Goal: Task Accomplishment & Management: Use online tool/utility

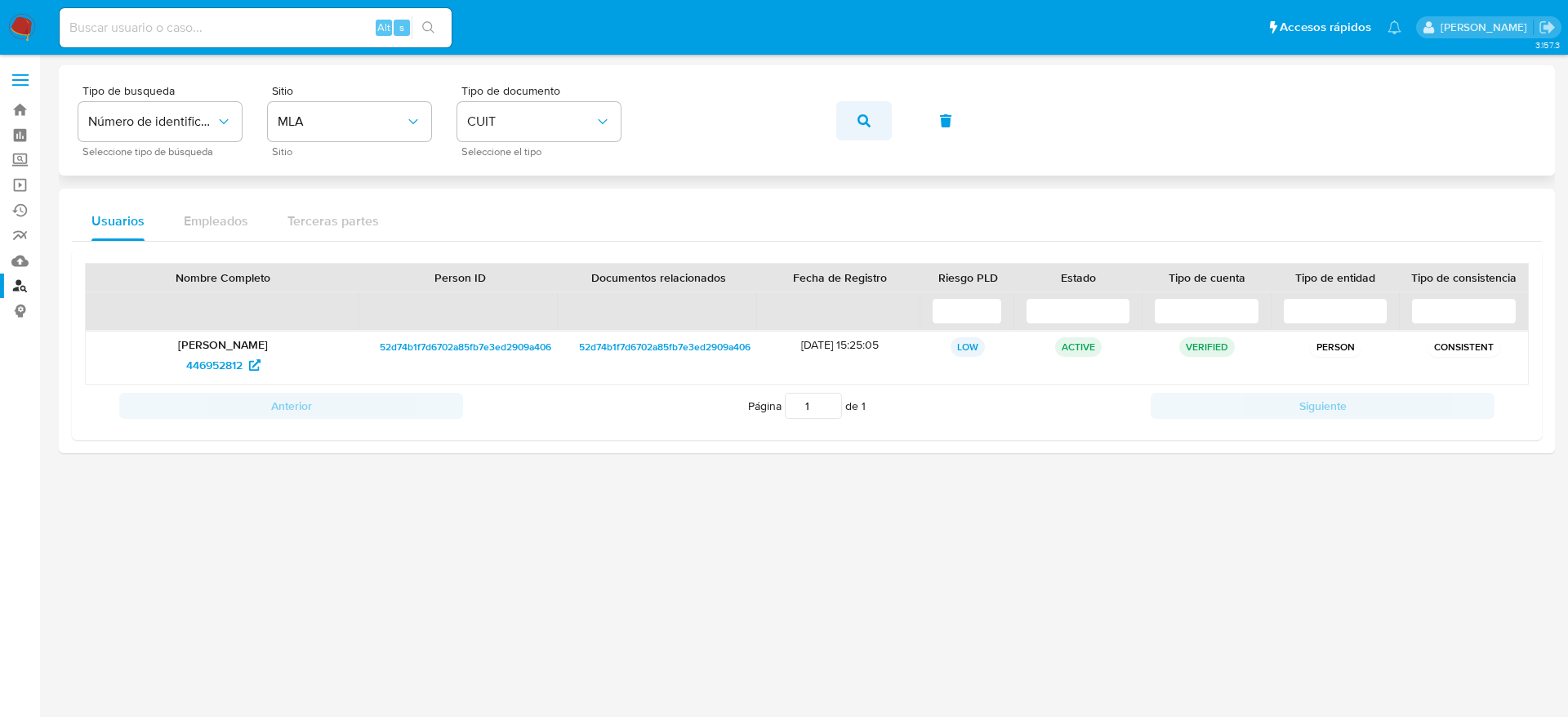
click at [873, 126] on button "button" at bounding box center [864, 121] width 55 height 39
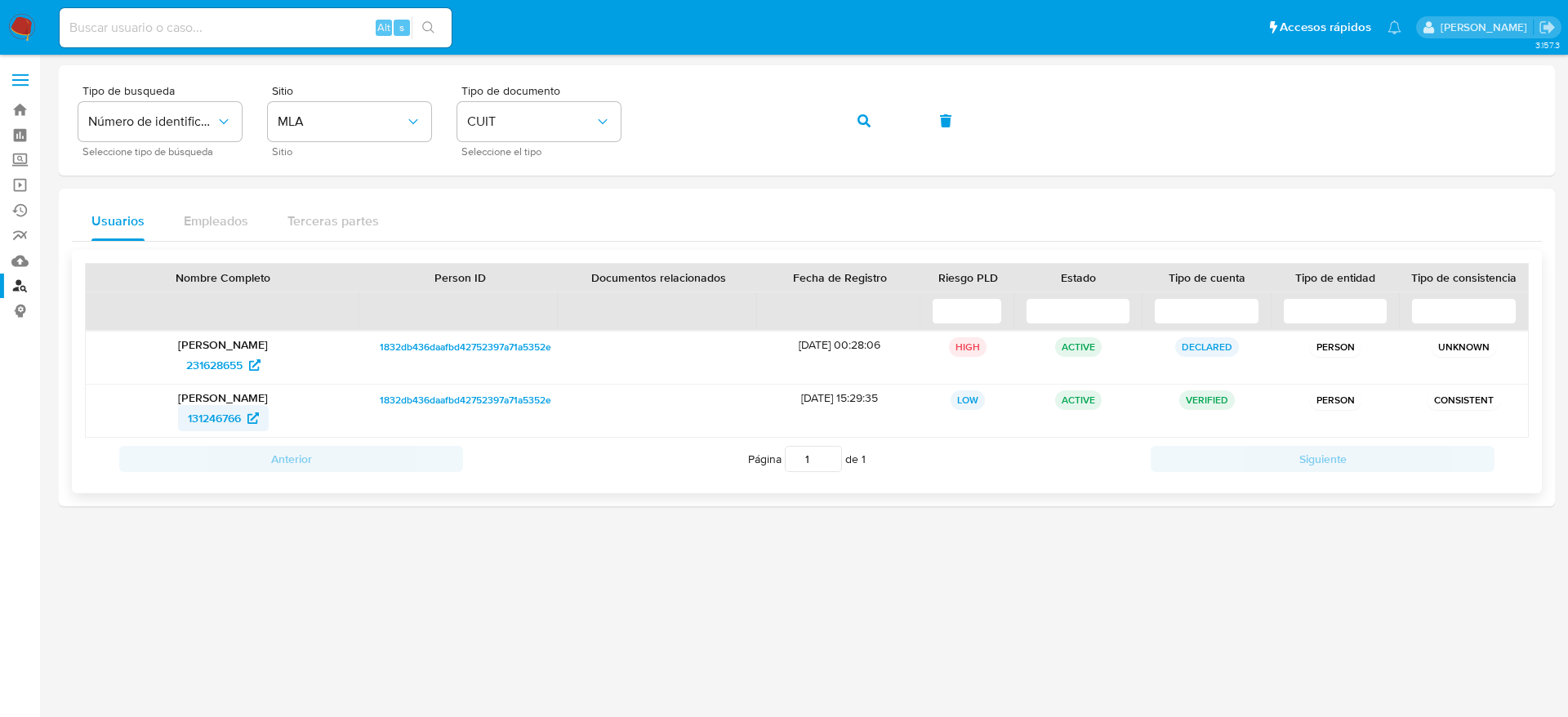
click at [200, 428] on span "131246766" at bounding box center [215, 418] width 53 height 26
drag, startPoint x: 16, startPoint y: 19, endPoint x: 70, endPoint y: 5, distance: 55.8
click at [16, 21] on img at bounding box center [22, 28] width 28 height 28
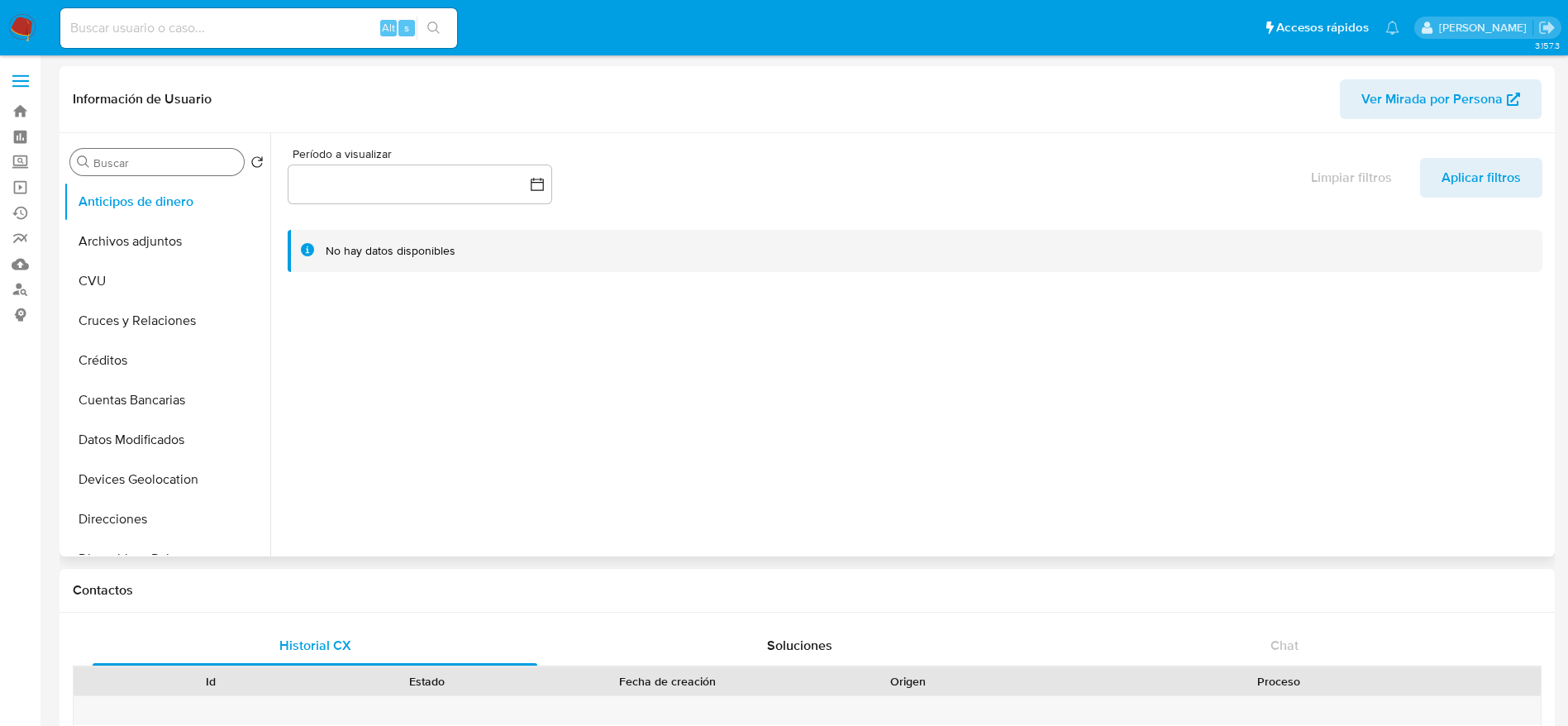
select select "10"
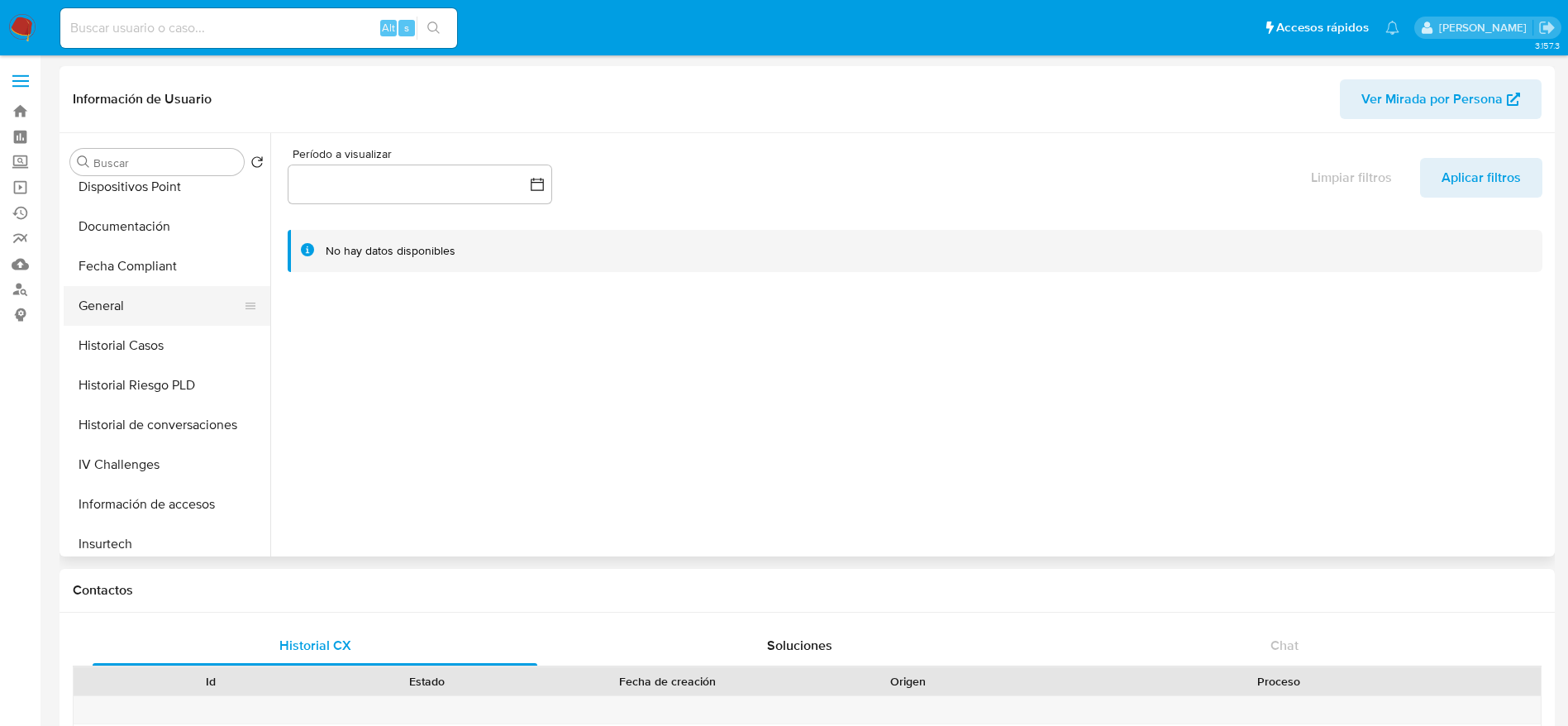
click at [119, 312] on button "General" at bounding box center [160, 305] width 194 height 39
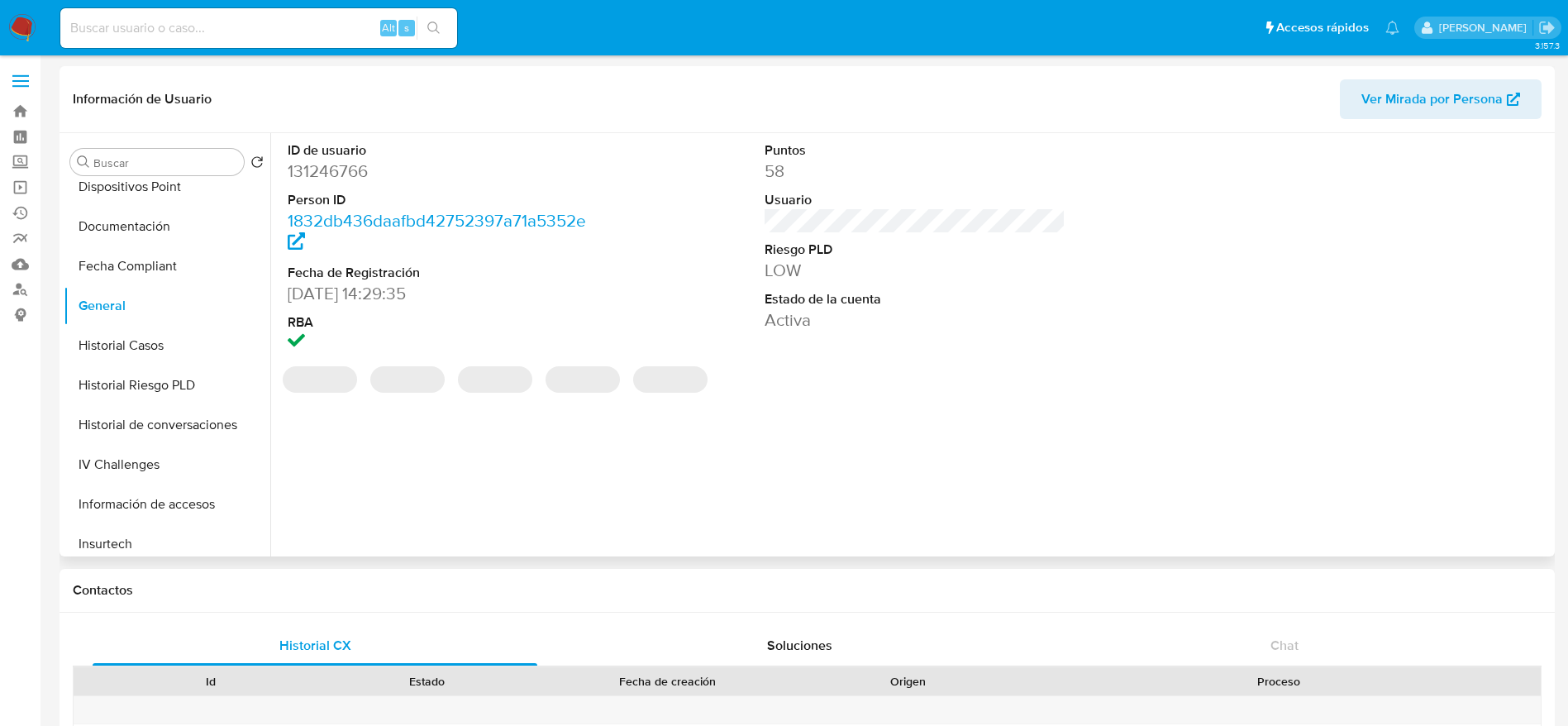
click at [349, 163] on dd "131246766" at bounding box center [439, 171] width 302 height 24
copy dd "131246766"
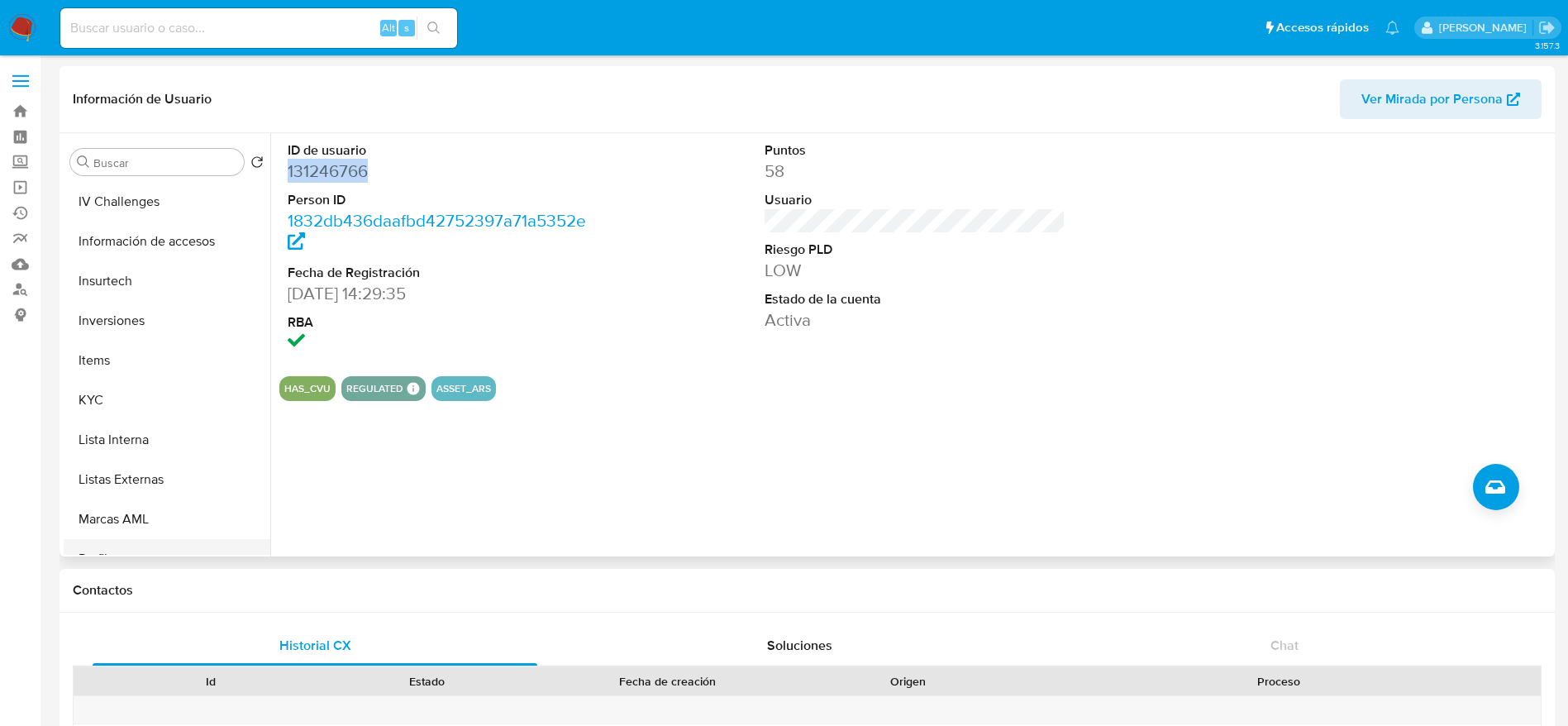
scroll to position [744, 0]
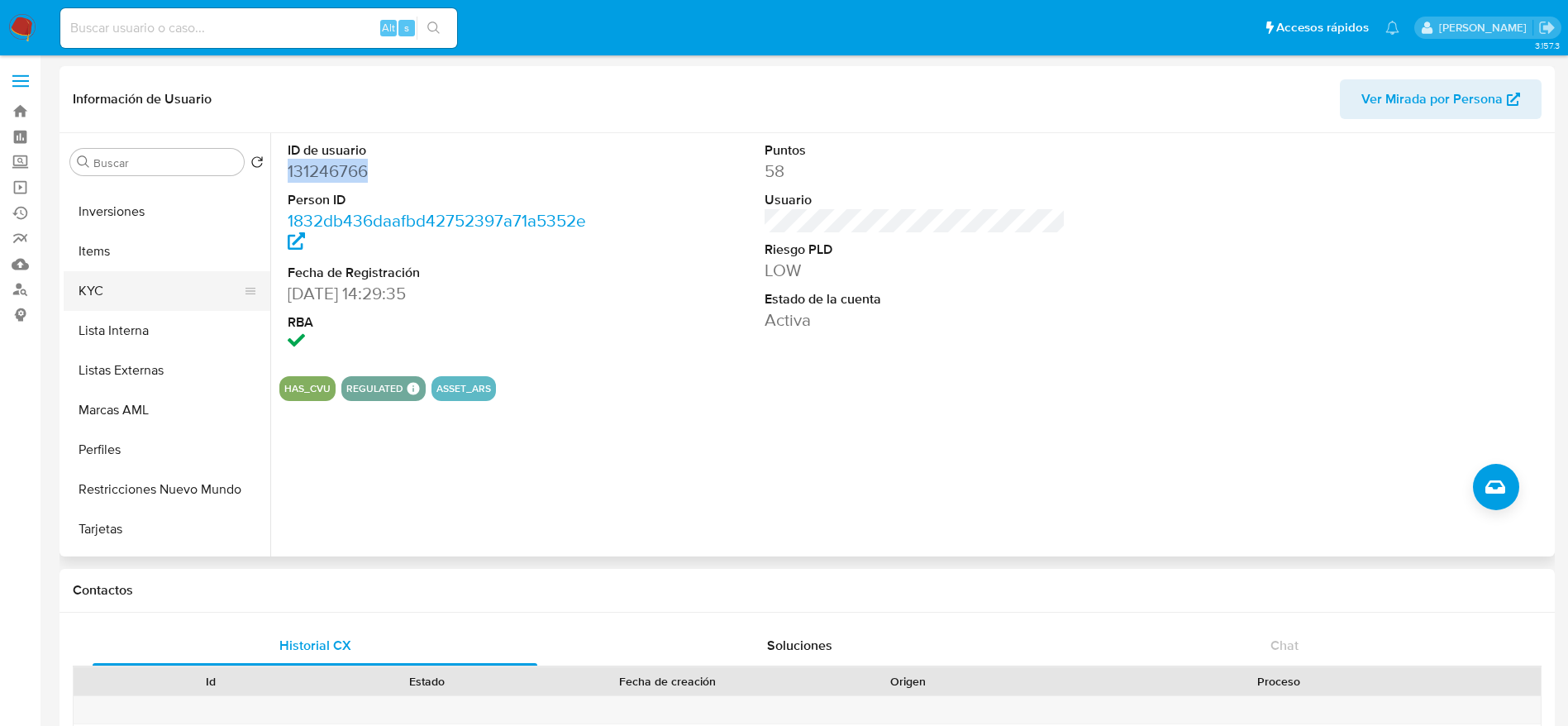
click at [159, 291] on button "KYC" at bounding box center [160, 291] width 194 height 39
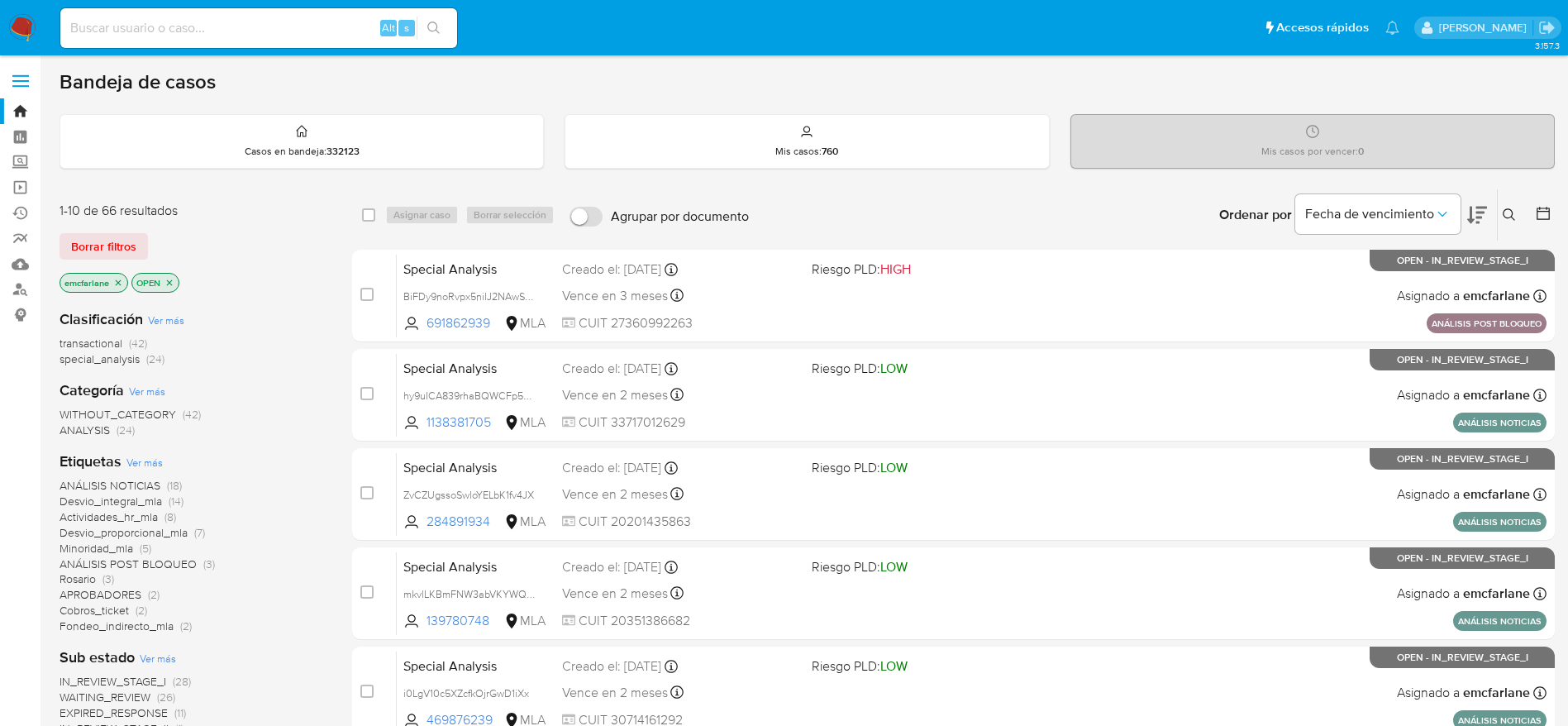
click at [181, 26] on input at bounding box center [258, 28] width 397 height 22
paste input "153409773"
type input "153409773"
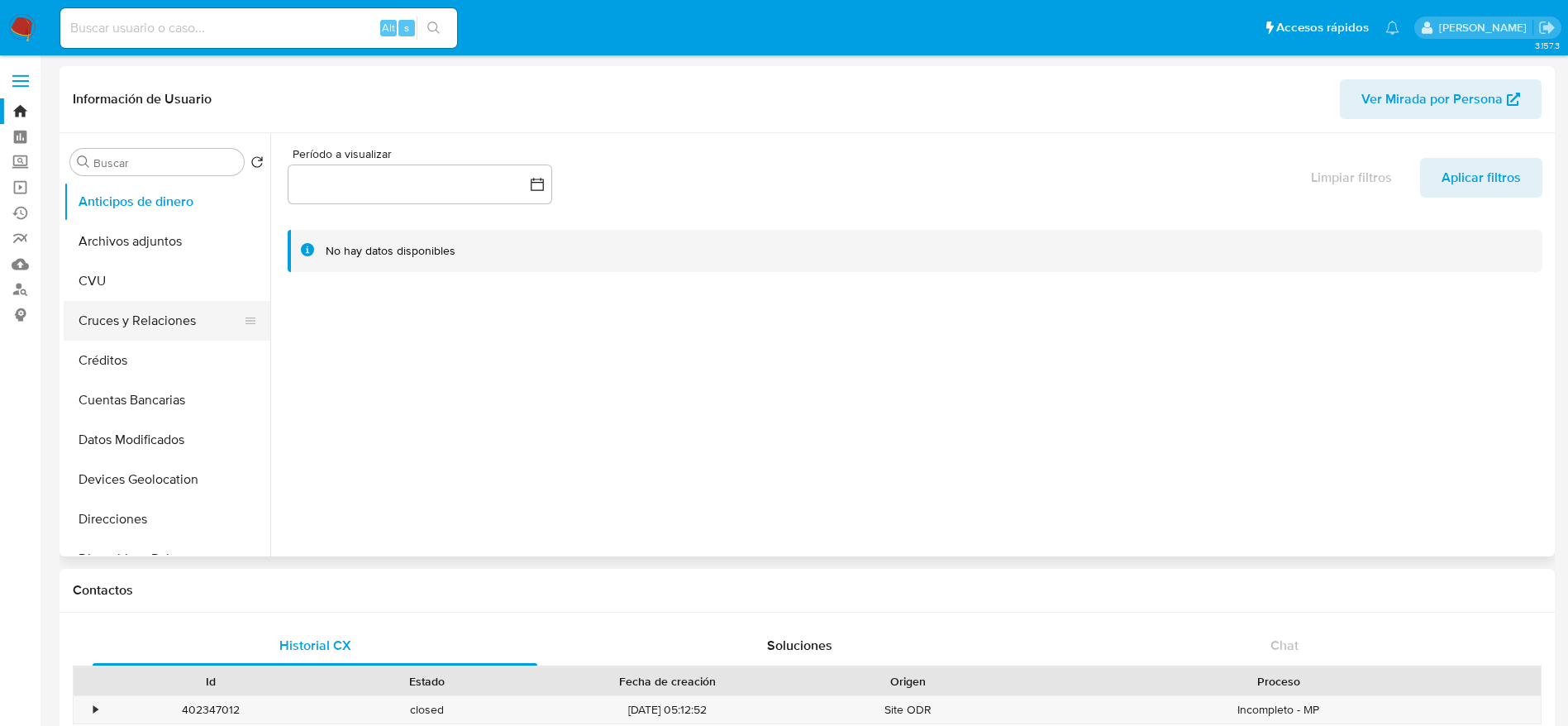
select select "10"
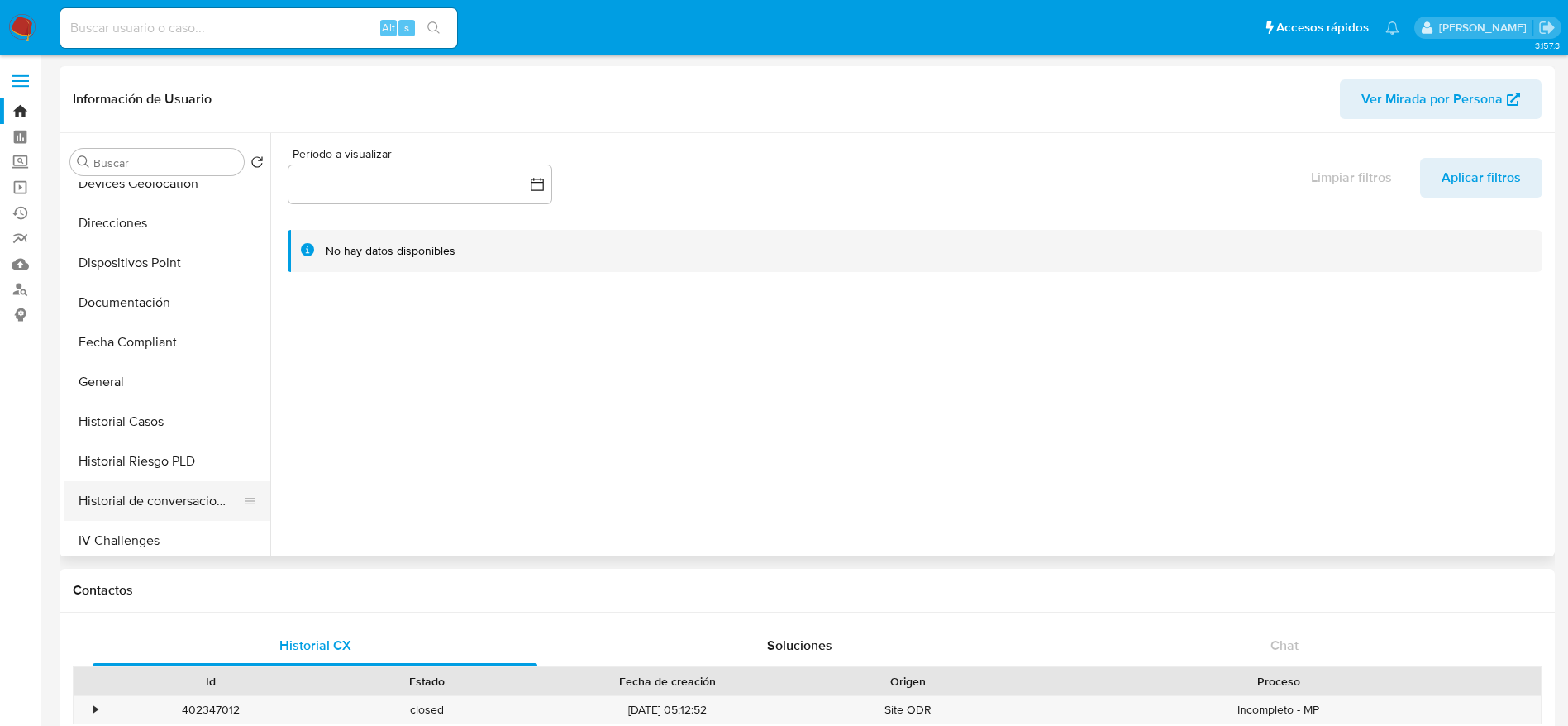
scroll to position [372, 0]
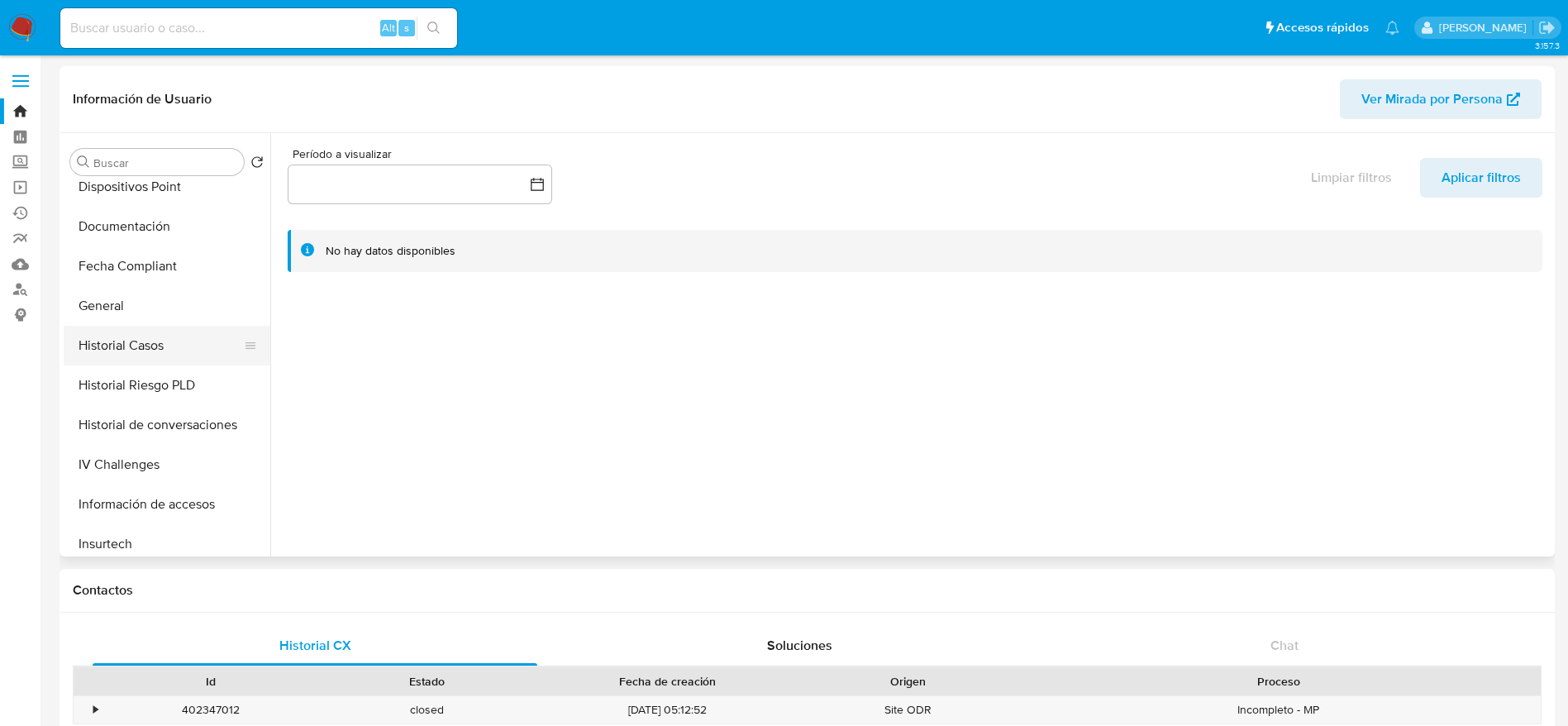
click at [138, 357] on button "Historial Casos" at bounding box center [160, 345] width 194 height 39
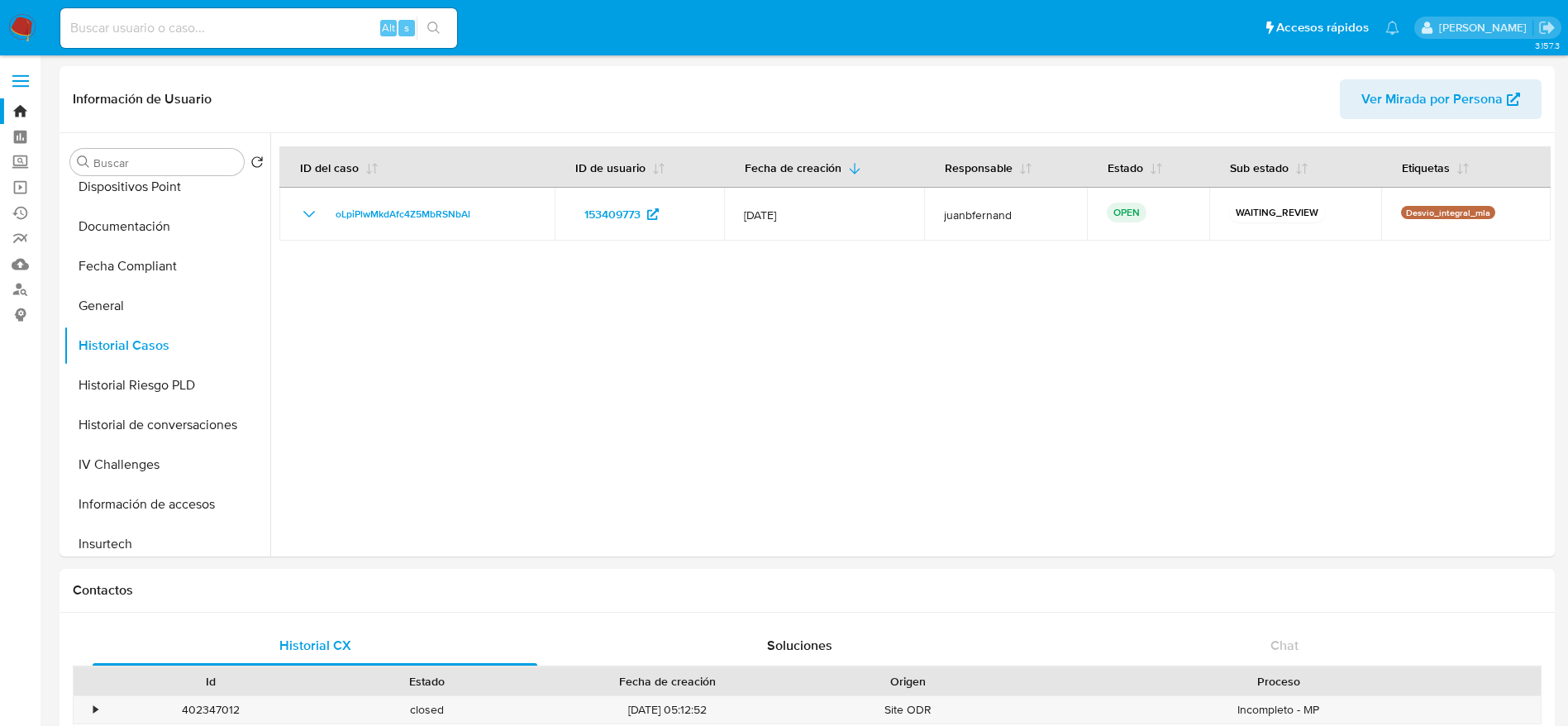
drag, startPoint x: 17, startPoint y: 31, endPoint x: 25, endPoint y: 29, distance: 8.2
click at [17, 31] on img at bounding box center [22, 28] width 28 height 28
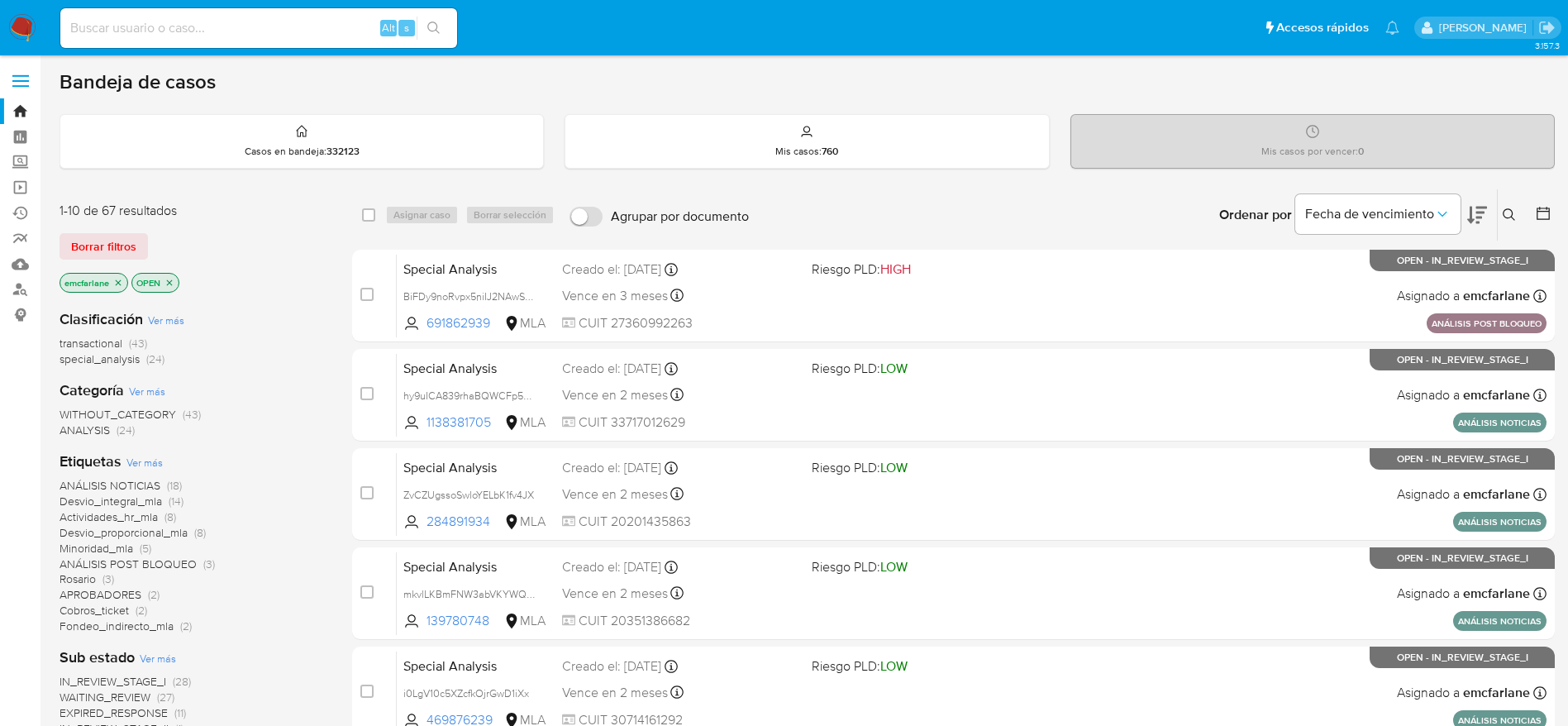
click at [150, 359] on span "(24)" at bounding box center [155, 359] width 18 height 17
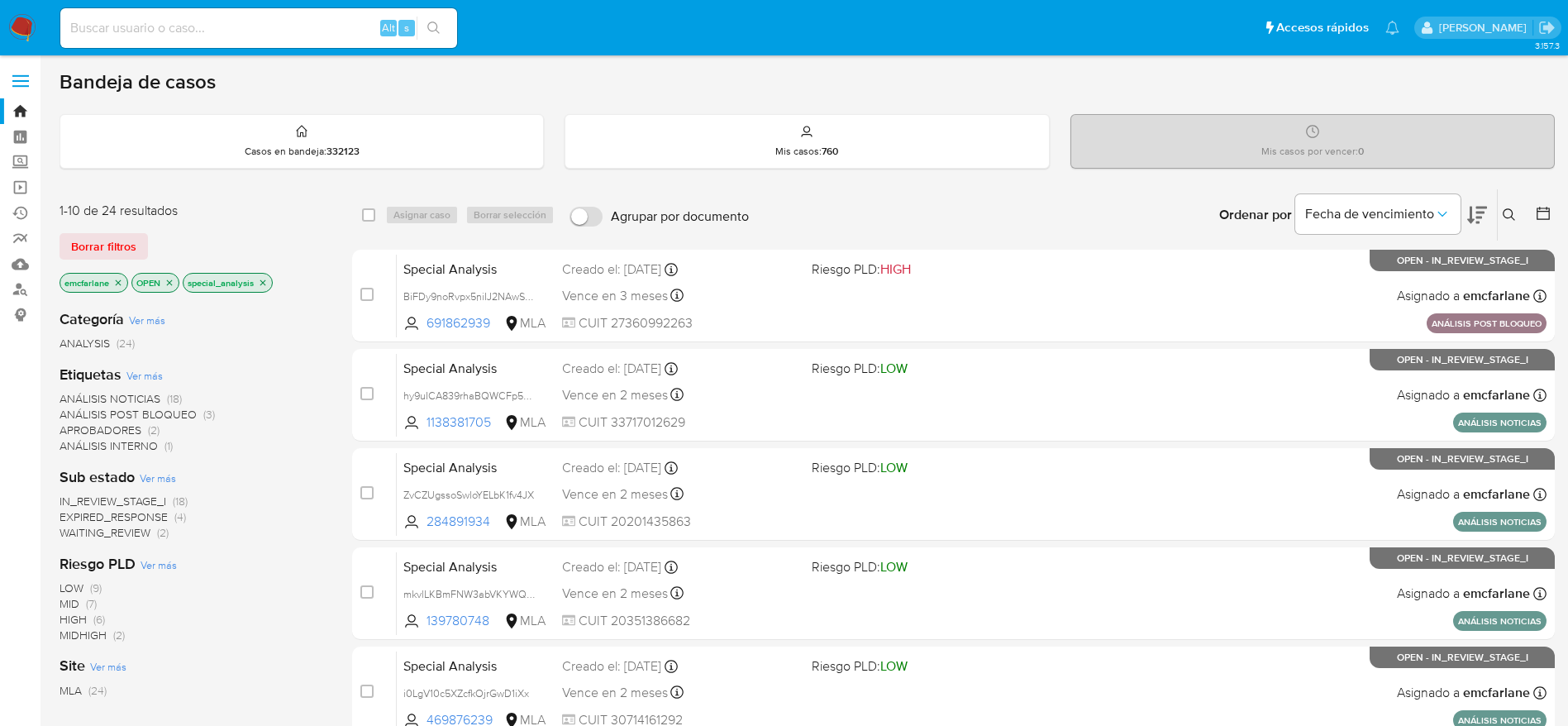
click at [166, 411] on span "ANÁLISIS POST BLOQUEO" at bounding box center [127, 414] width 137 height 17
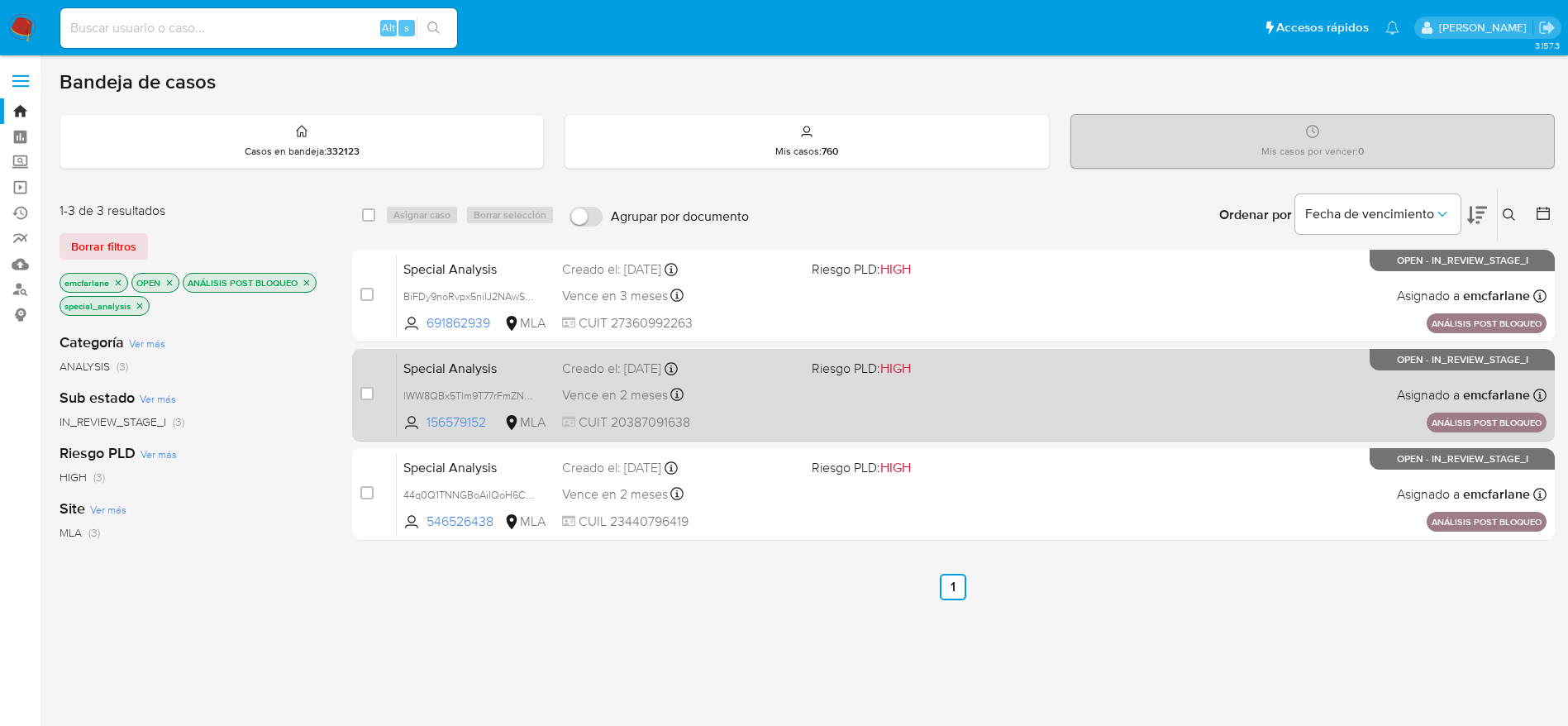
scroll to position [124, 0]
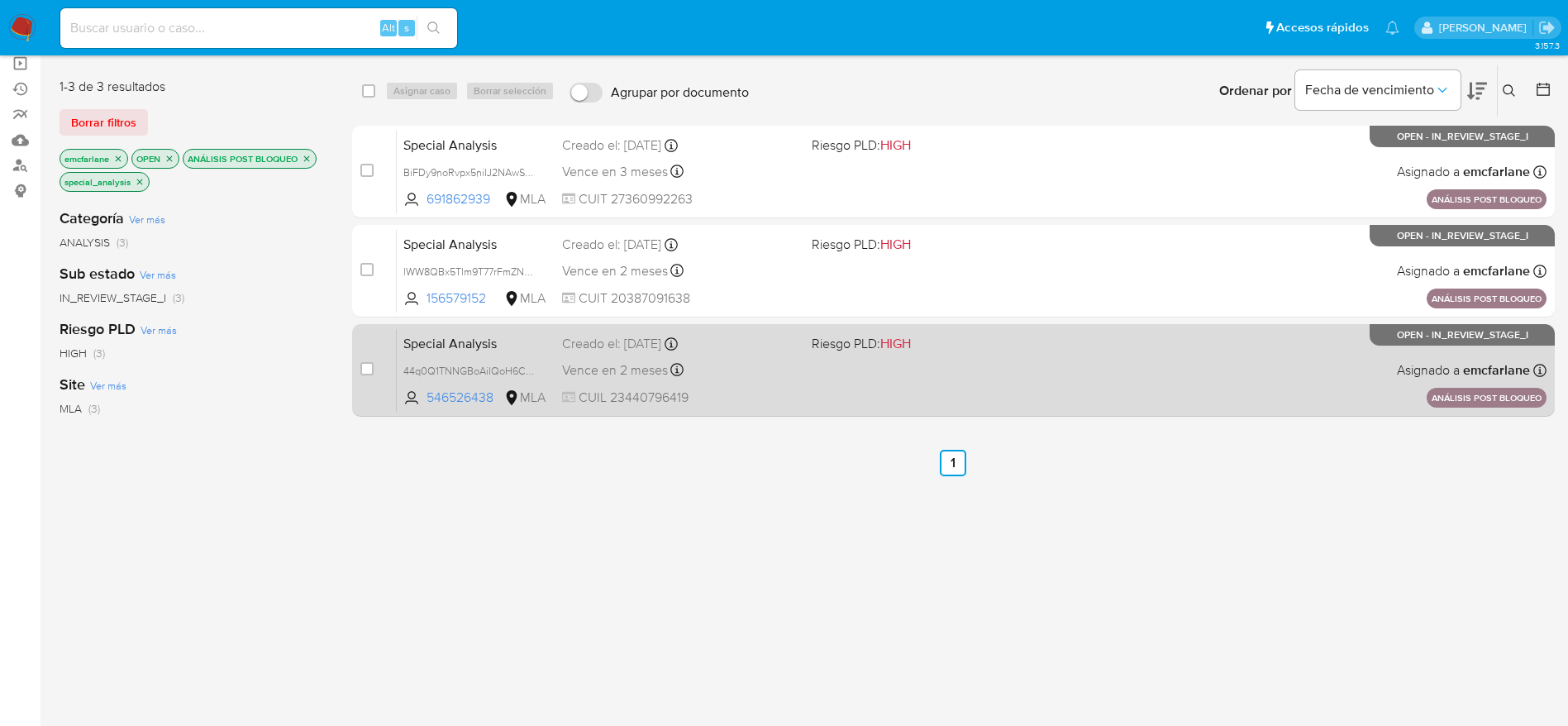
click at [1009, 363] on div "Special Analysis 44q0Q1TNNGBoAiIQoH6CS2BV 546526438 MLA Riesgo PLD: HIGH Creado…" at bounding box center [971, 370] width 1149 height 84
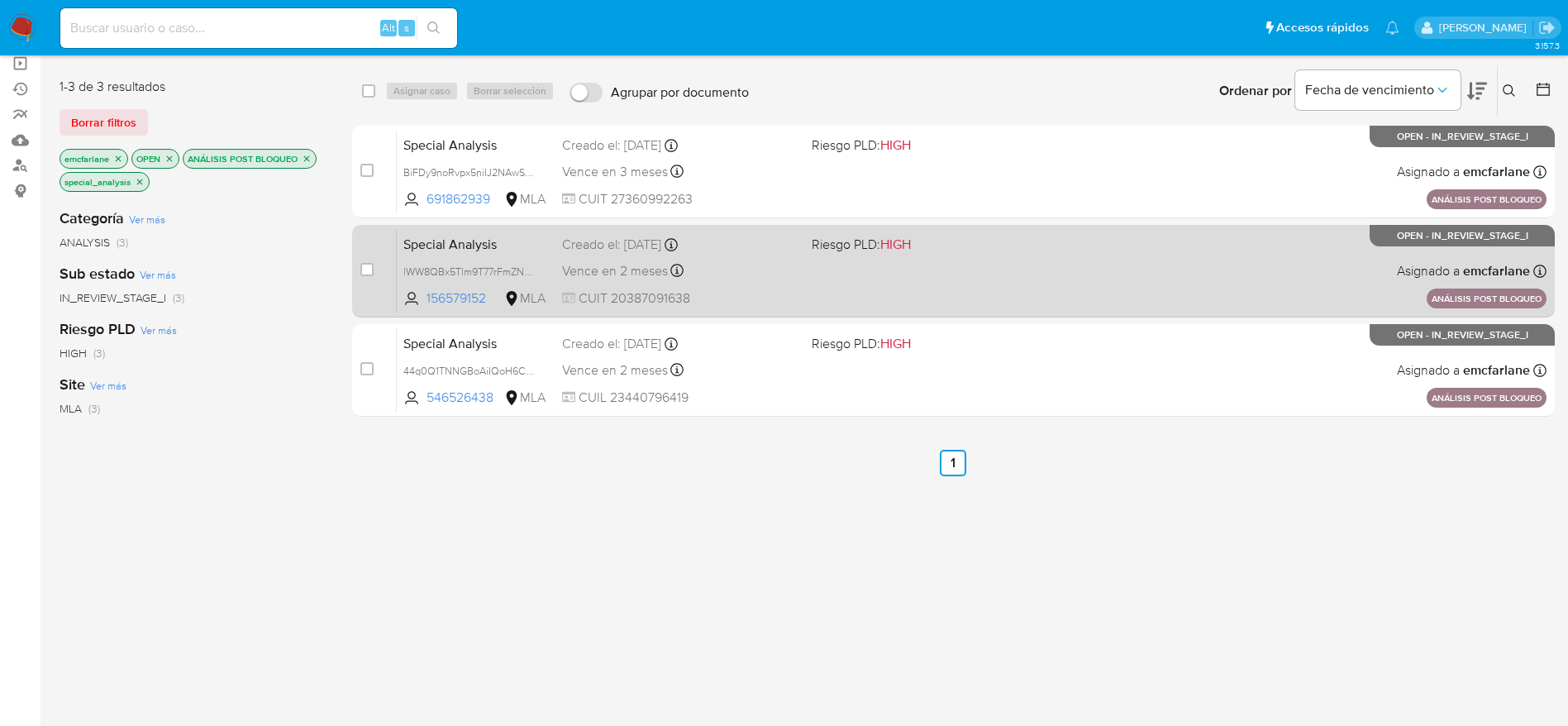
click at [775, 260] on div "Vence en 2 meses Vence el 04/11/2025 17:24:15" at bounding box center [679, 271] width 236 height 23
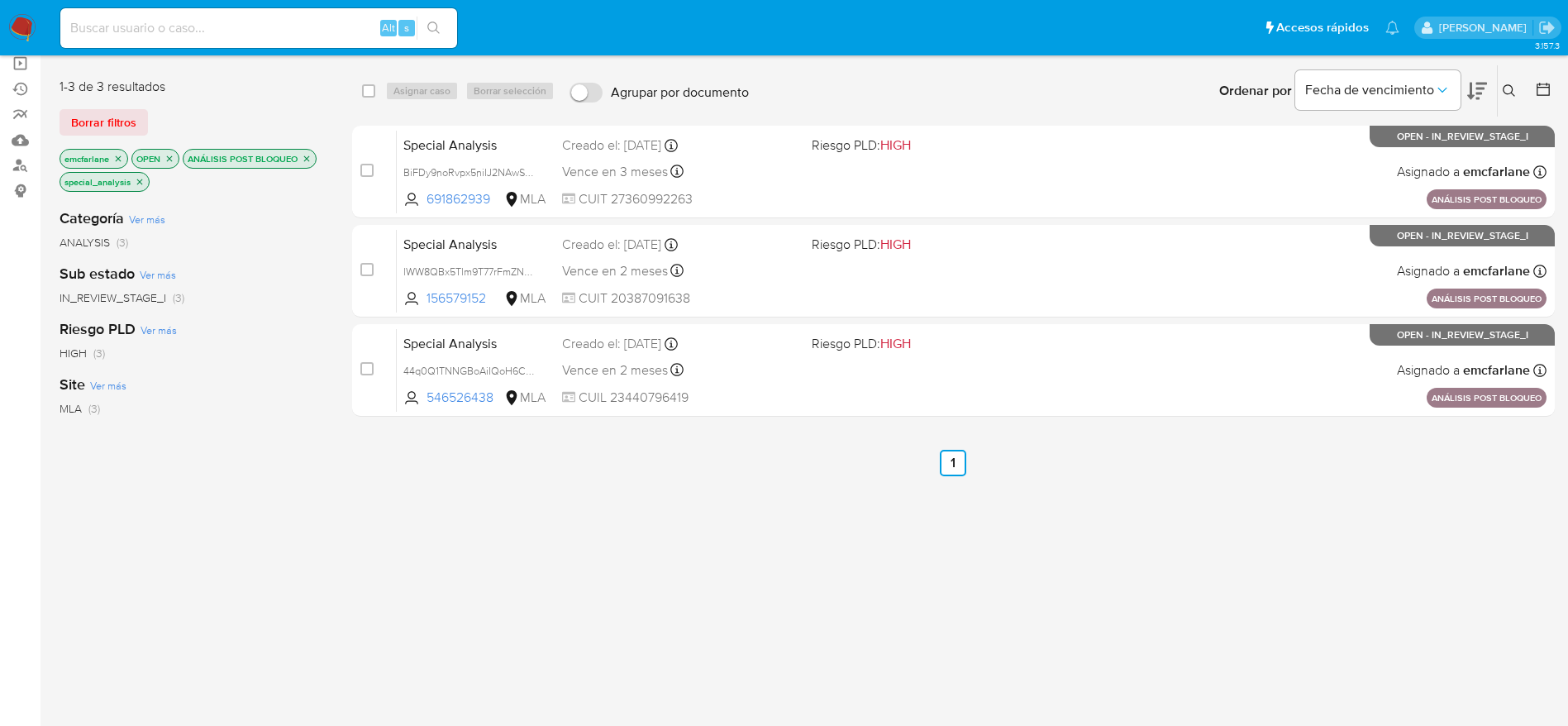
click at [301, 22] on input at bounding box center [258, 28] width 397 height 22
paste input "RMZblBTcjAION5Nt6lqPU5am"
type input "RMZblBTcjAION5Nt6lqPU5am"
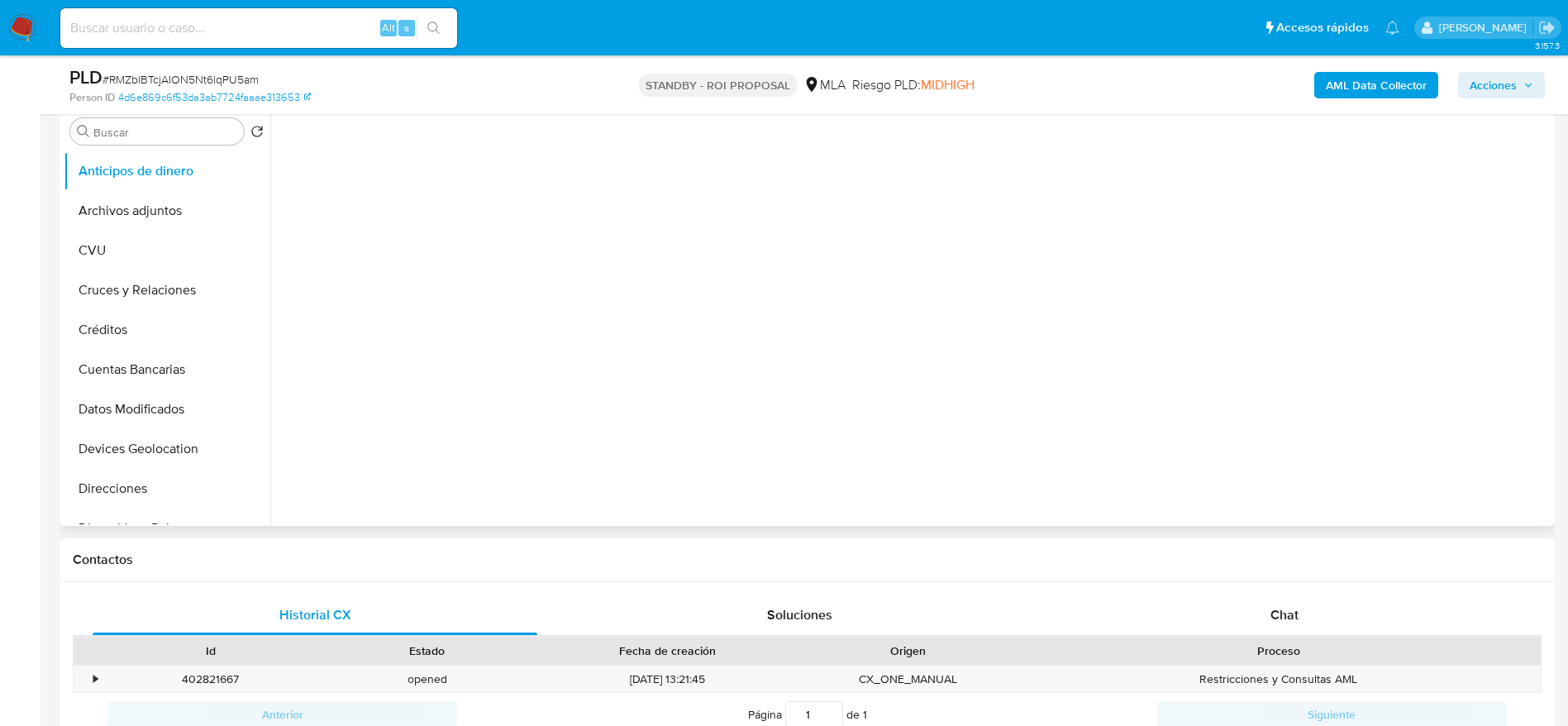
scroll to position [372, 0]
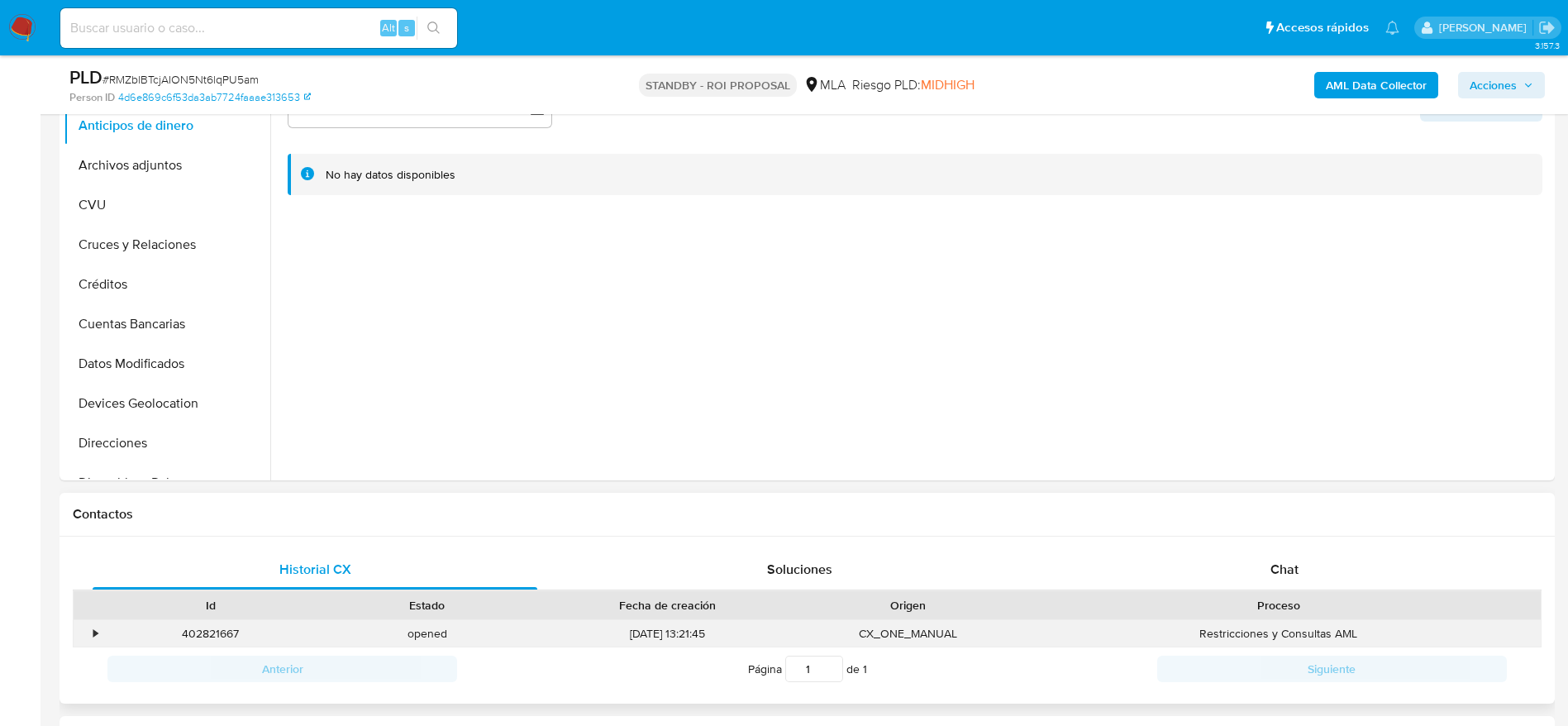
select select "10"
click at [213, 639] on div "402821667" at bounding box center [211, 634] width 216 height 27
click at [213, 638] on div "402821667" at bounding box center [211, 634] width 216 height 27
copy div "402821667"
click at [189, 16] on div "Alt s" at bounding box center [258, 27] width 397 height 39
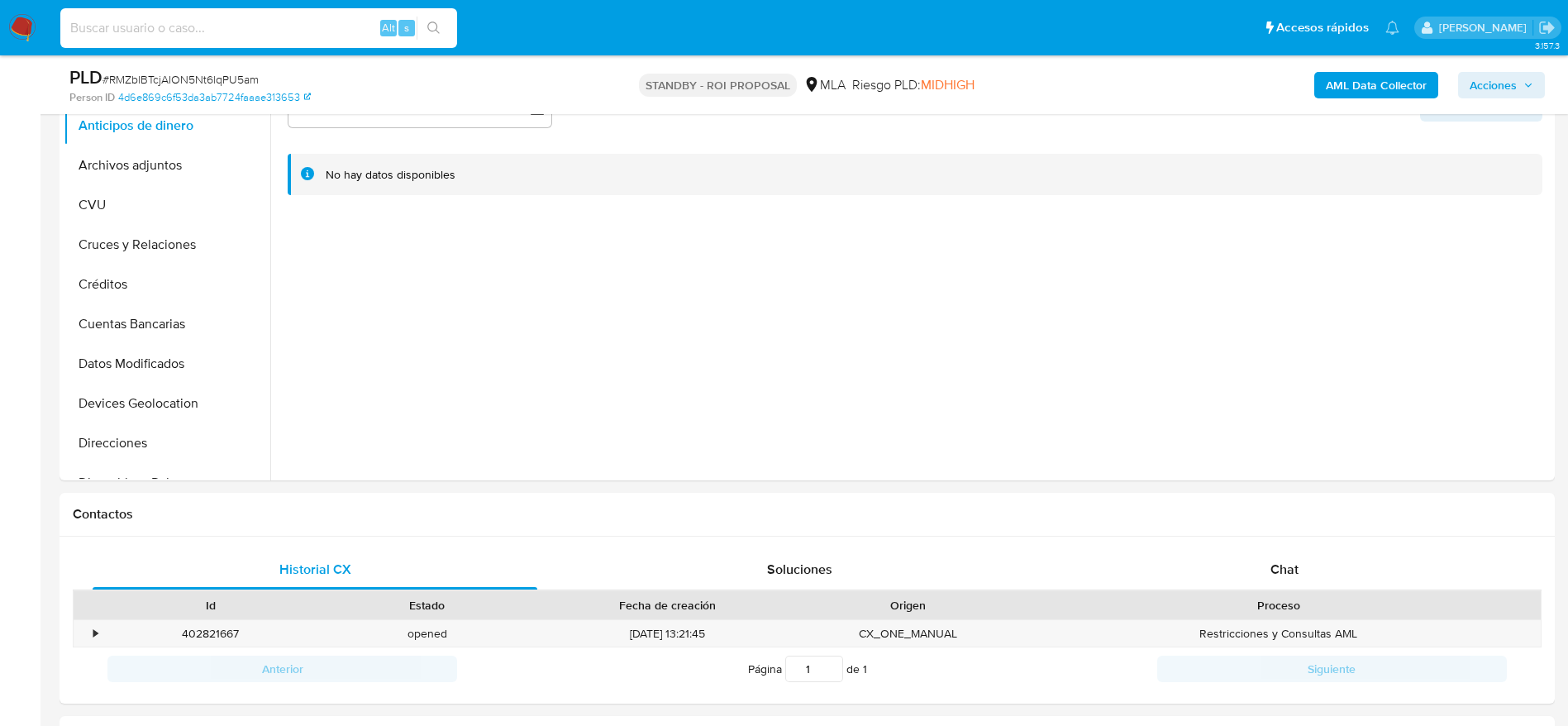
paste input "k5mwNA5J24F43fXCfWVS6tcg"
type input "k5mwNA5J24F43fXCfWVS6tcg"
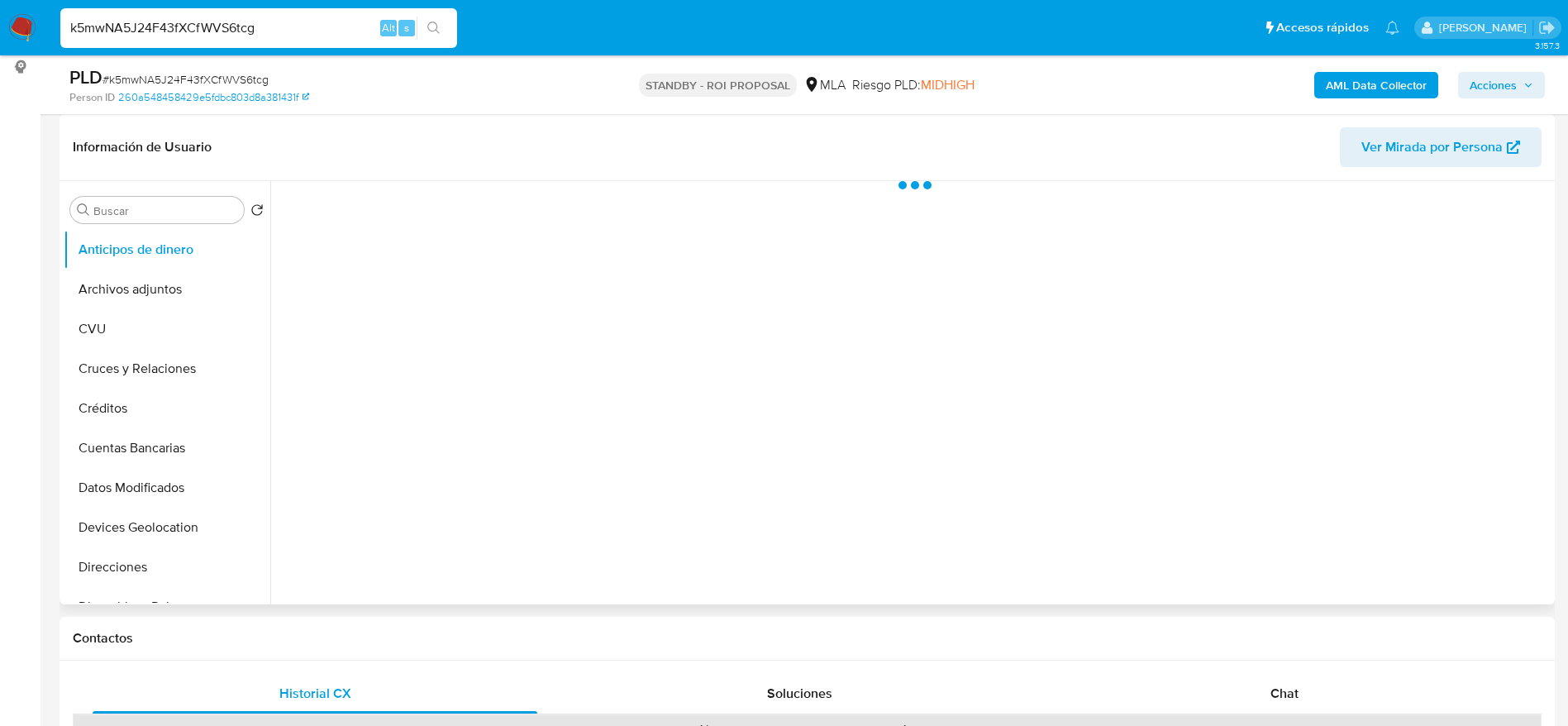
scroll to position [868, 0]
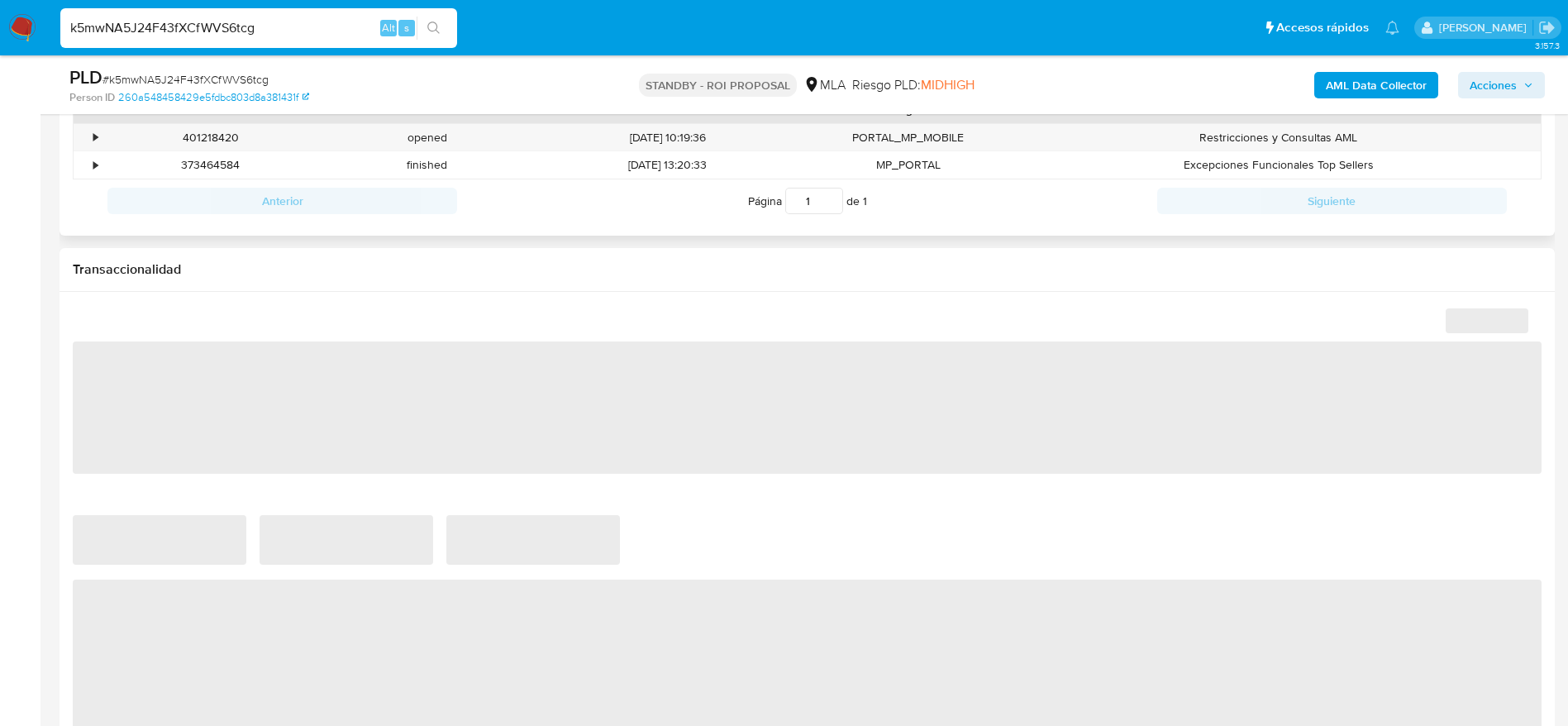
select select "10"
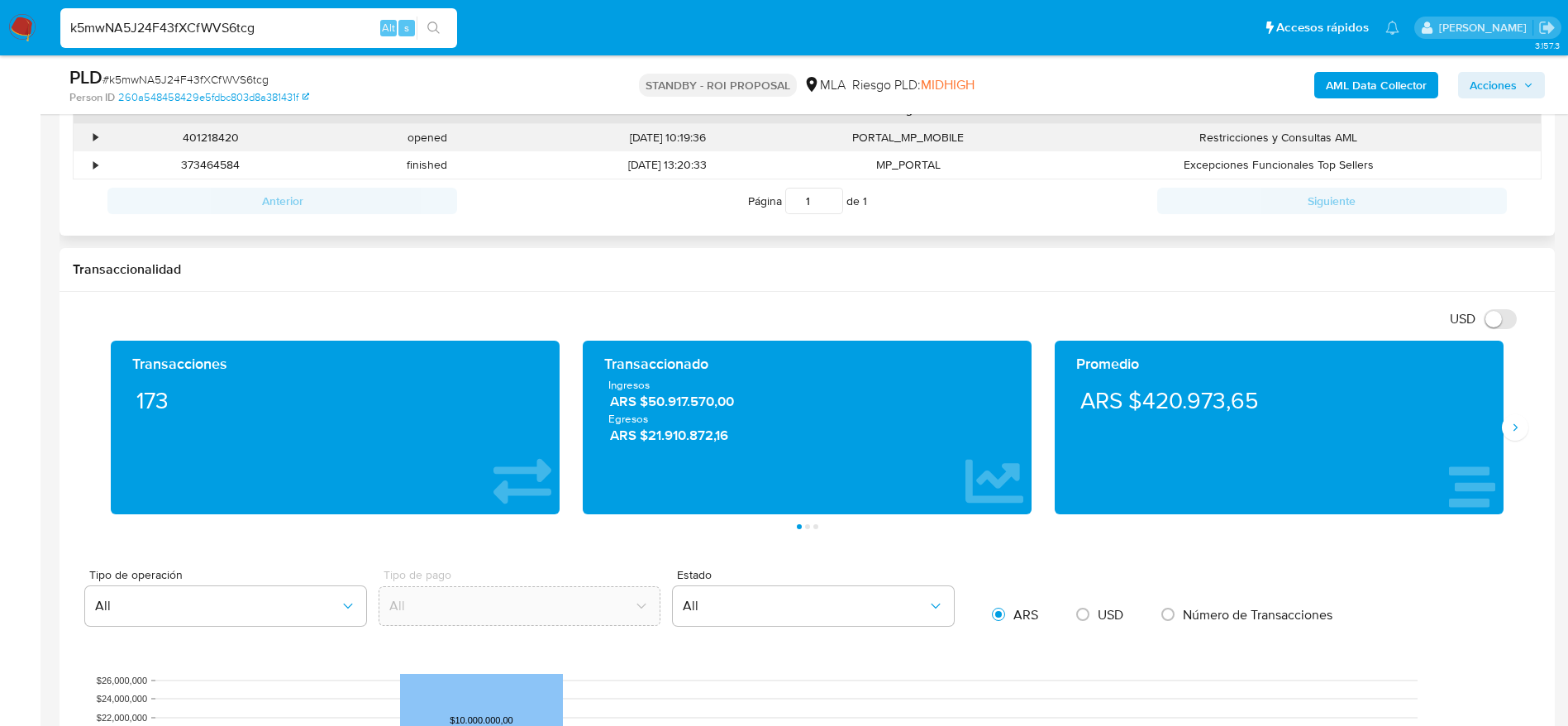
click at [206, 147] on div "401218420" at bounding box center [211, 137] width 216 height 27
click at [206, 146] on div "401218420" at bounding box center [211, 137] width 216 height 27
copy div "401218420"
click at [331, 23] on input "k5mwNA5J24F43fXCfWVS6tcg" at bounding box center [258, 28] width 397 height 22
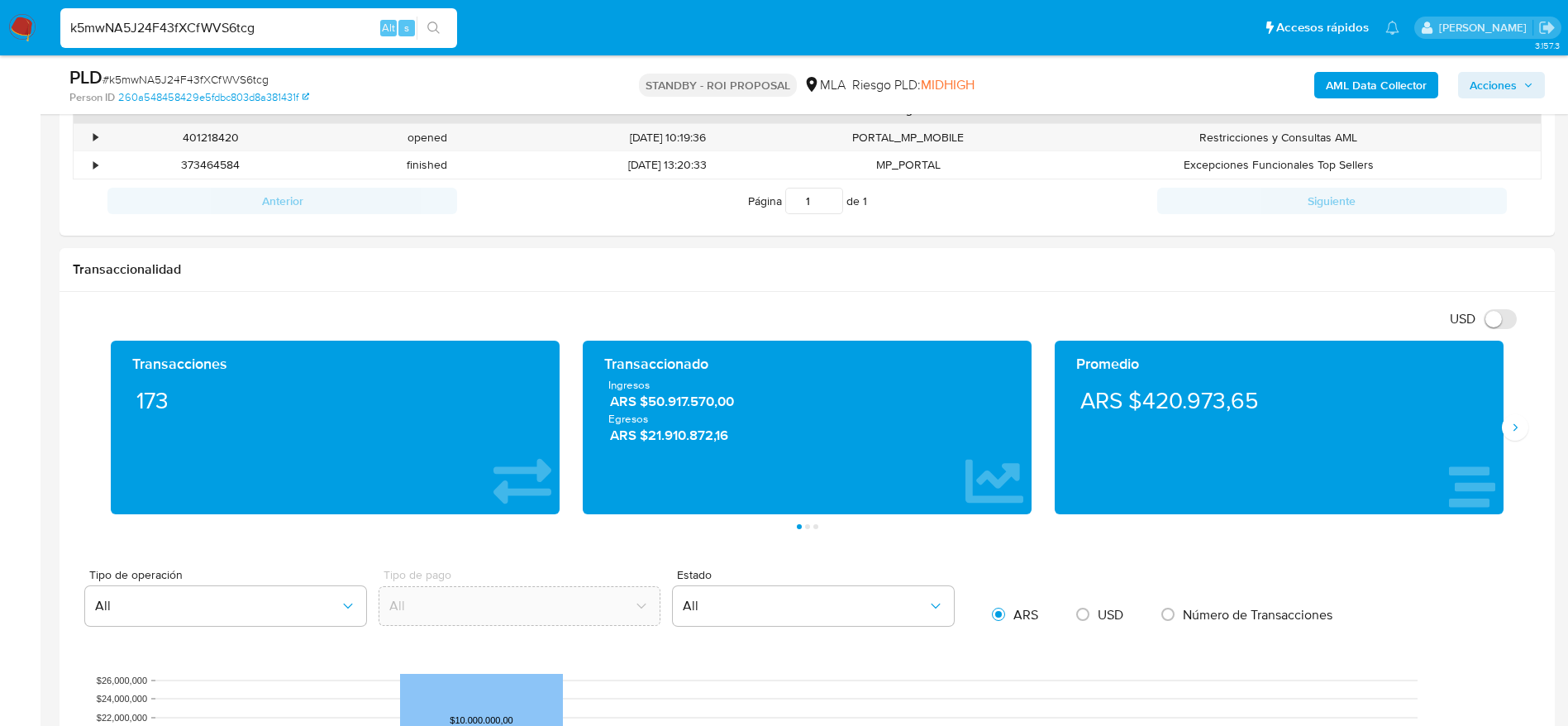
paste input "hal1oeTxcEiDZ0bczSFRbHUx"
type input "hal1oeTxcEiDZ0bczSFRbHUx"
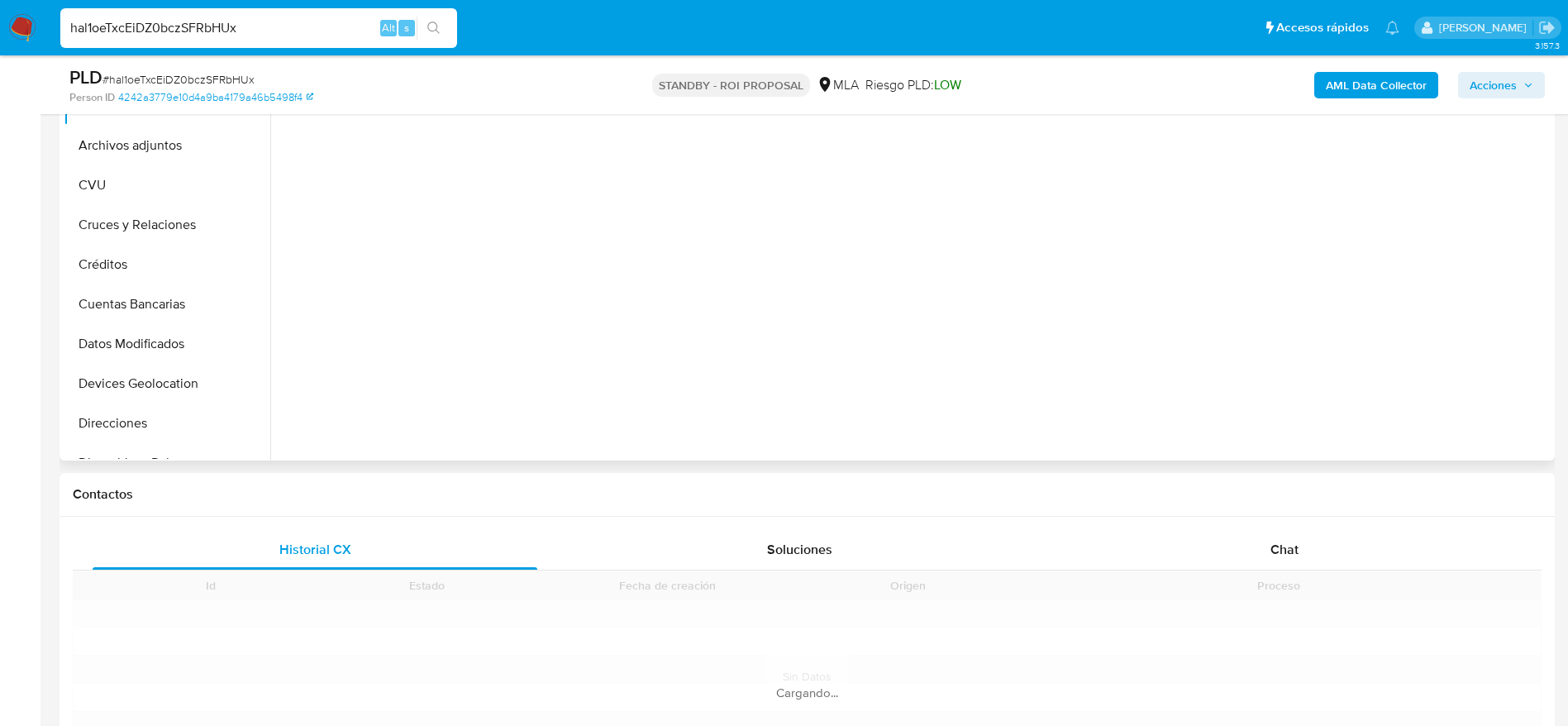
scroll to position [497, 0]
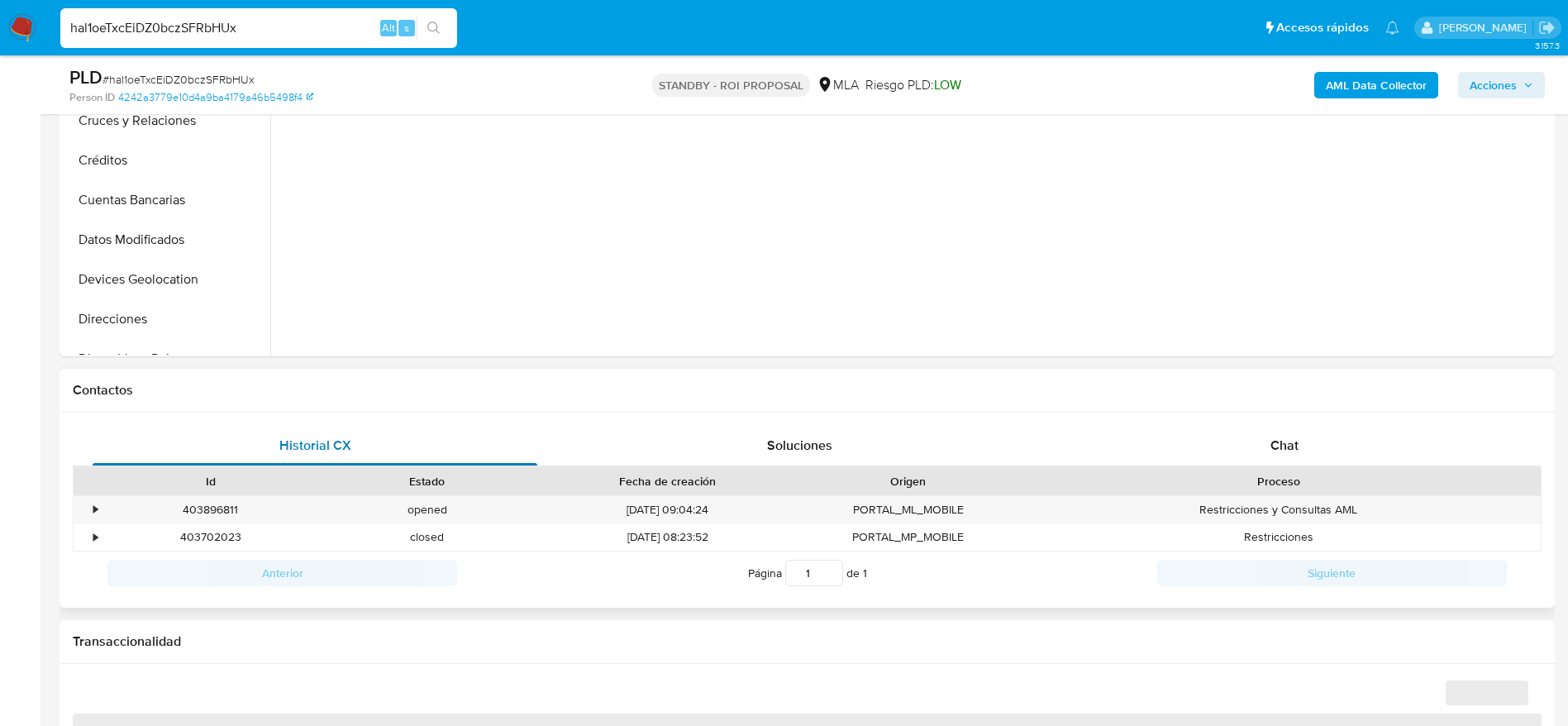
select select "10"
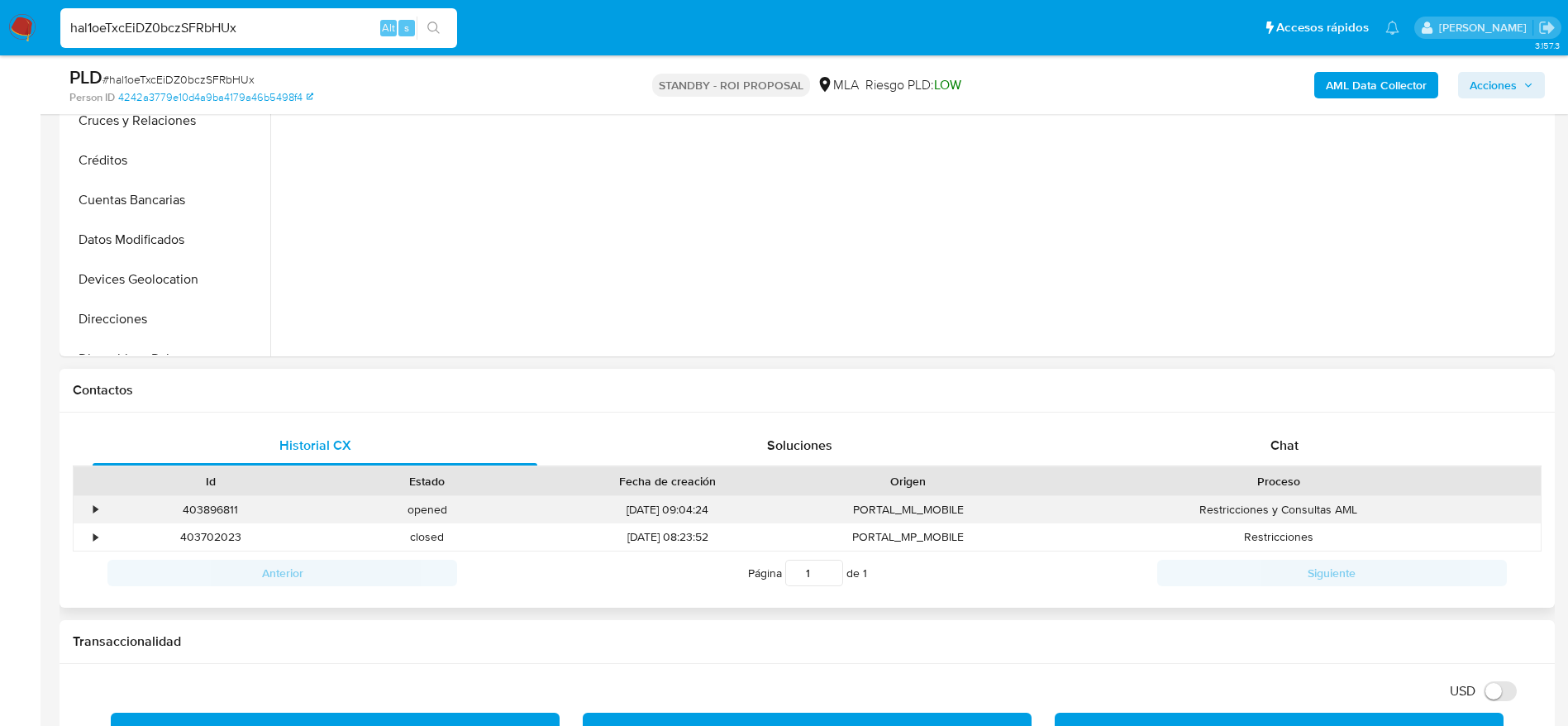
click at [198, 510] on div "403896811" at bounding box center [211, 510] width 216 height 27
copy div "403896811"
click at [317, 15] on div "hal1oeTxcEiDZ0bczSFRbHUx Alt s" at bounding box center [258, 27] width 397 height 39
click at [317, 14] on div "hal1oeTxcEiDZ0bczSFRbHUx Alt s" at bounding box center [258, 27] width 397 height 39
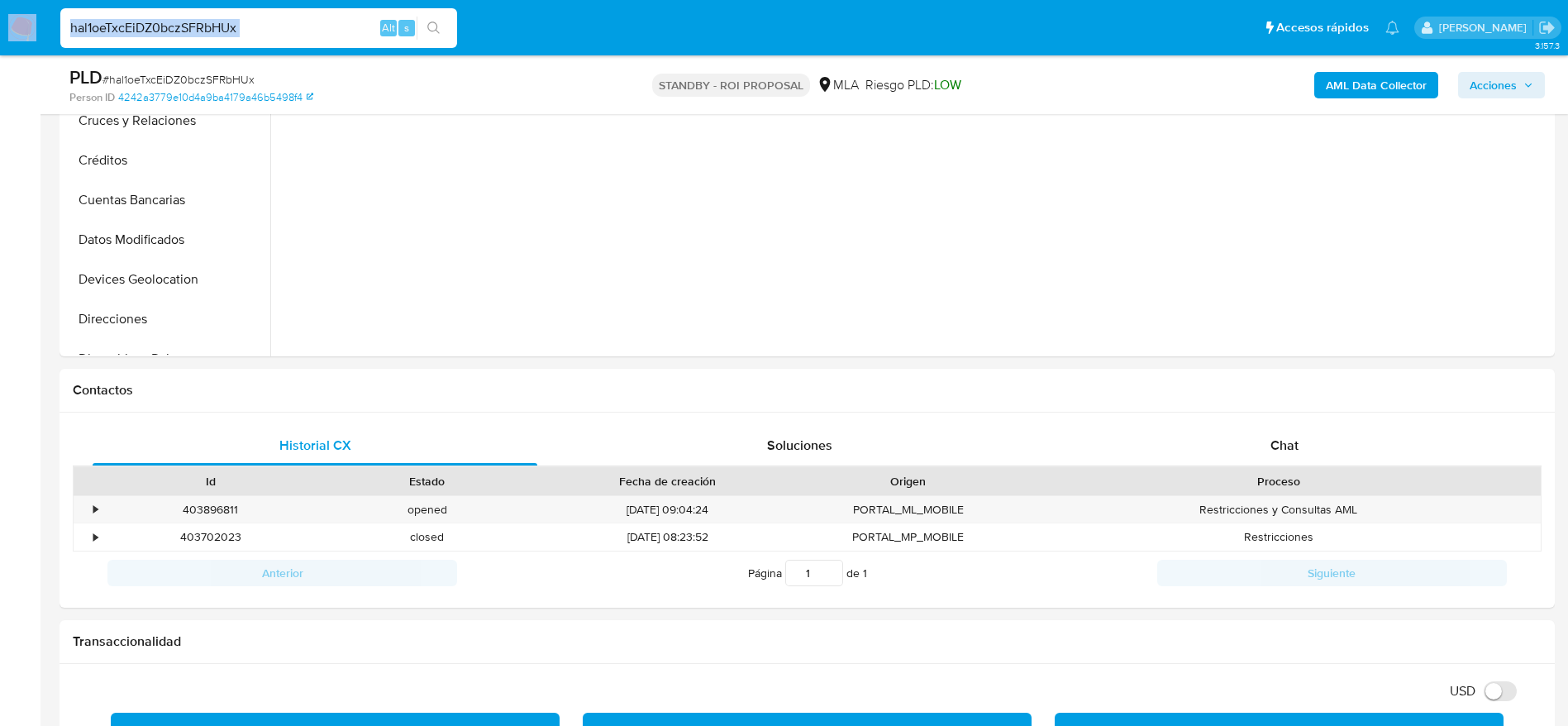
click at [311, 24] on input "hal1oeTxcEiDZ0bczSFRbHUx" at bounding box center [258, 28] width 397 height 22
paste input "qNxgetjvzjm8AwgeN9ffWdyt"
type input "qNxgetjvzjm8AwgeN9ffWdyt"
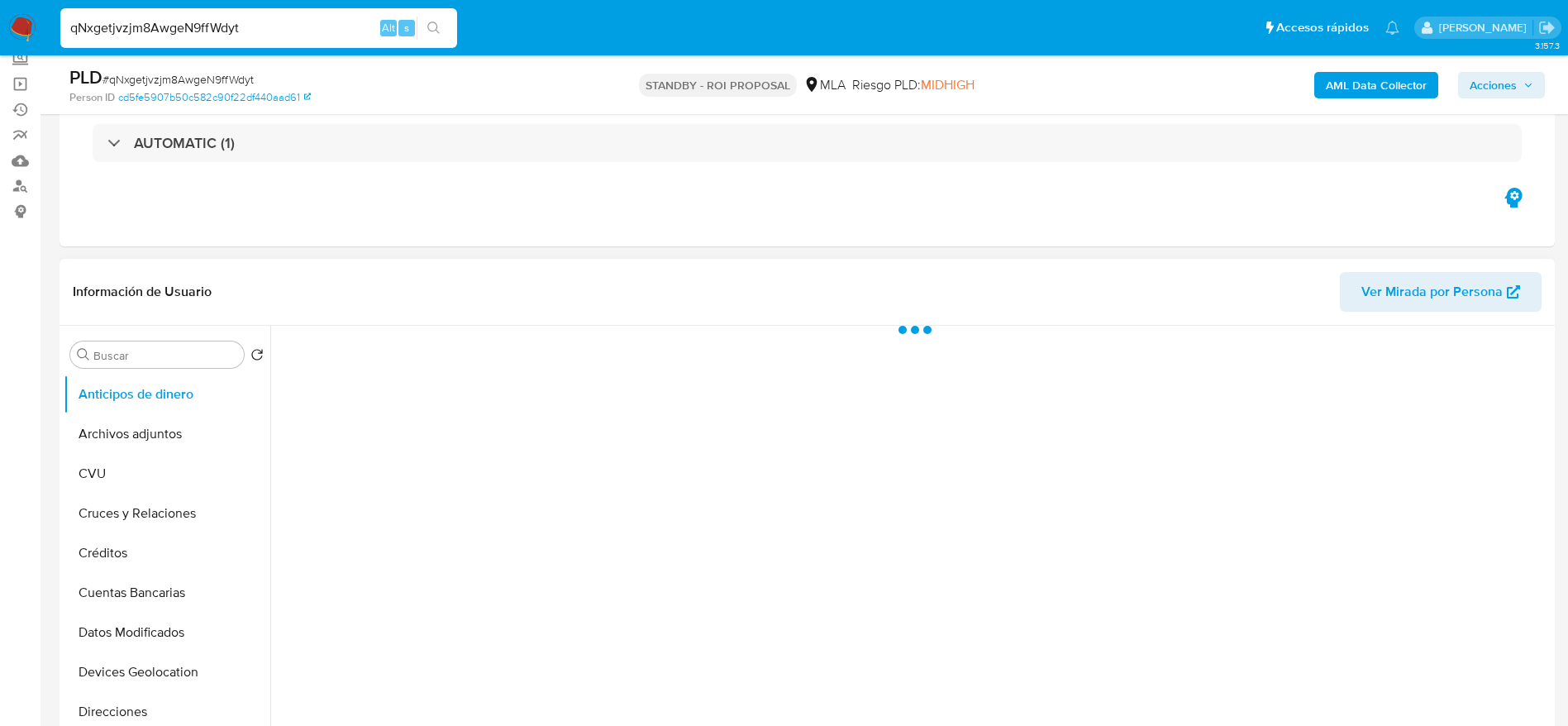
scroll to position [497, 0]
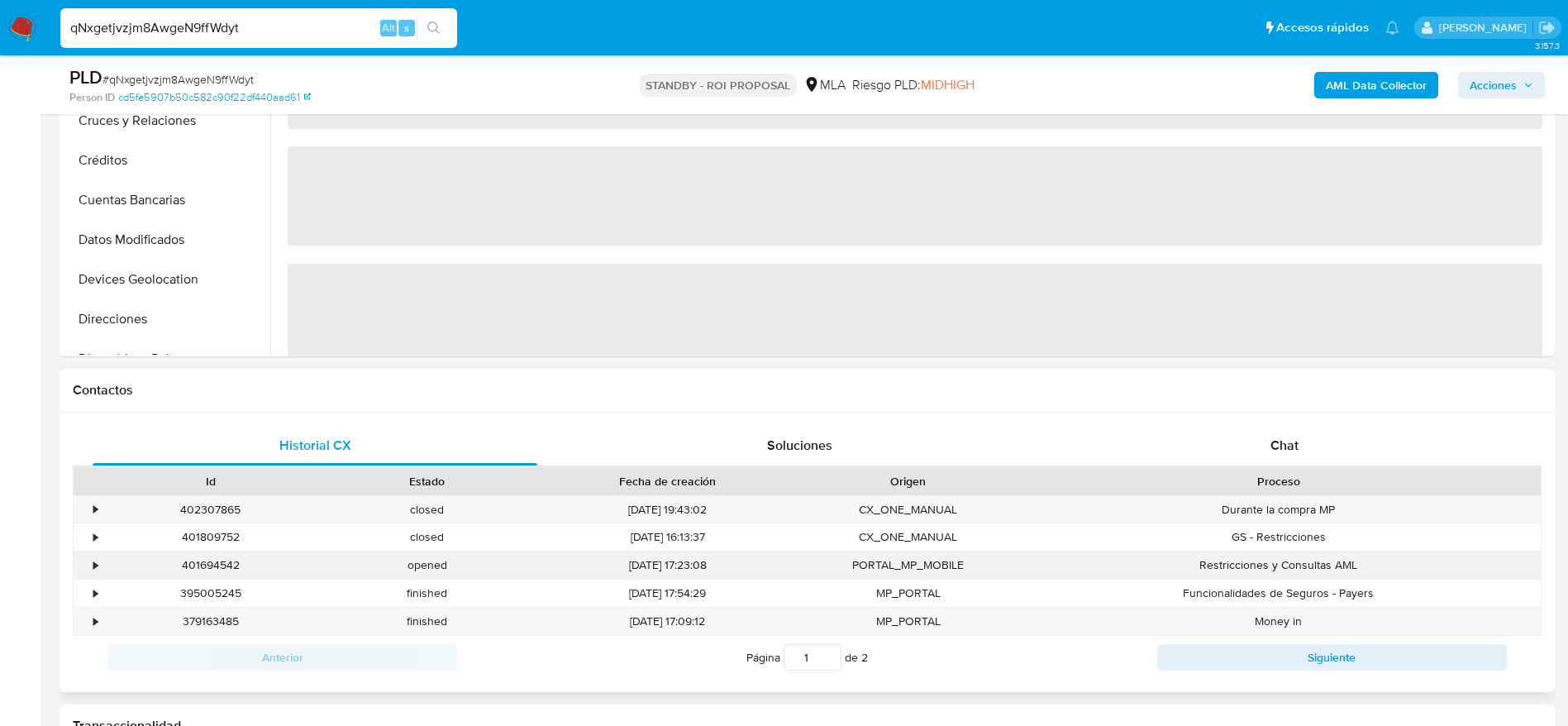
select select "10"
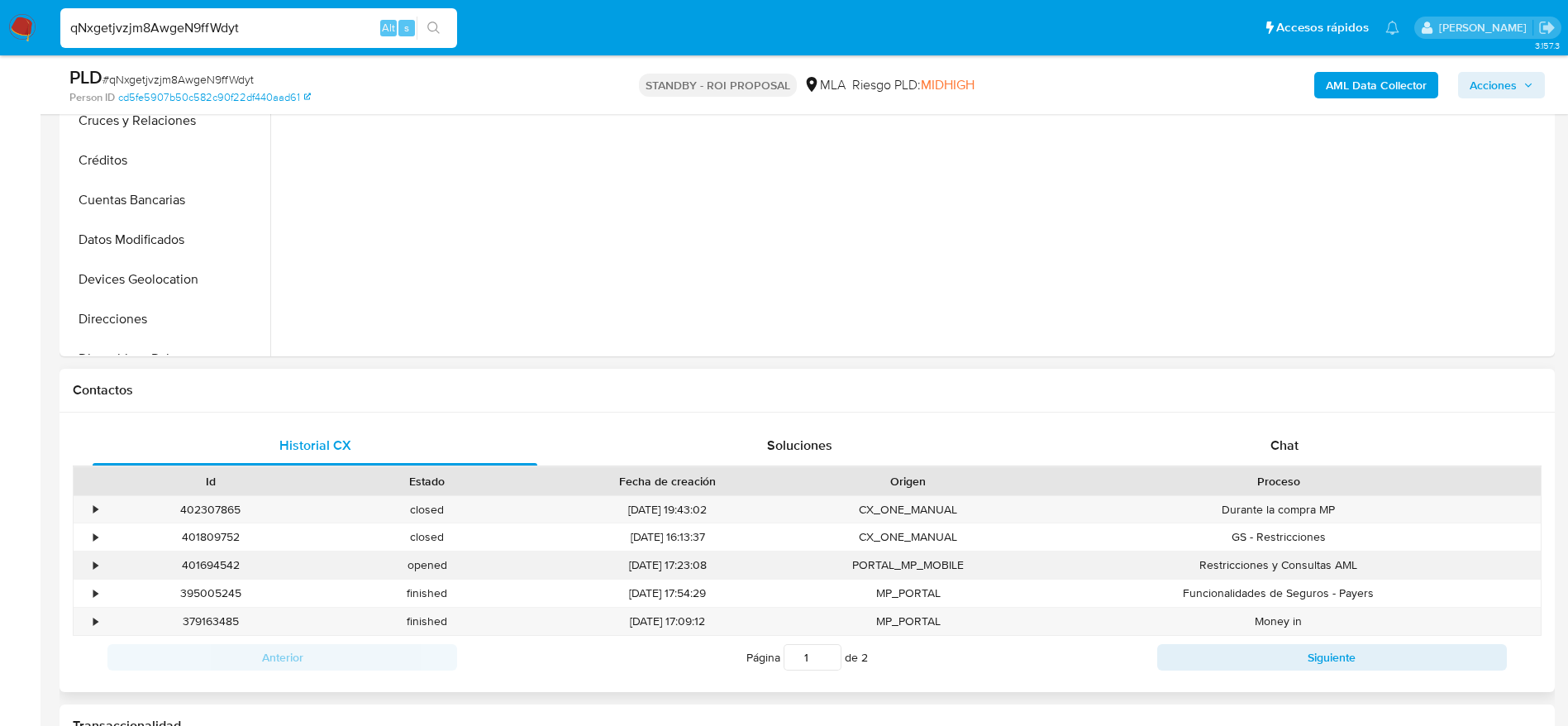
click at [215, 572] on div "401694542" at bounding box center [211, 565] width 216 height 27
copy div "401694542"
click at [169, 34] on input "qNxgetjvzjm8AwgeN9ffWdyt" at bounding box center [258, 28] width 397 height 22
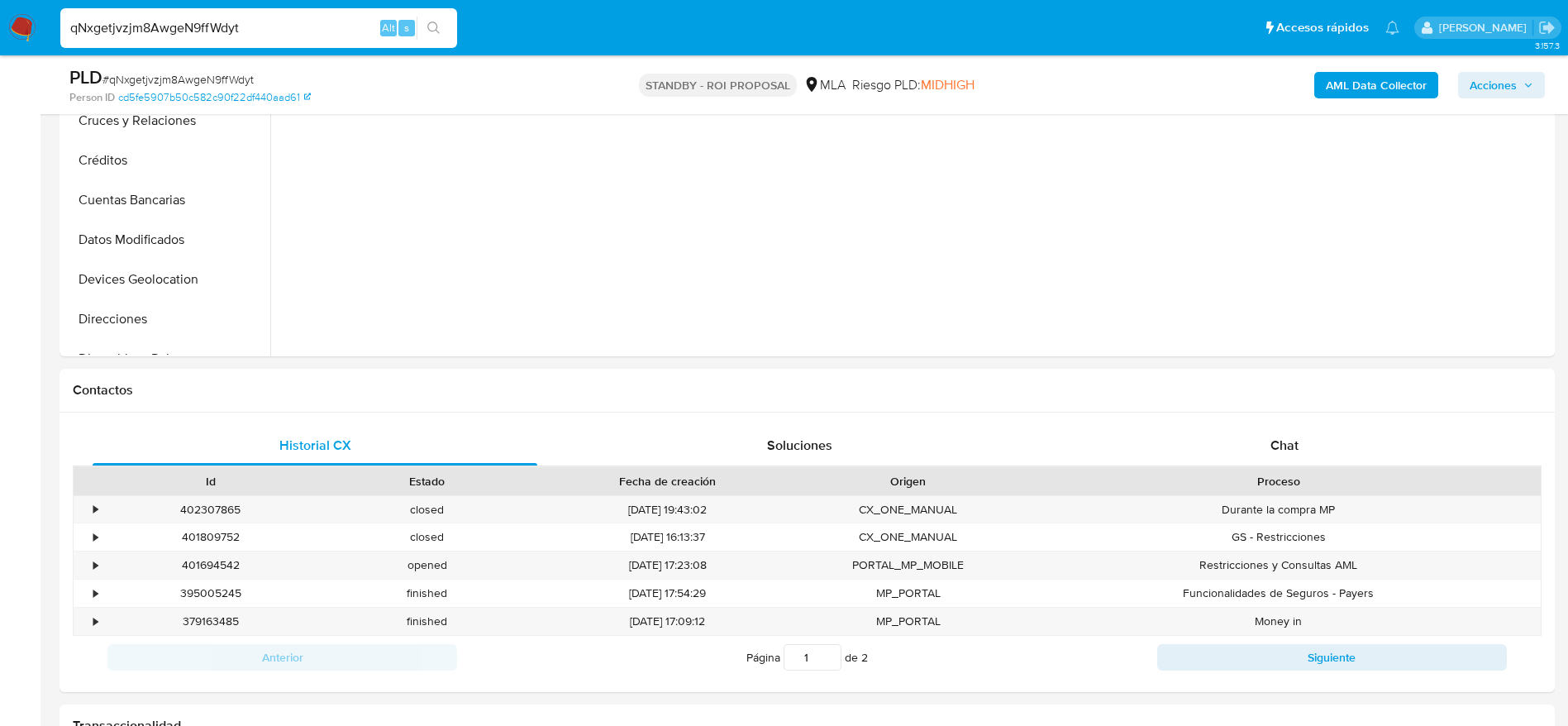
paste input "129181783"
type input "129181783"
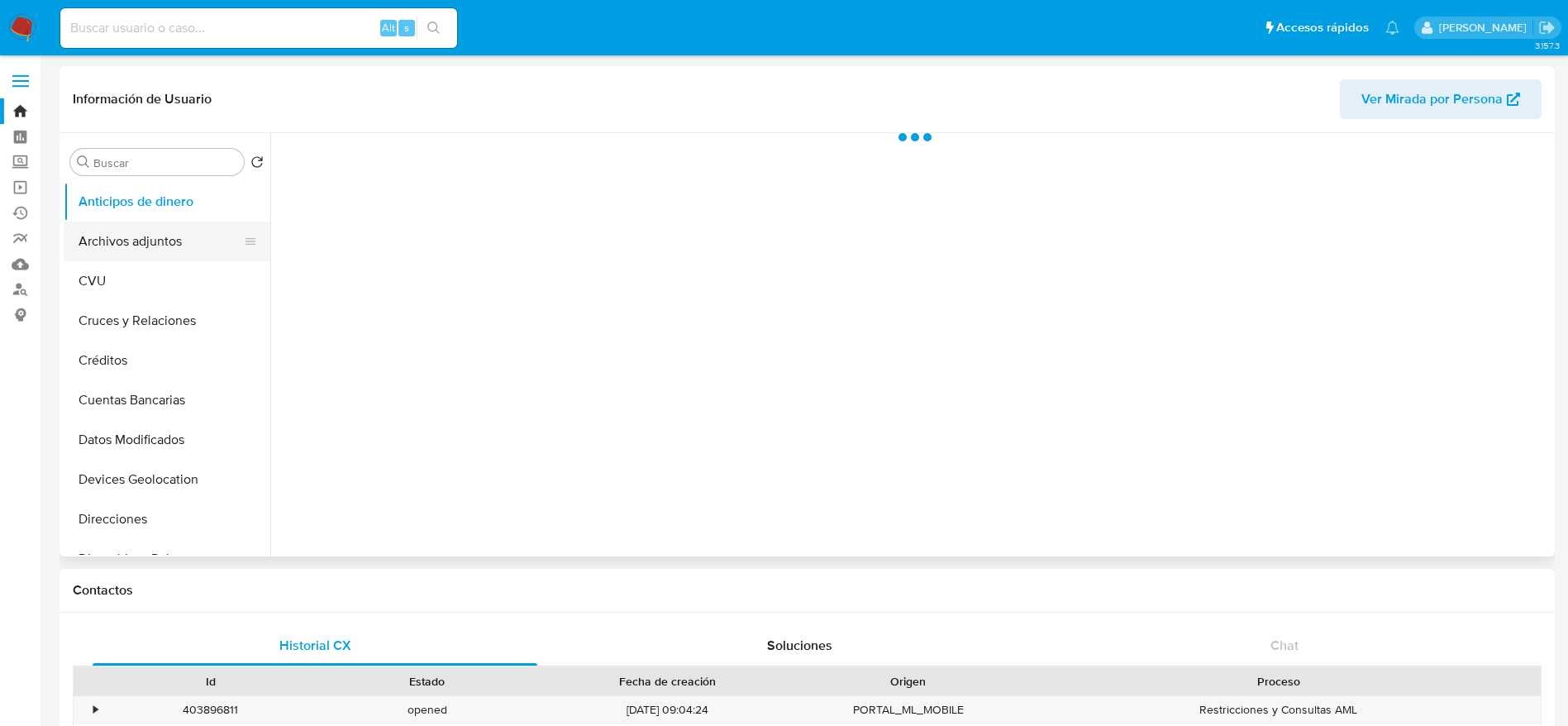
click at [115, 231] on button "Archivos adjuntos" at bounding box center [160, 241] width 194 height 39
select select "10"
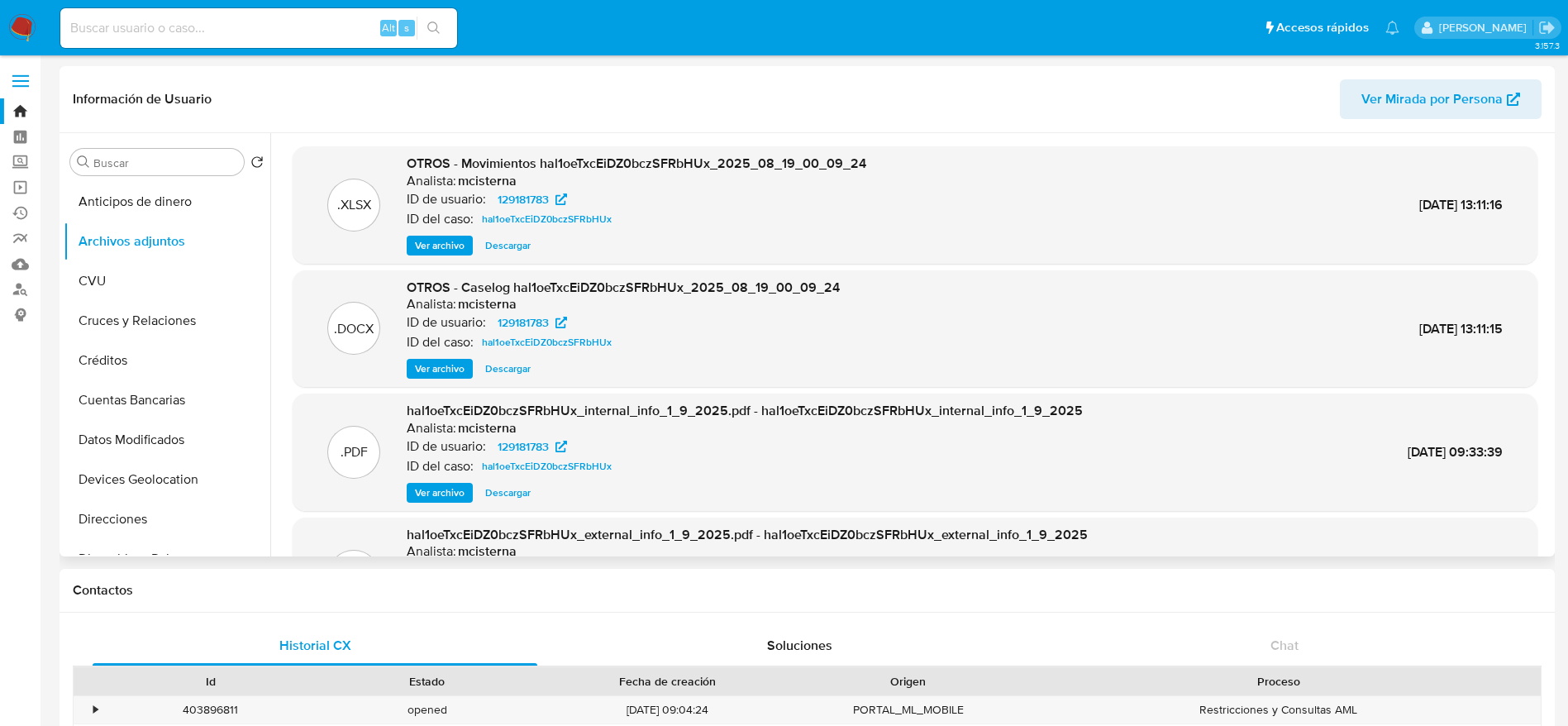
click at [515, 251] on span "Descargar" at bounding box center [508, 245] width 45 height 17
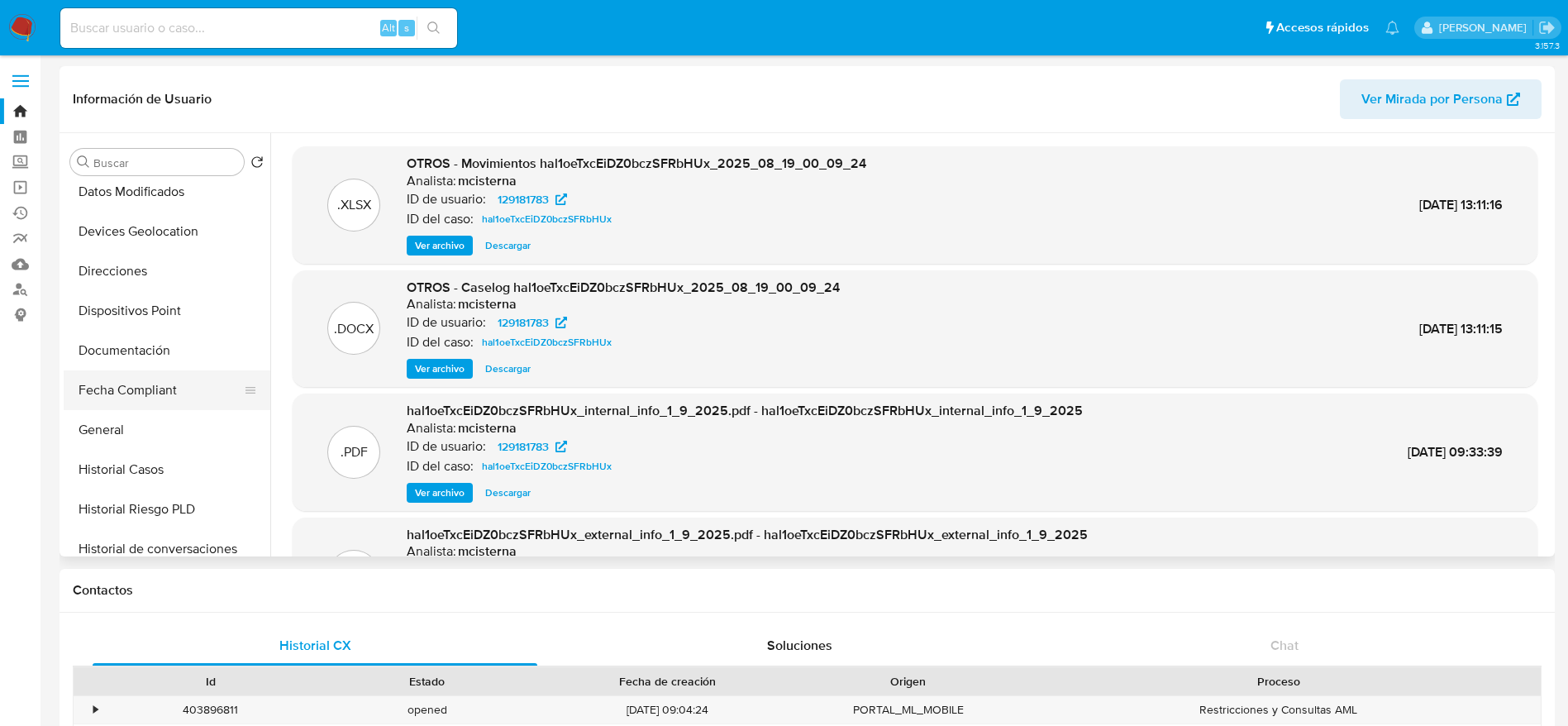
scroll to position [497, 0]
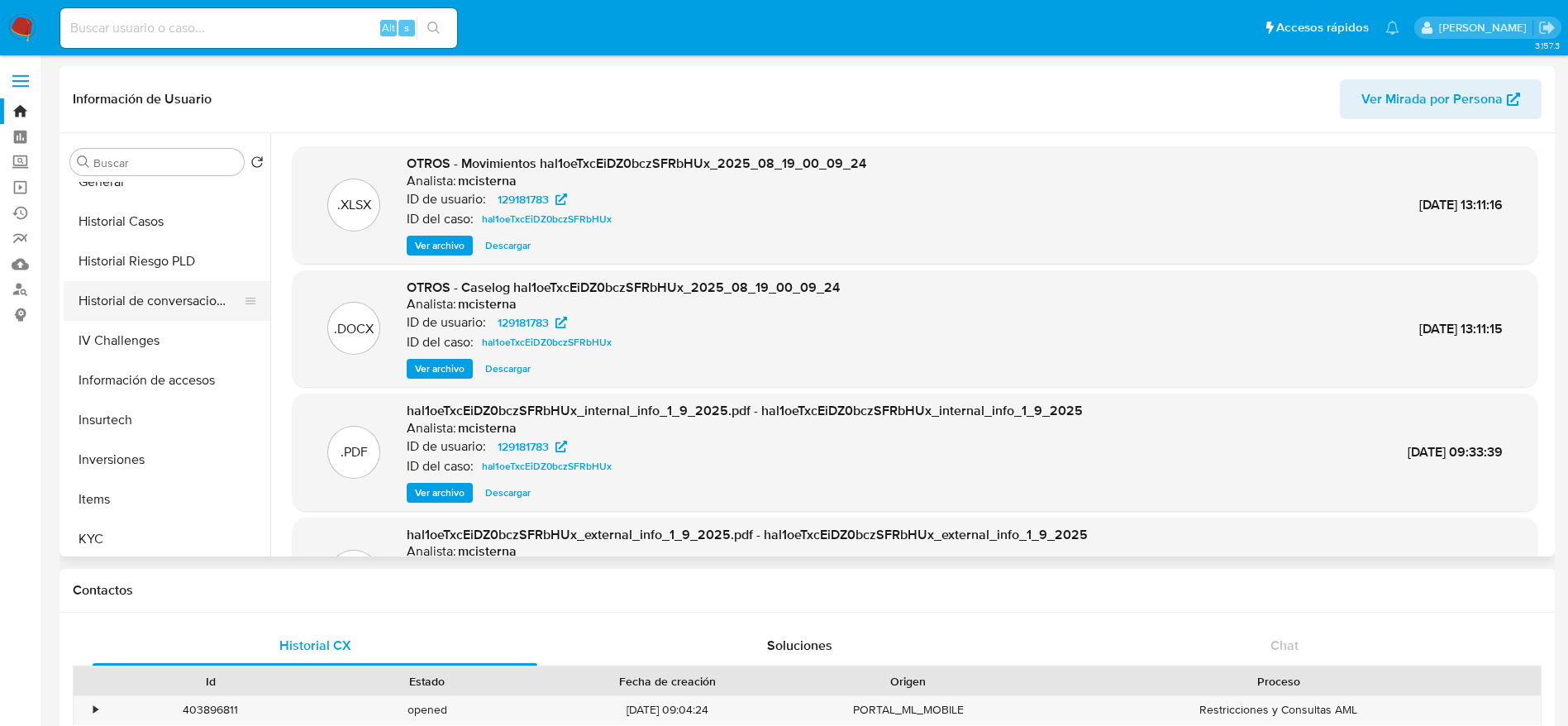
click at [208, 315] on button "Historial de conversaciones" at bounding box center [160, 300] width 194 height 39
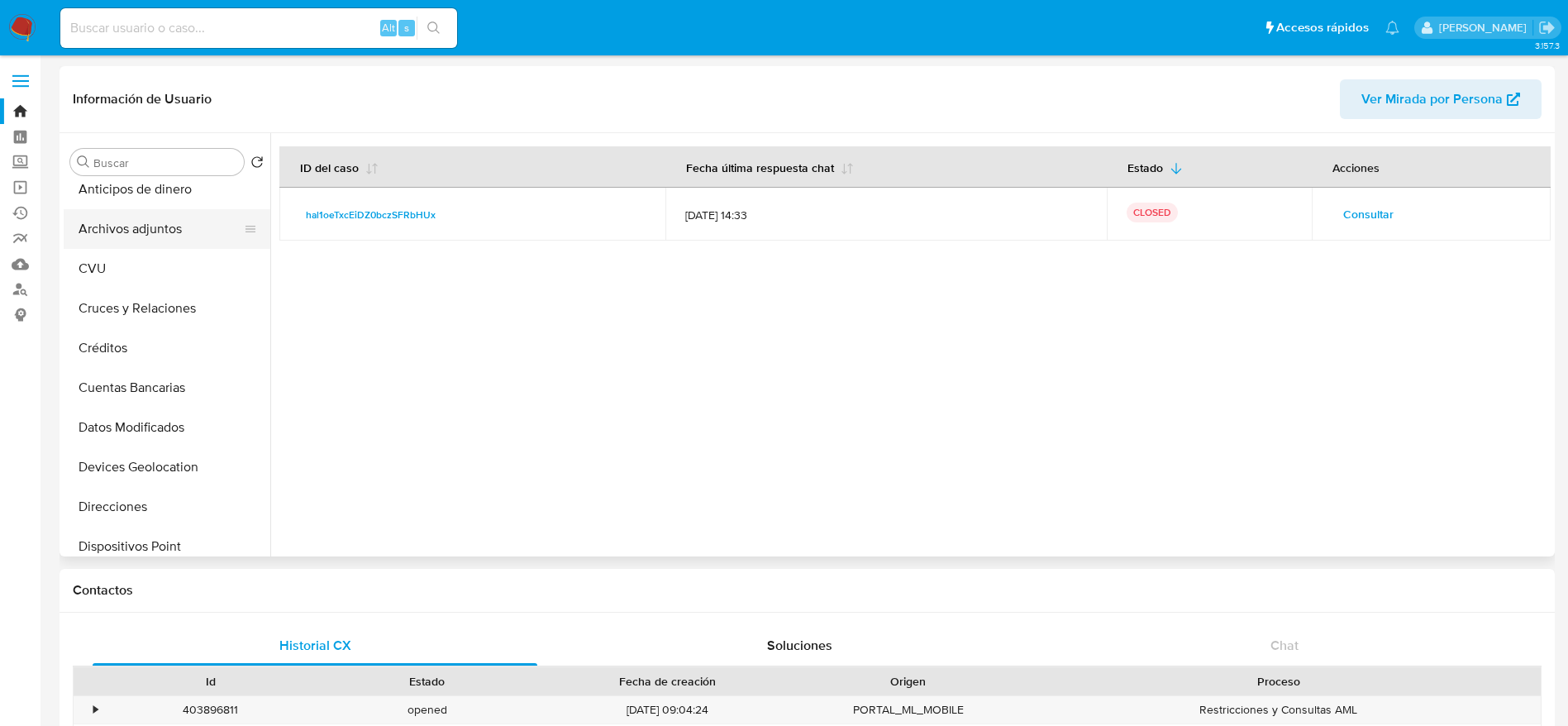
scroll to position [0, 0]
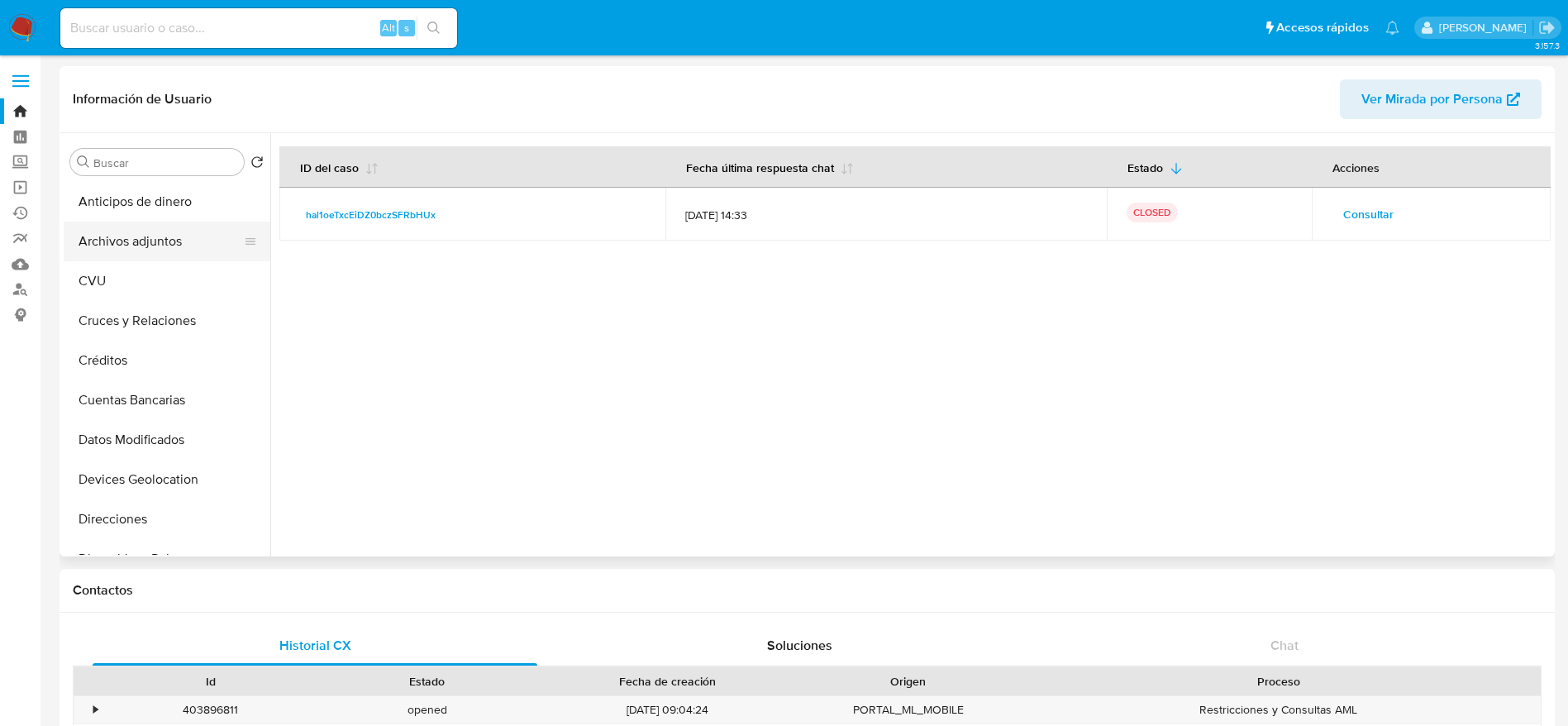
click at [121, 232] on button "Archivos adjuntos" at bounding box center [160, 241] width 194 height 39
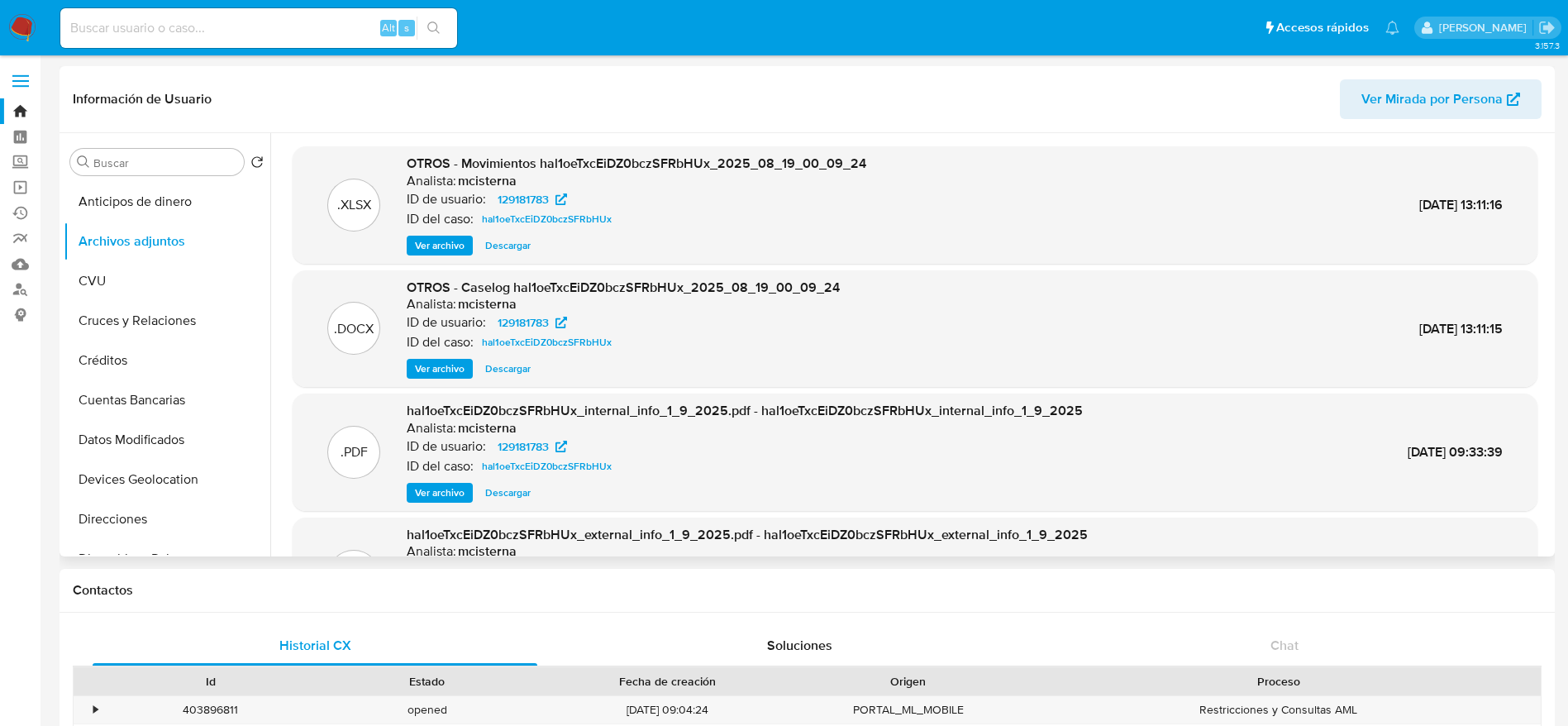
click at [518, 366] on span "Descargar" at bounding box center [508, 368] width 45 height 17
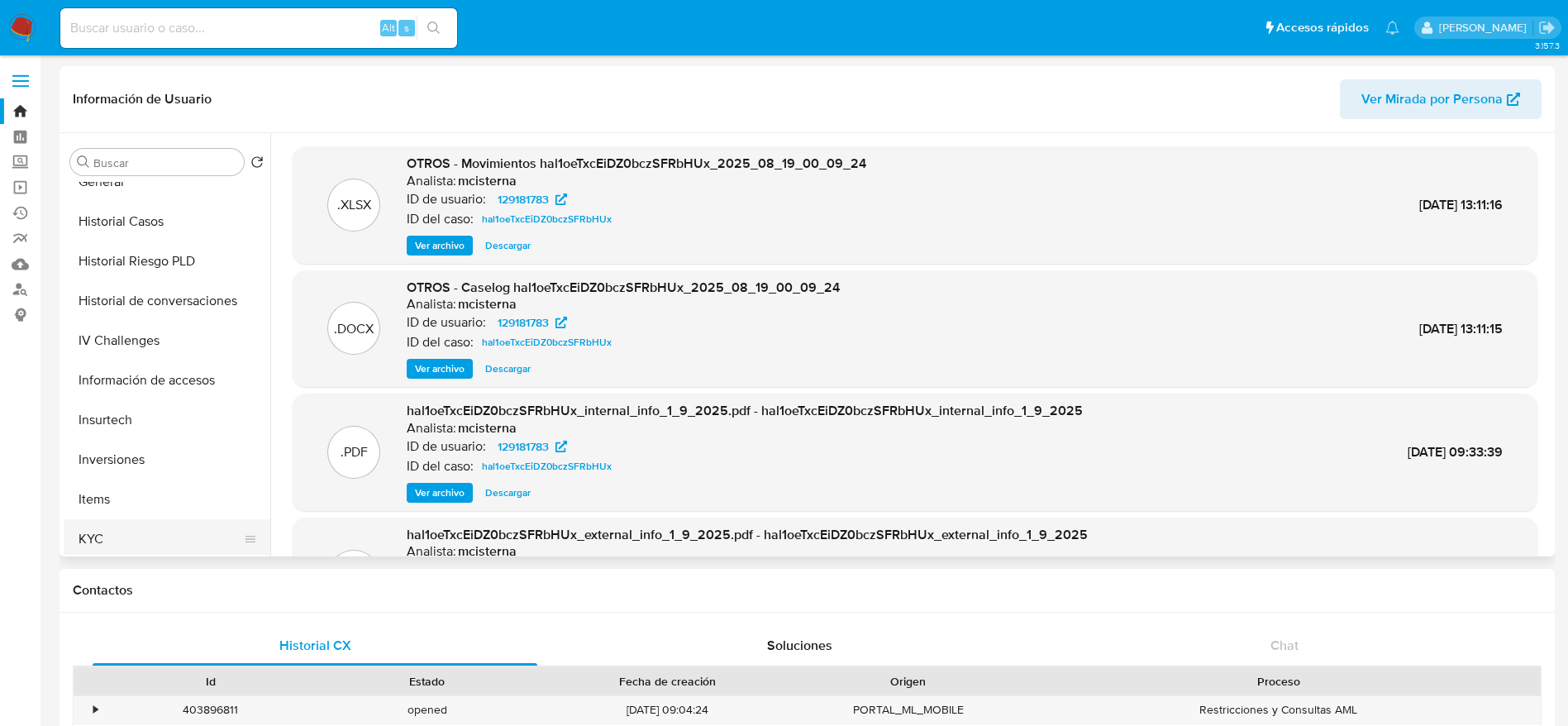
click at [99, 523] on button "KYC" at bounding box center [160, 538] width 194 height 39
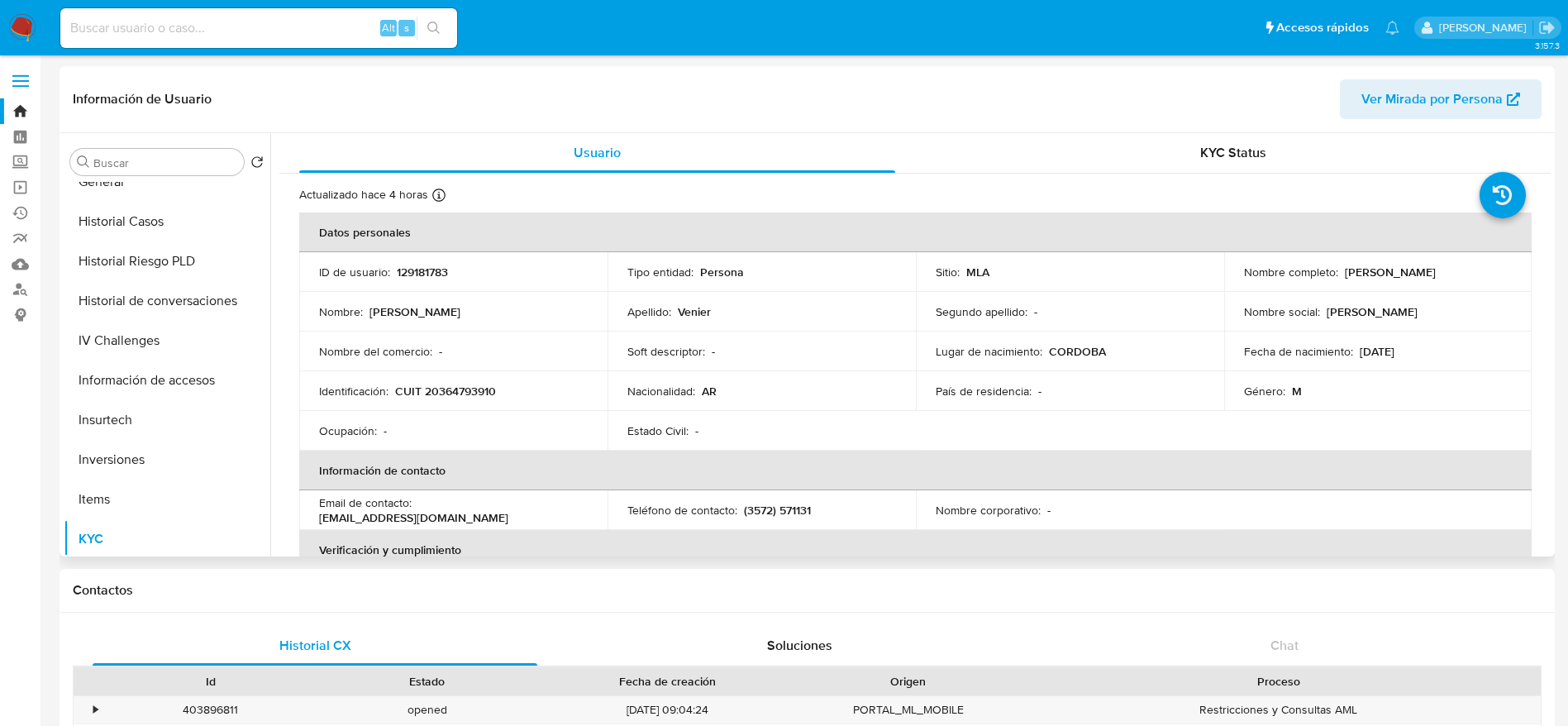
click at [457, 387] on p "CUIT 20364793910" at bounding box center [446, 391] width 101 height 15
copy p "20364793910"
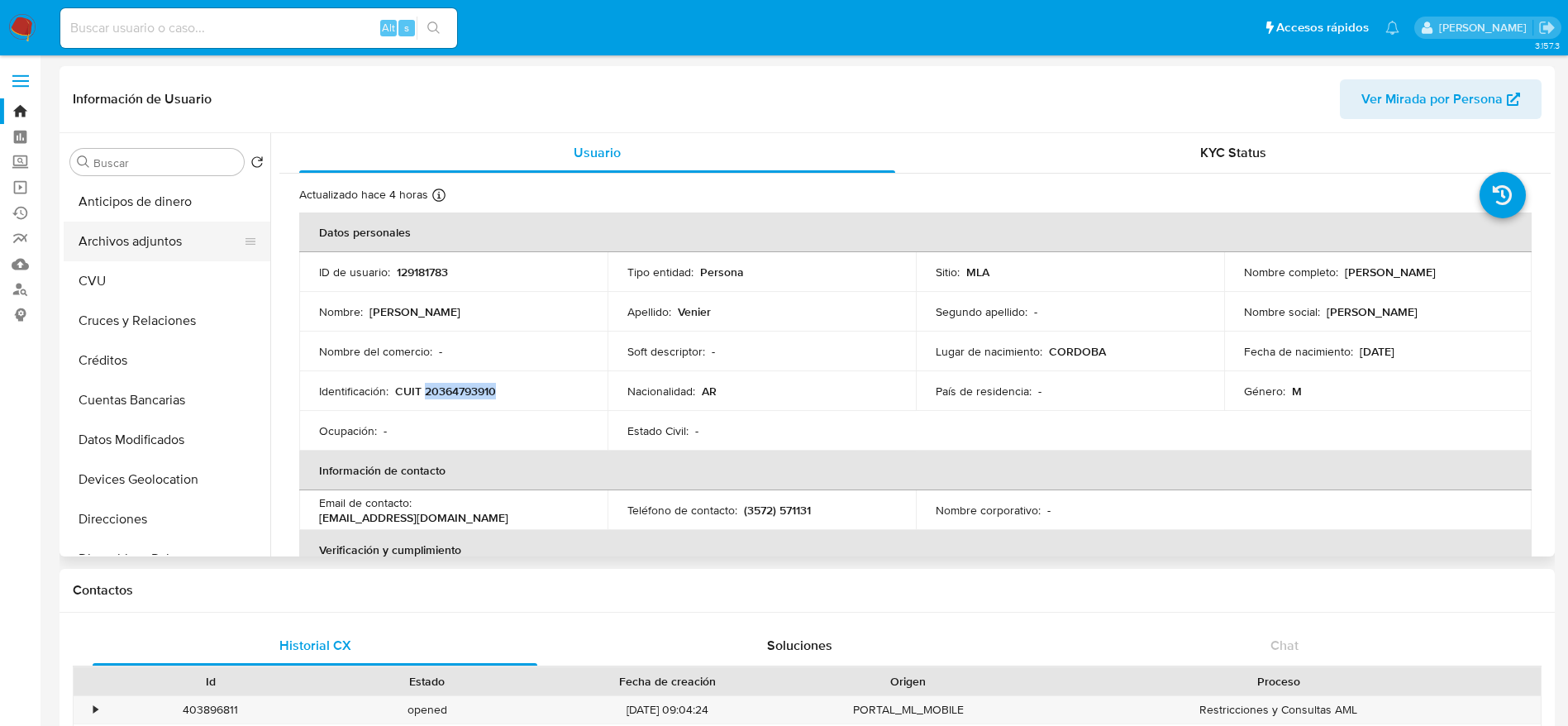
click at [141, 242] on button "Archivos adjuntos" at bounding box center [160, 241] width 194 height 39
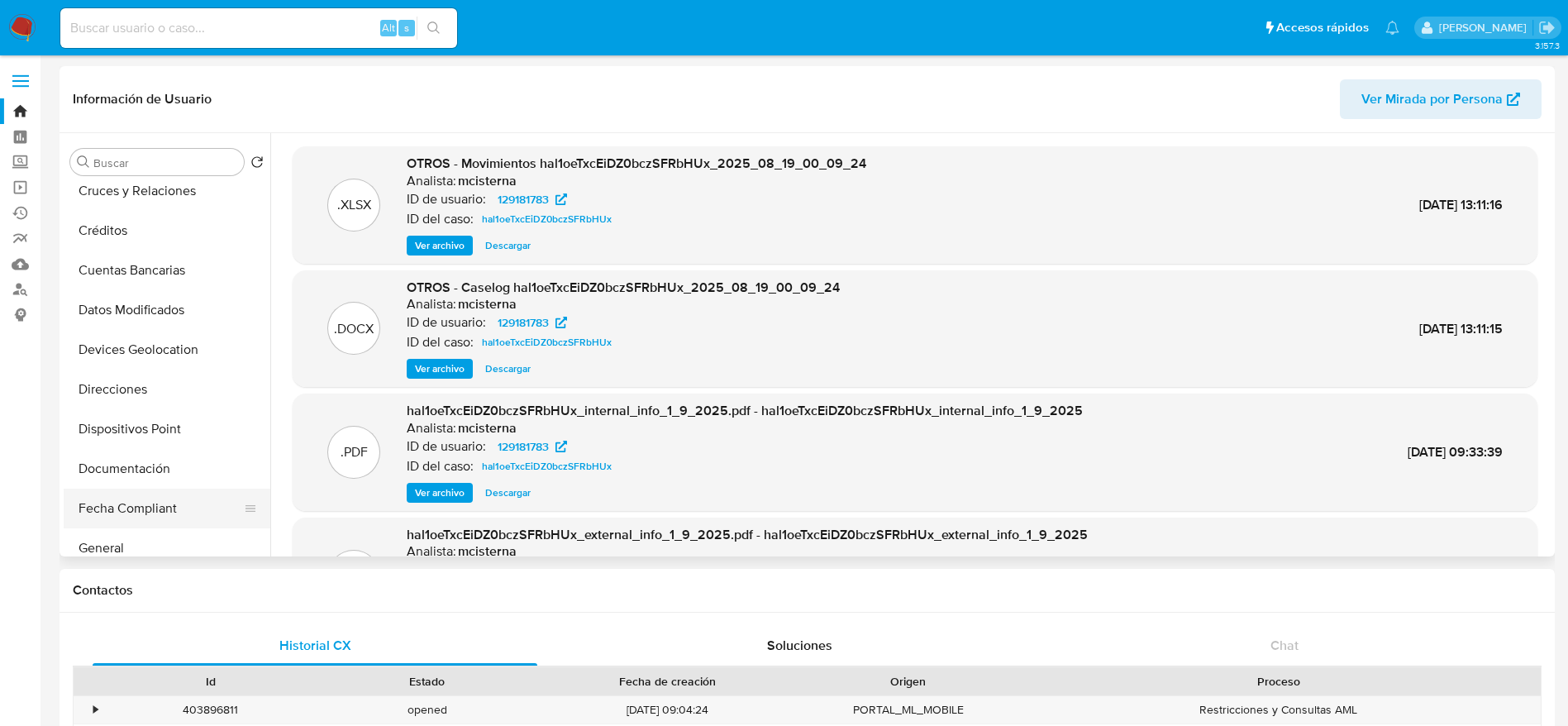
scroll to position [248, 0]
drag, startPoint x: 144, startPoint y: 469, endPoint x: 170, endPoint y: 456, distance: 29.1
click at [145, 469] on button "Historial Casos" at bounding box center [160, 469] width 194 height 39
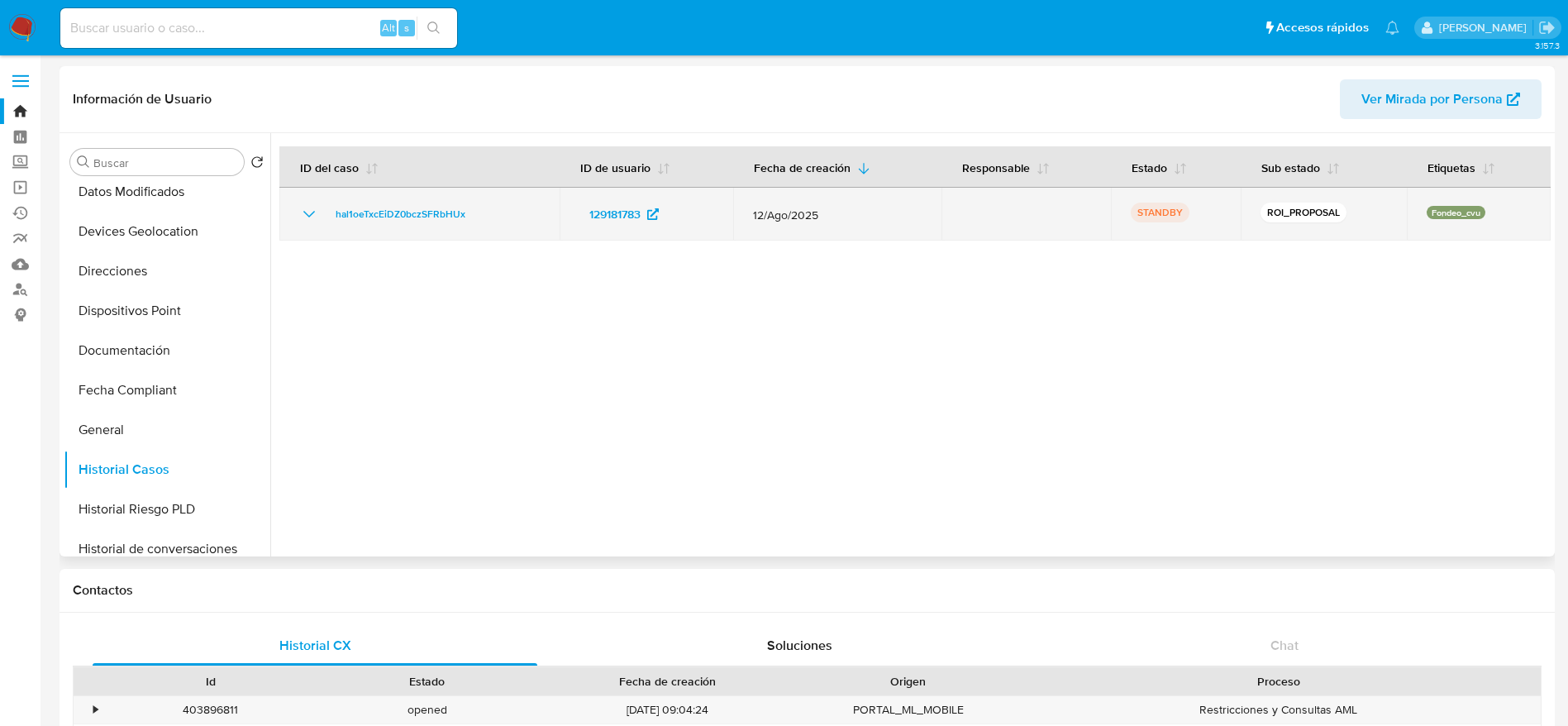
drag, startPoint x: 474, startPoint y: 224, endPoint x: 332, endPoint y: 230, distance: 142.1
click at [330, 226] on td "hal1oeTxcEiDZ0bczSFRbHUx" at bounding box center [419, 214] width 280 height 53
click at [470, 216] on div "hal1oeTxcEiDZ0bczSFRbHUx" at bounding box center [419, 214] width 241 height 20
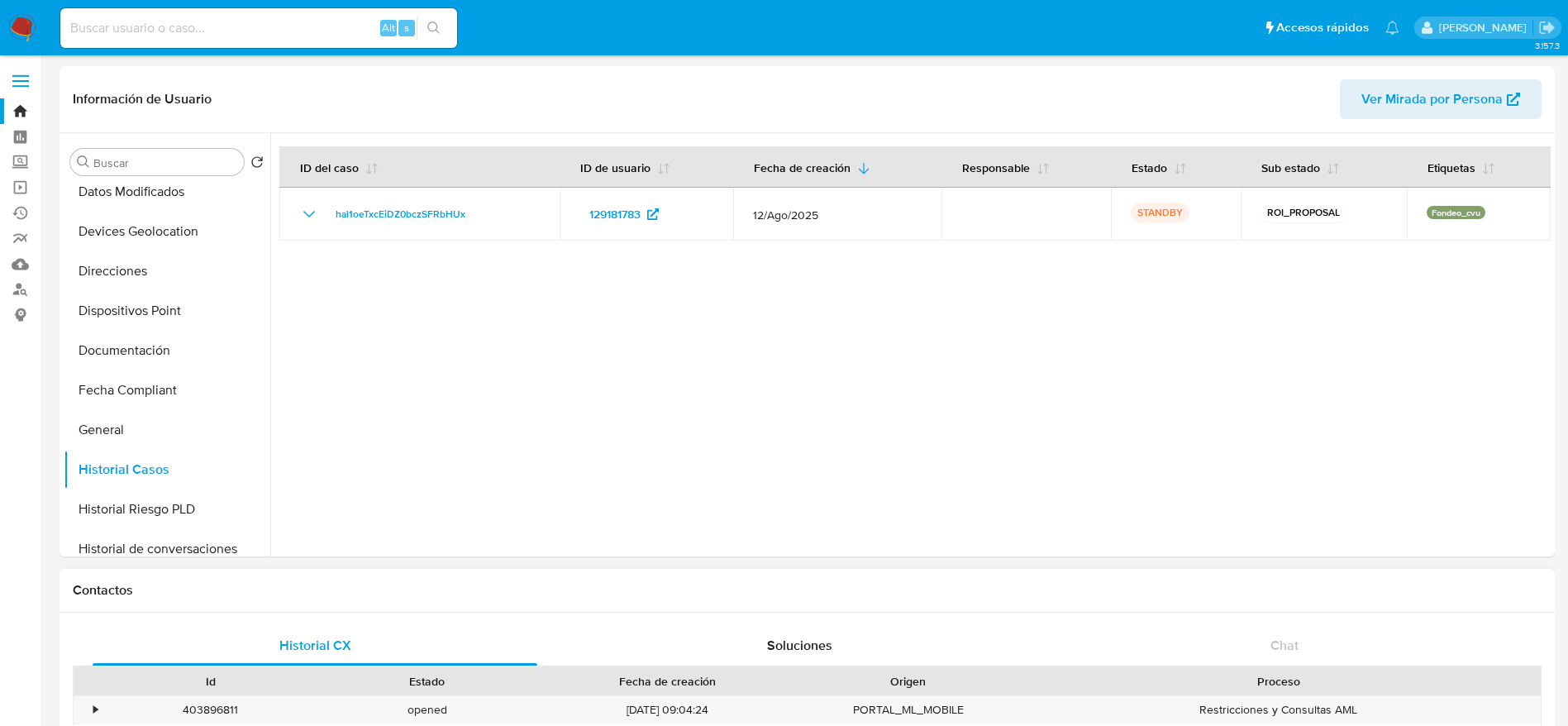
drag, startPoint x: 469, startPoint y: 219, endPoint x: 907, endPoint y: 592, distance: 575.3
click at [329, 222] on div "hal1oeTxcEiDZ0bczSFRbHUx" at bounding box center [419, 214] width 241 height 20
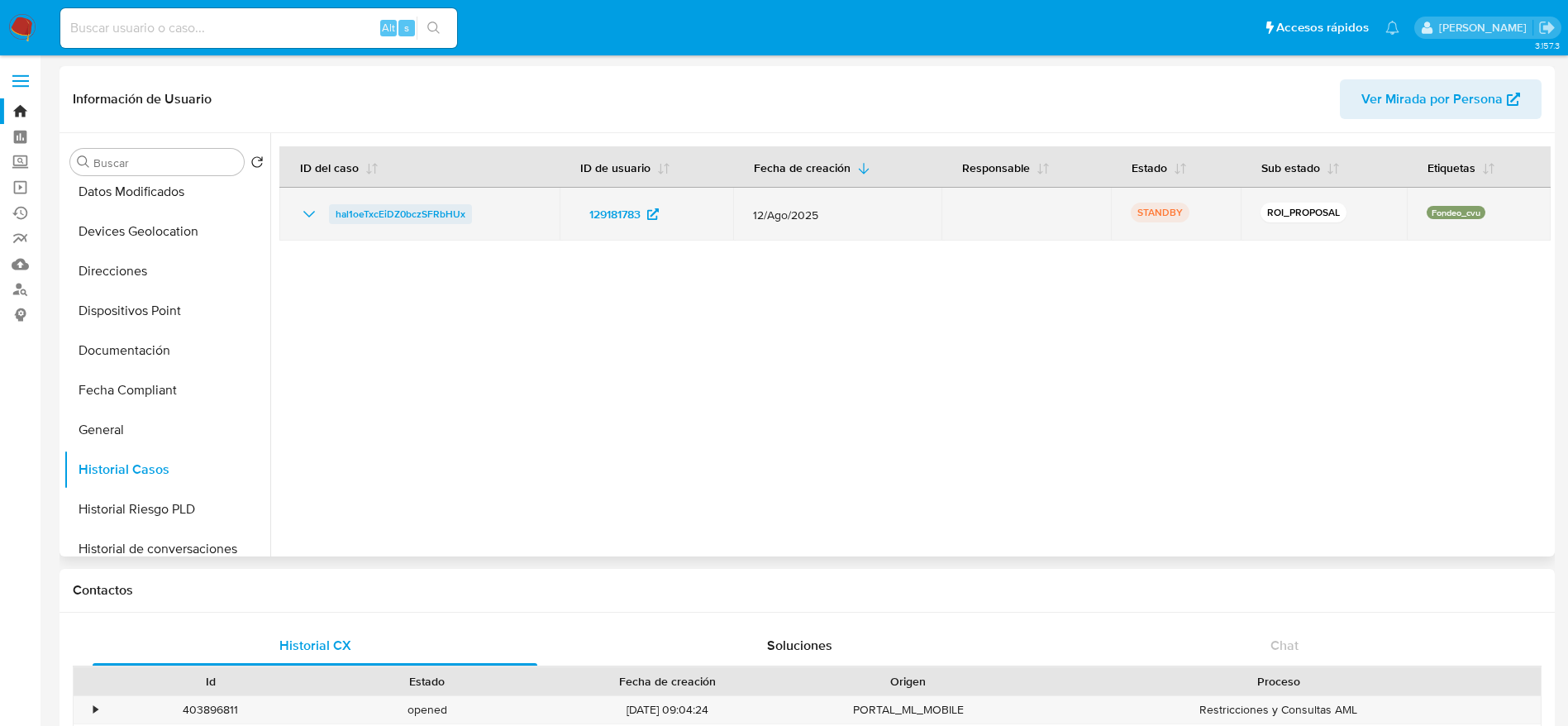
drag, startPoint x: 497, startPoint y: 223, endPoint x: 330, endPoint y: 213, distance: 167.3
click at [330, 213] on div "hal1oeTxcEiDZ0bczSFRbHUx" at bounding box center [419, 214] width 241 height 20
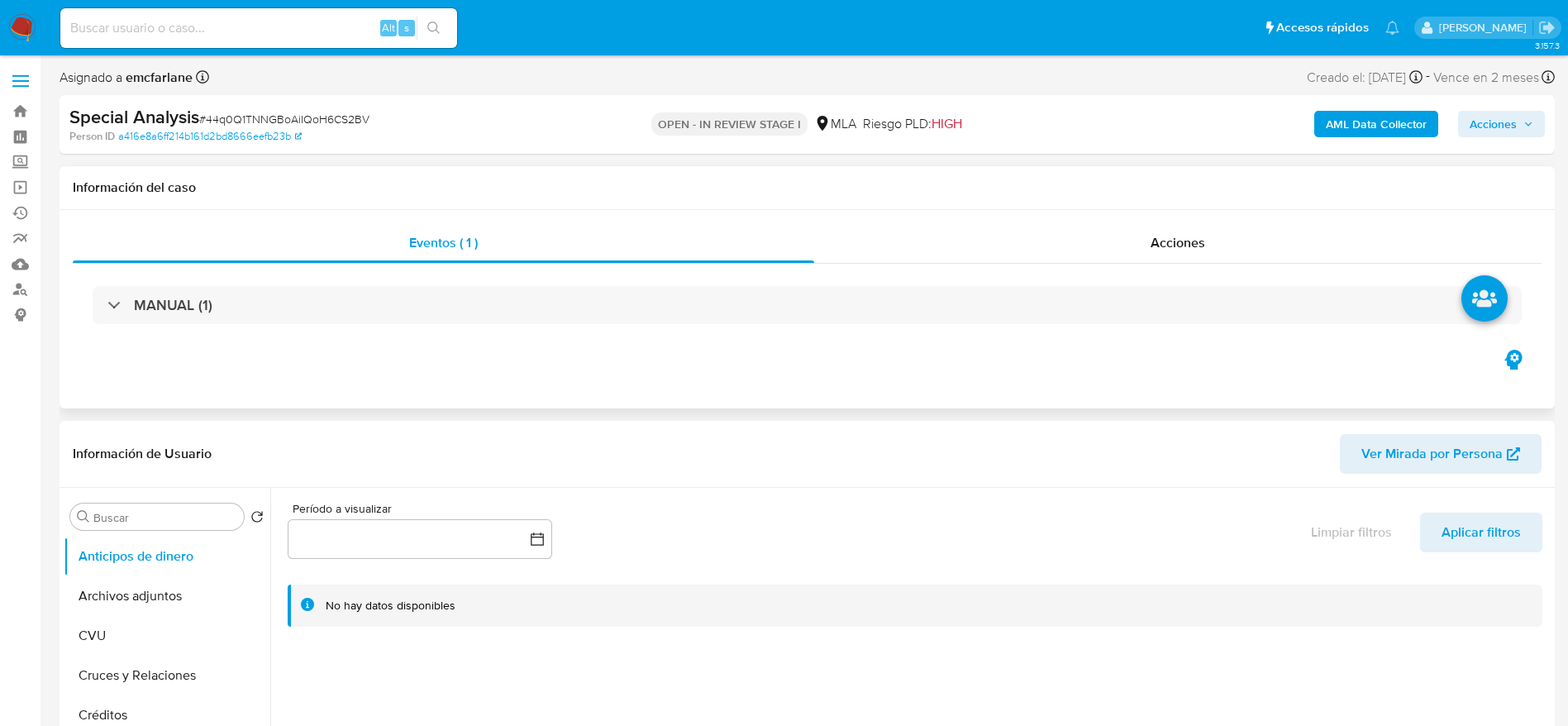
select select "10"
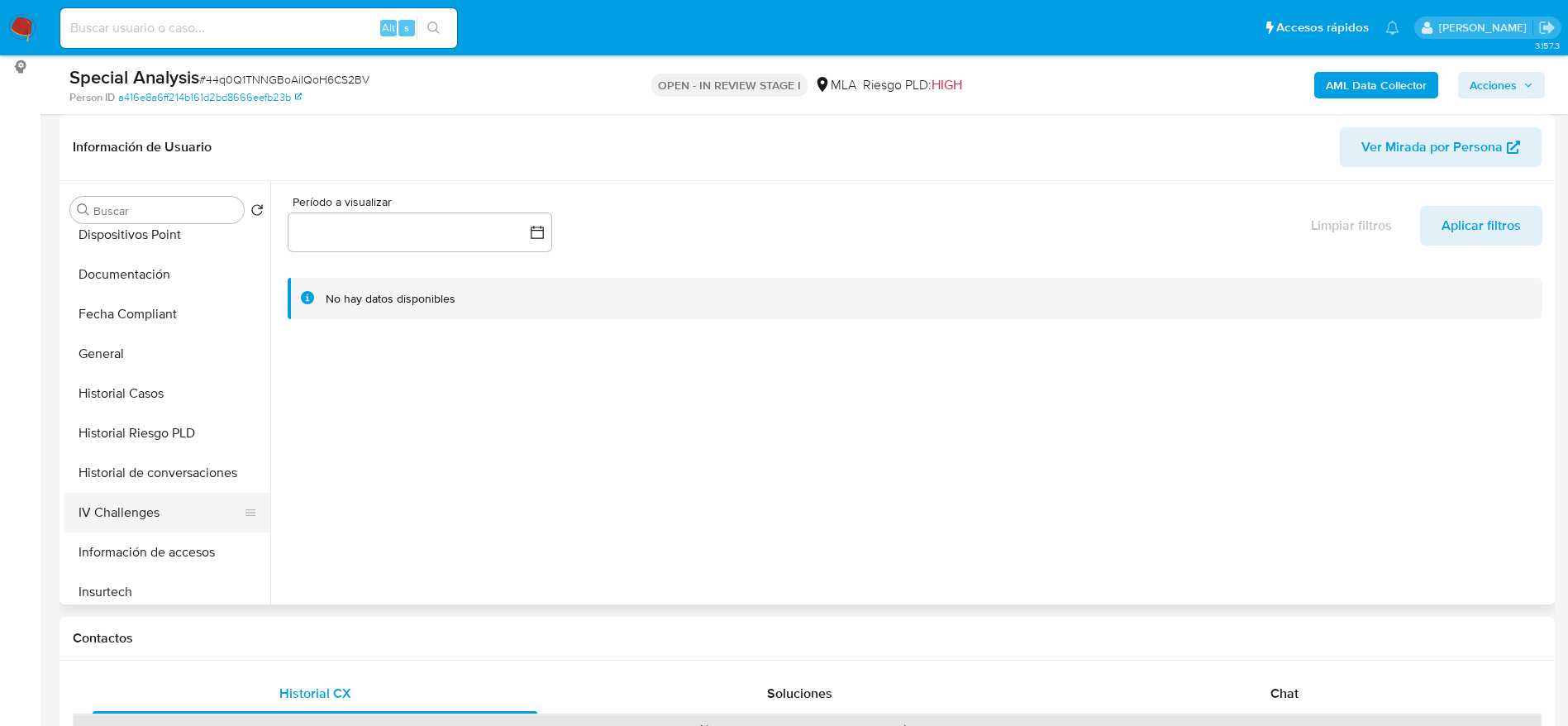
scroll to position [497, 0]
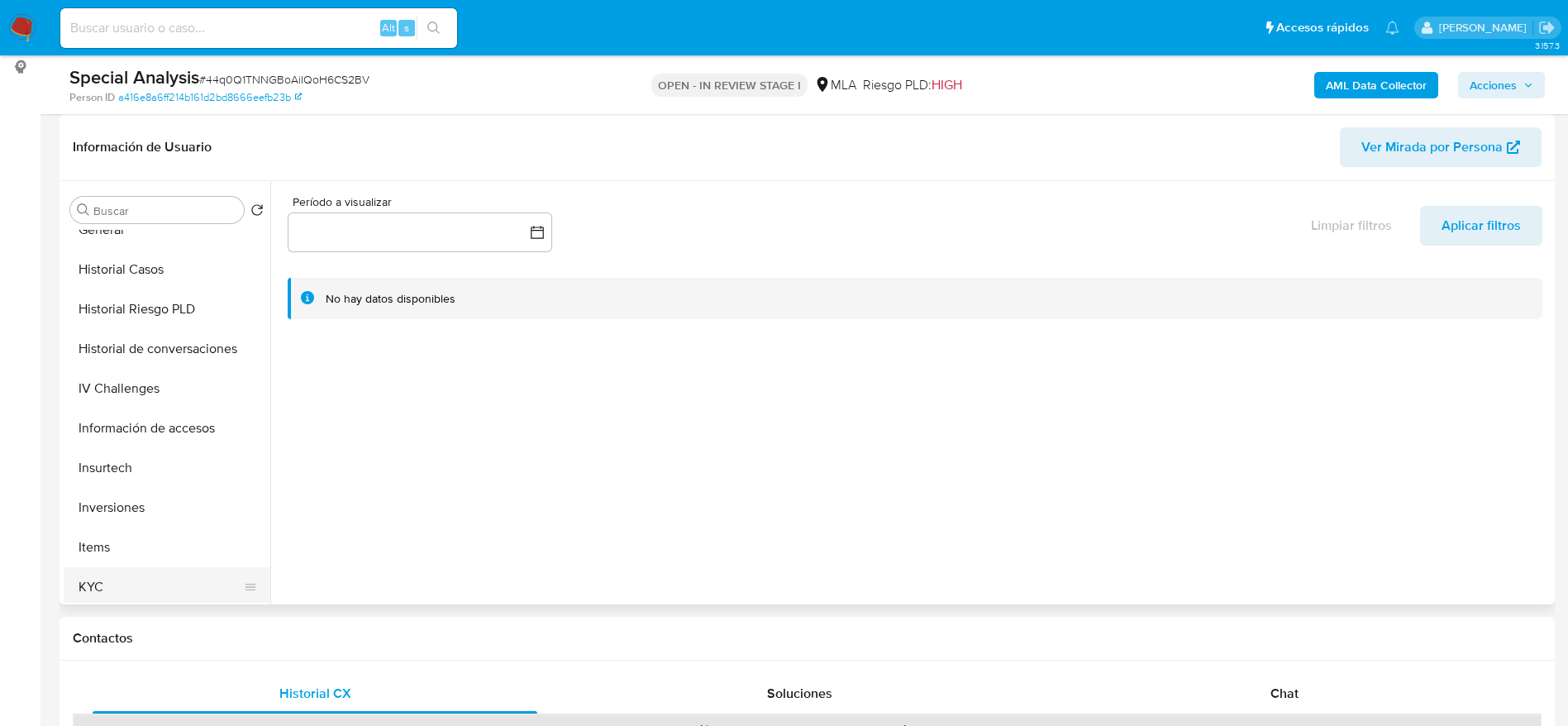
click at [134, 579] on button "KYC" at bounding box center [160, 586] width 194 height 39
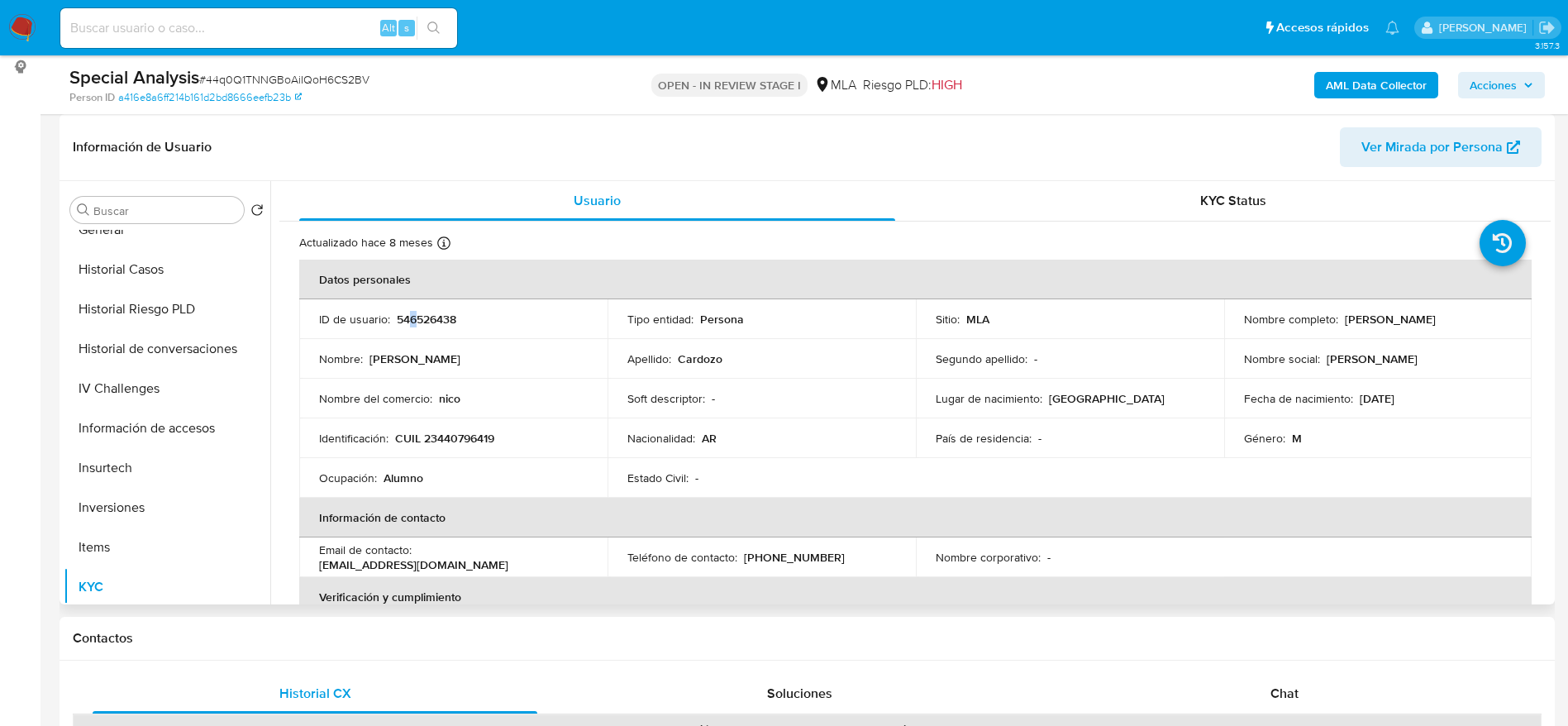
click at [412, 312] on p "546526438" at bounding box center [426, 318] width 59 height 15
click at [433, 324] on p "546526438" at bounding box center [426, 318] width 59 height 15
copy p "546526438"
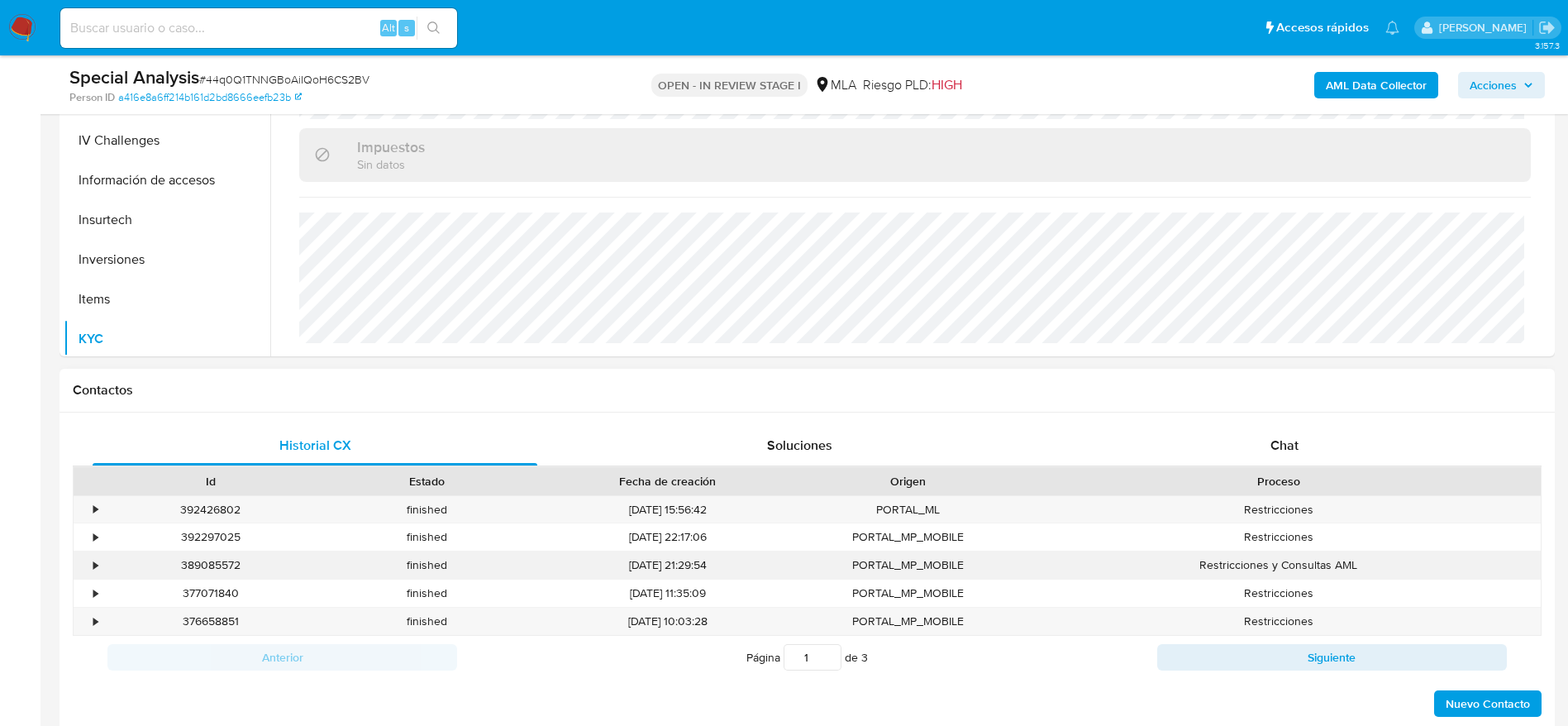
click at [214, 570] on div "389085572" at bounding box center [211, 565] width 216 height 27
click at [214, 569] on div "389085572" at bounding box center [211, 565] width 216 height 27
copy div "389085572"
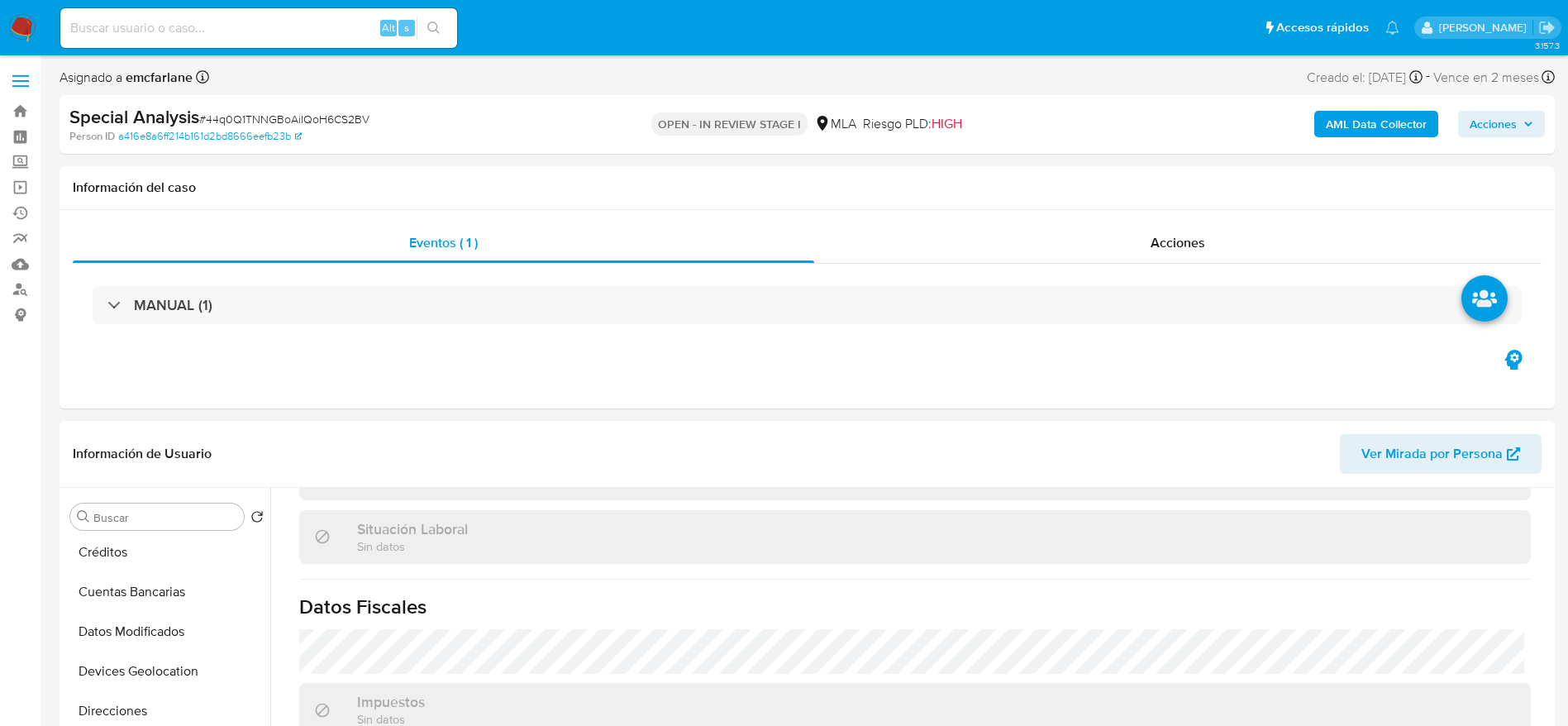
scroll to position [0, 0]
click at [153, 596] on button "Archivos adjuntos" at bounding box center [160, 595] width 194 height 39
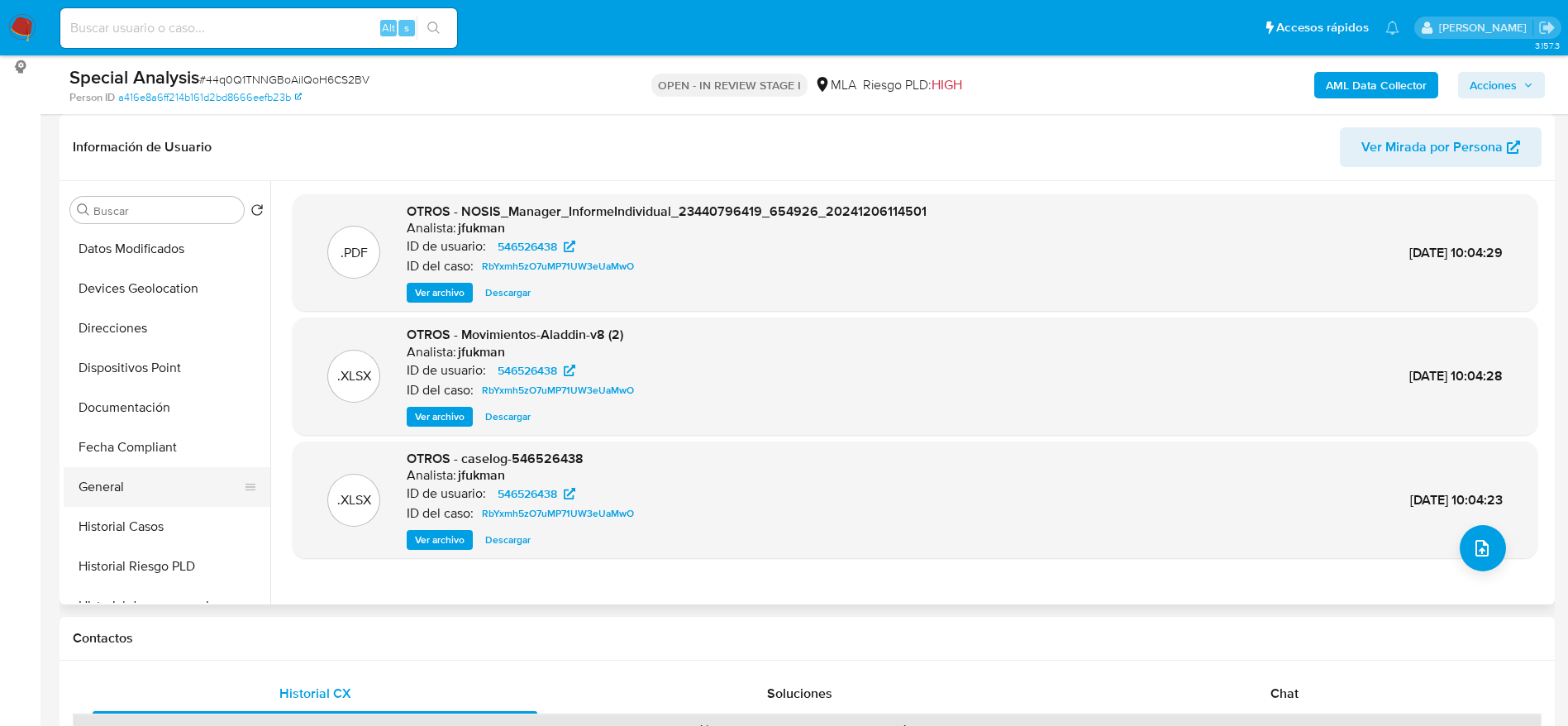
scroll to position [248, 0]
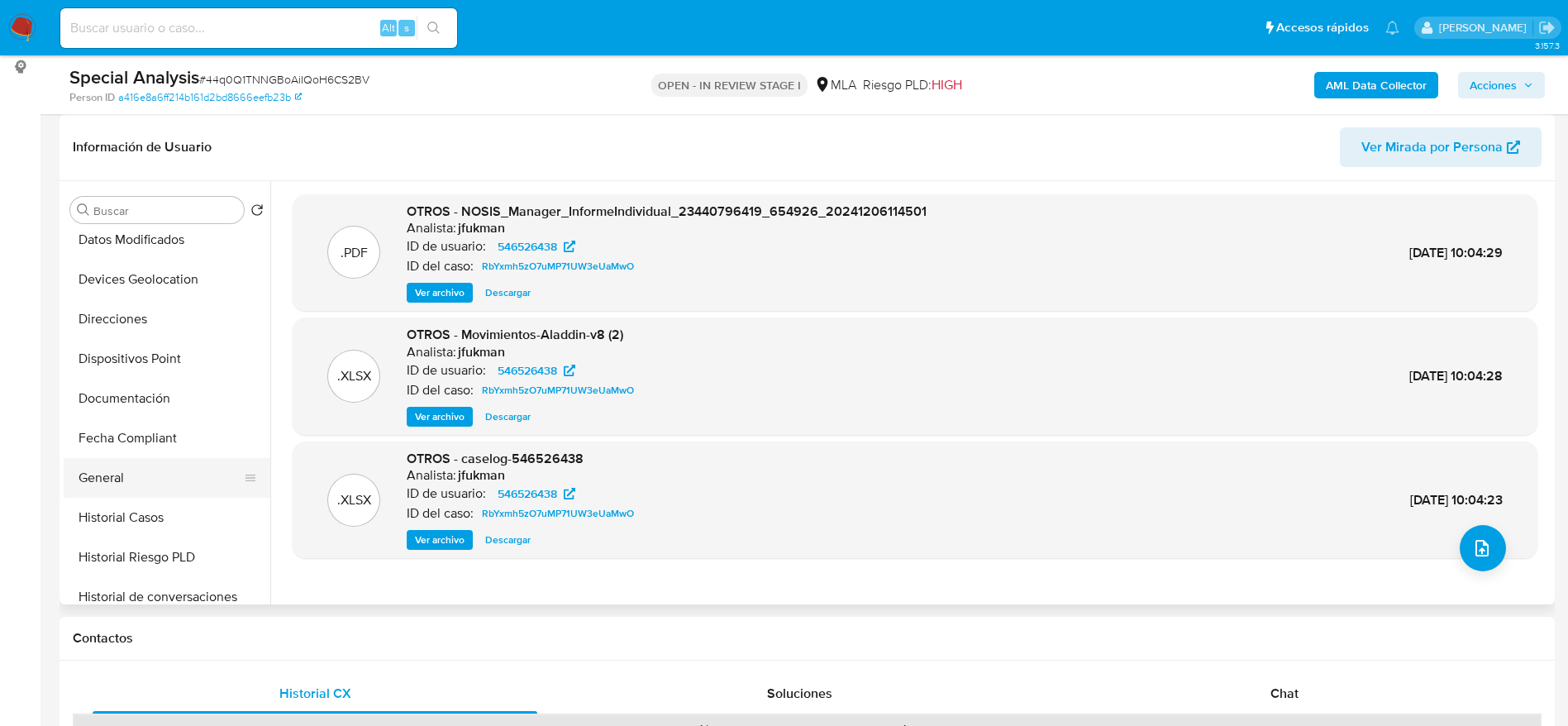
drag, startPoint x: 134, startPoint y: 489, endPoint x: 256, endPoint y: 349, distance: 185.7
click at [134, 490] on button "General" at bounding box center [167, 477] width 207 height 39
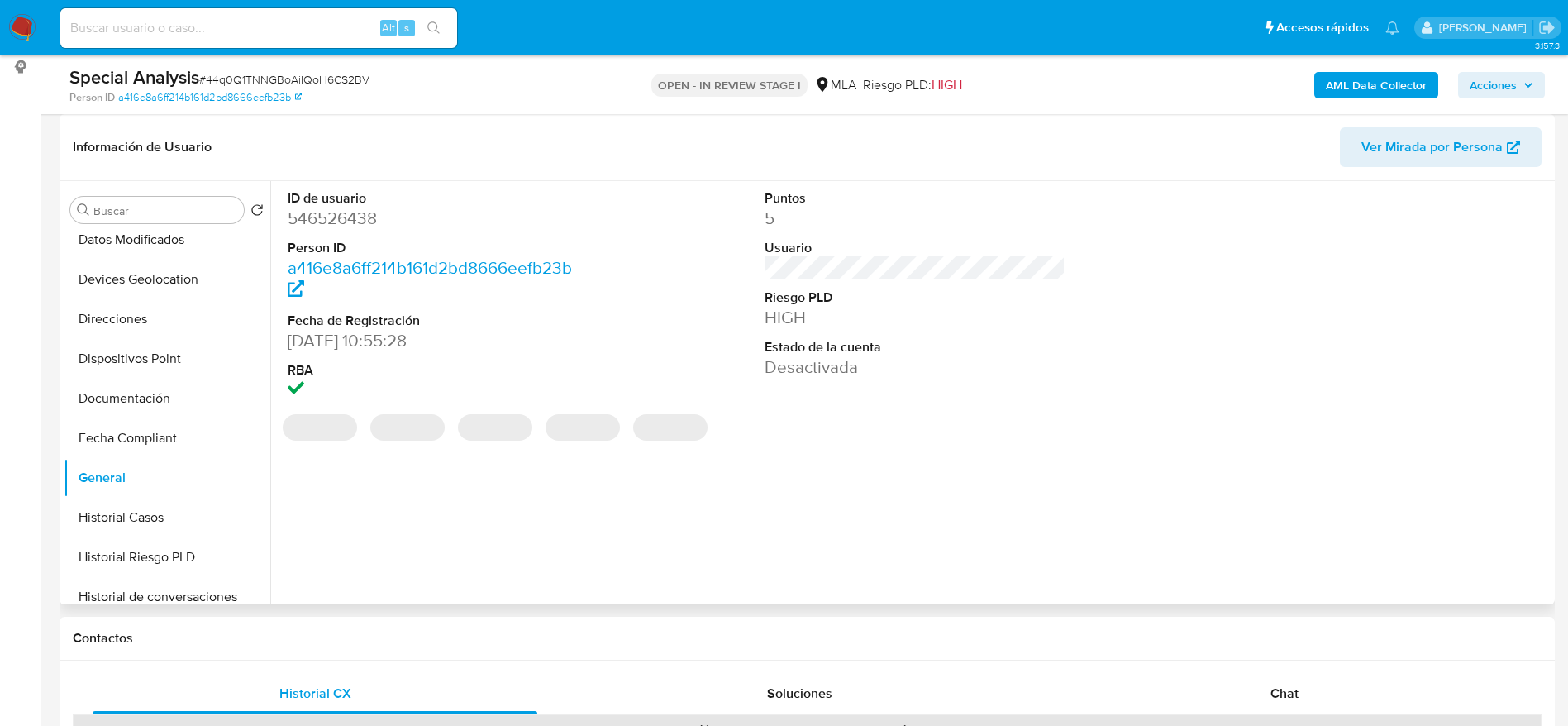
click at [340, 217] on dd "546526438" at bounding box center [439, 218] width 302 height 24
copy dd "546526438"
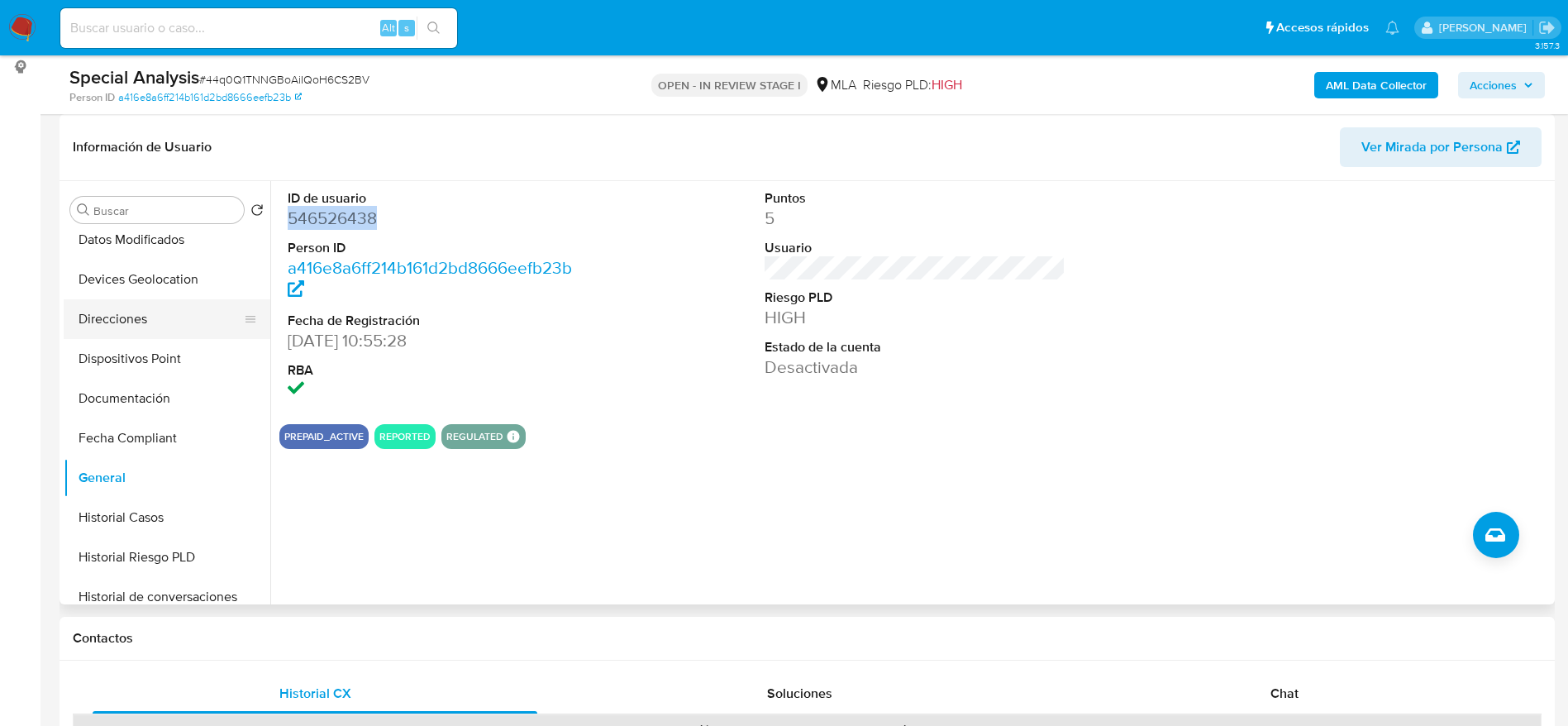
scroll to position [0, 0]
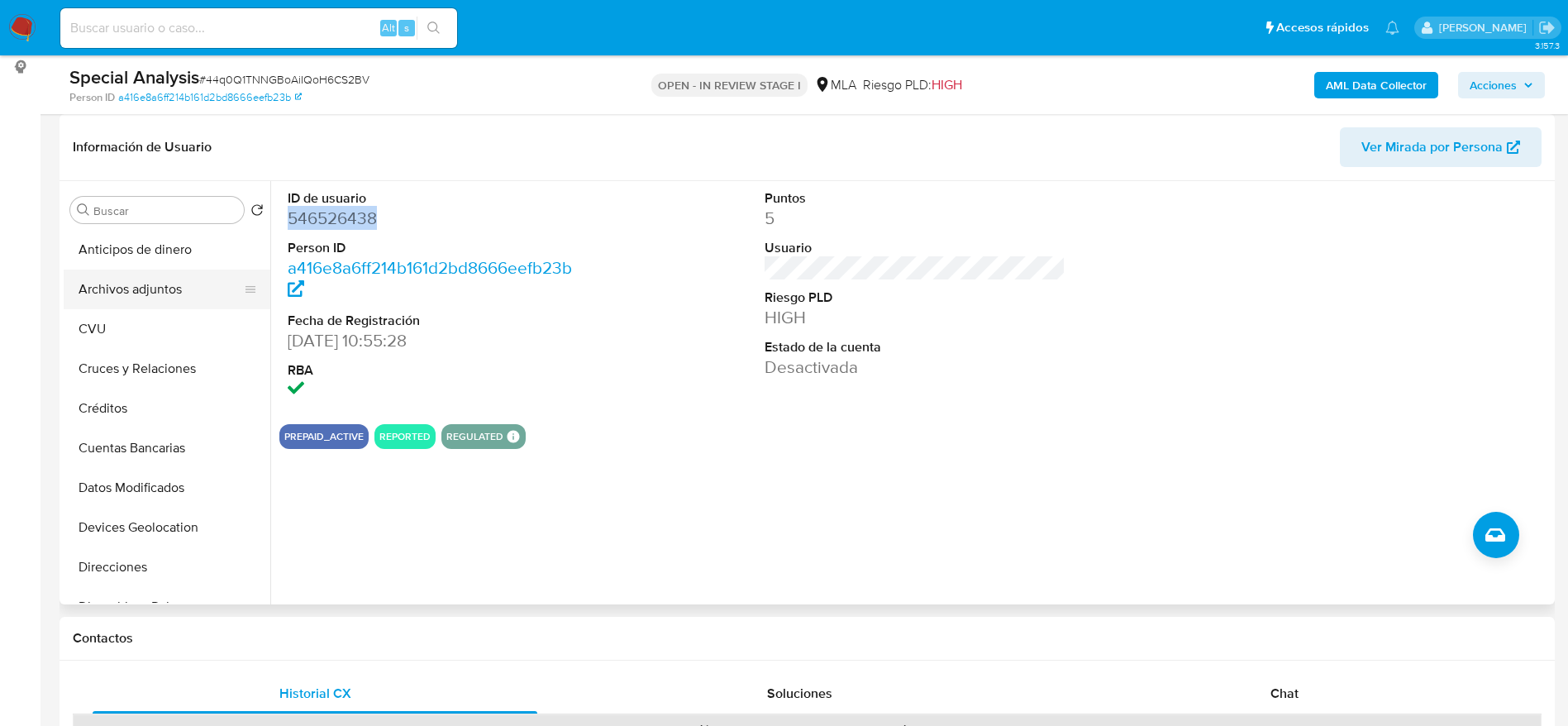
click at [126, 295] on button "Archivos adjuntos" at bounding box center [160, 289] width 194 height 39
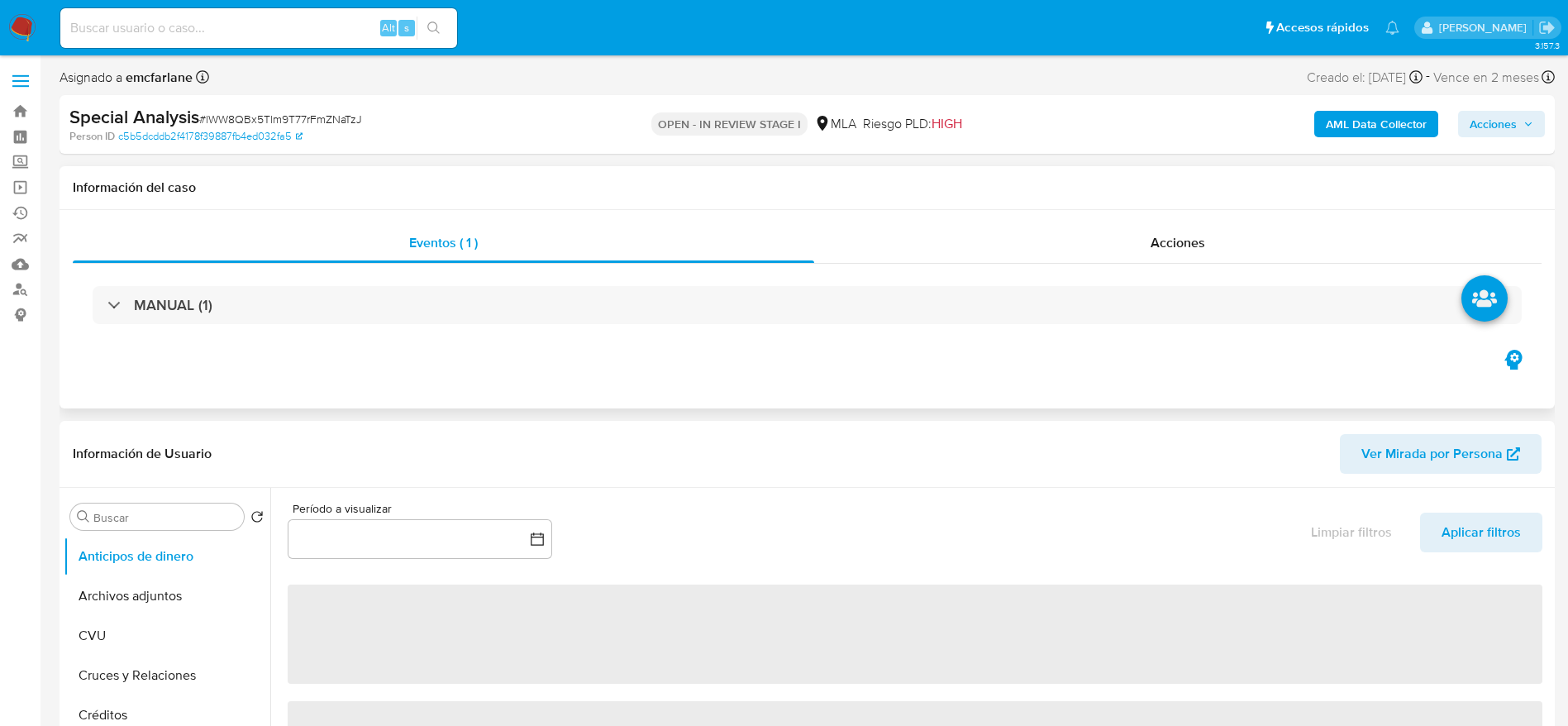
select select "10"
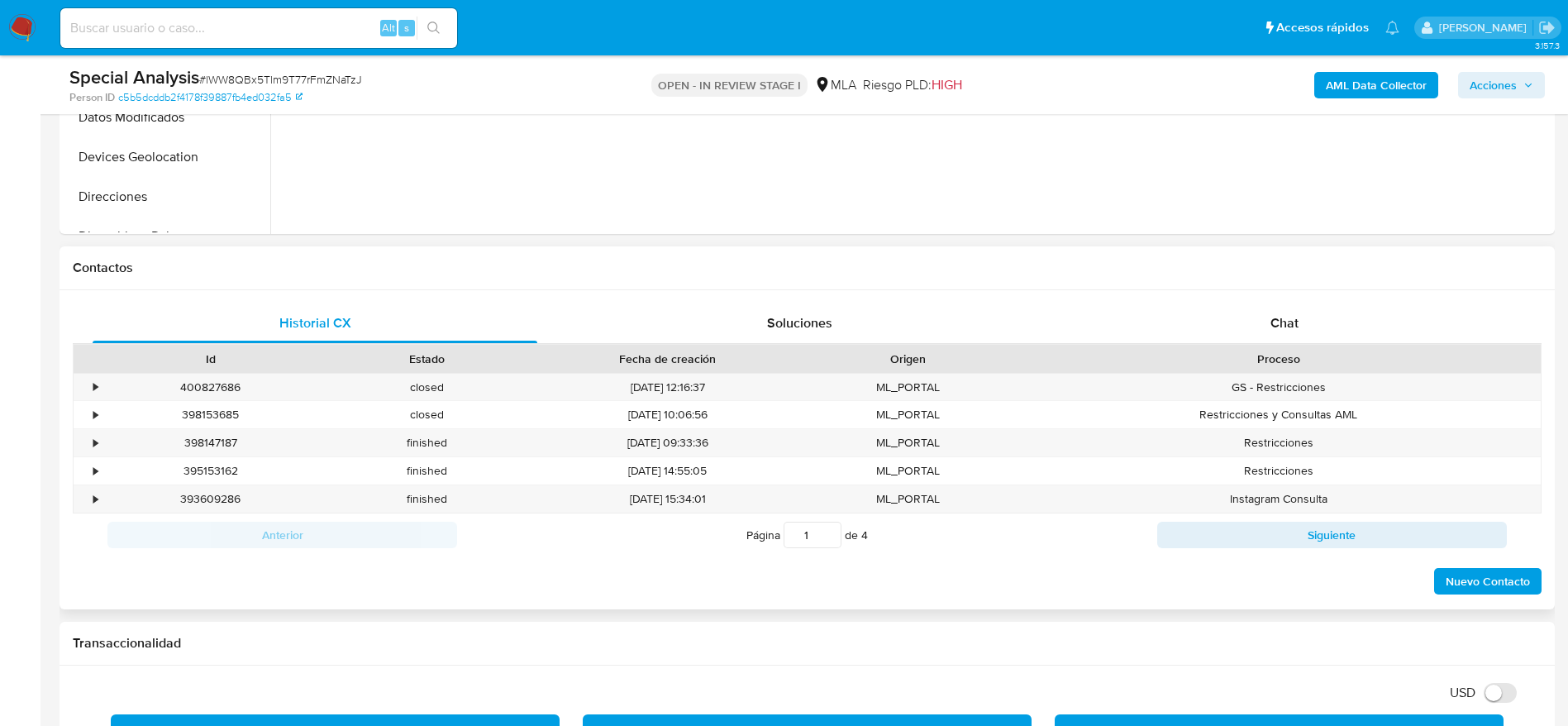
scroll to position [620, 0]
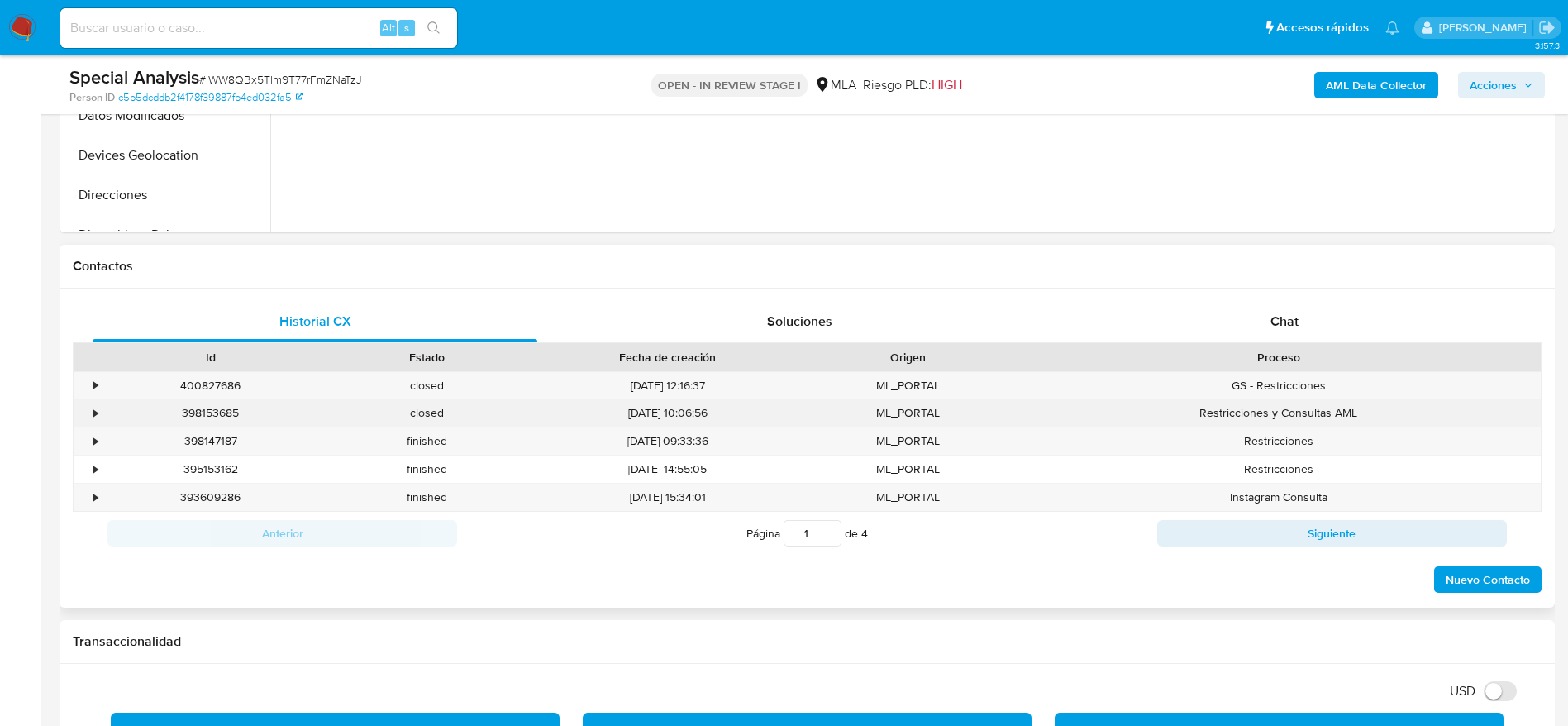
click at [198, 414] on div "398153685" at bounding box center [211, 413] width 216 height 27
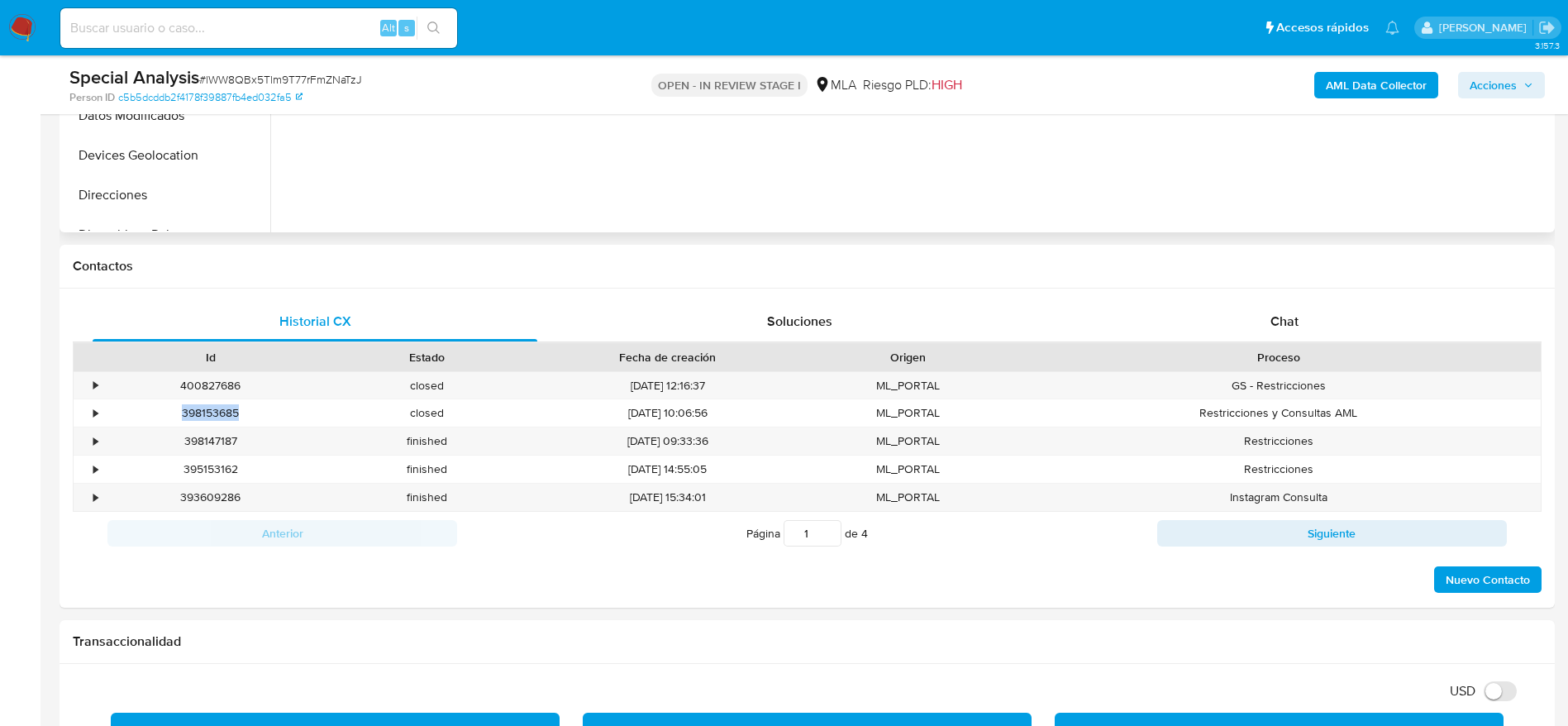
copy div "398153685"
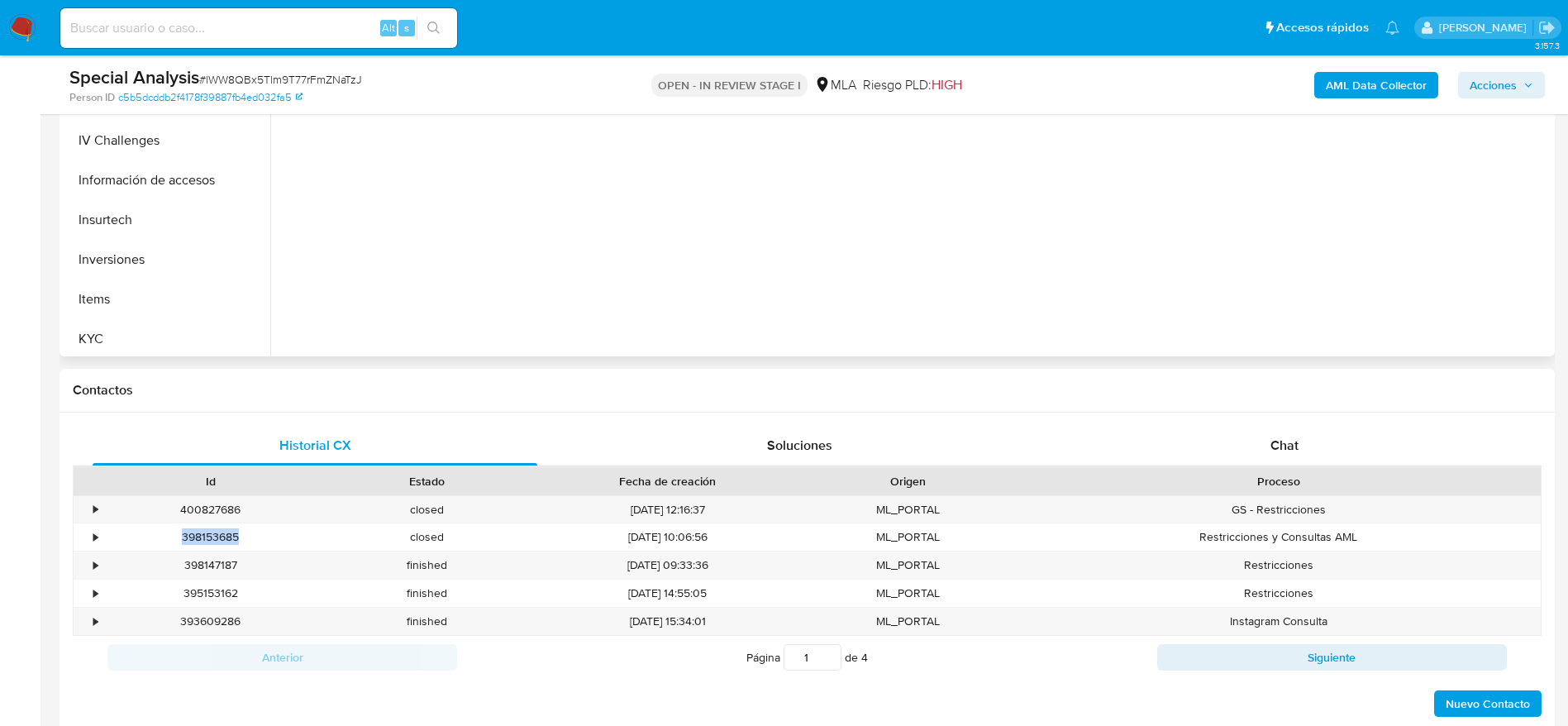
scroll to position [778, 0]
click at [173, 265] on button "Restricciones Nuevo Mundo" at bounding box center [160, 255] width 194 height 39
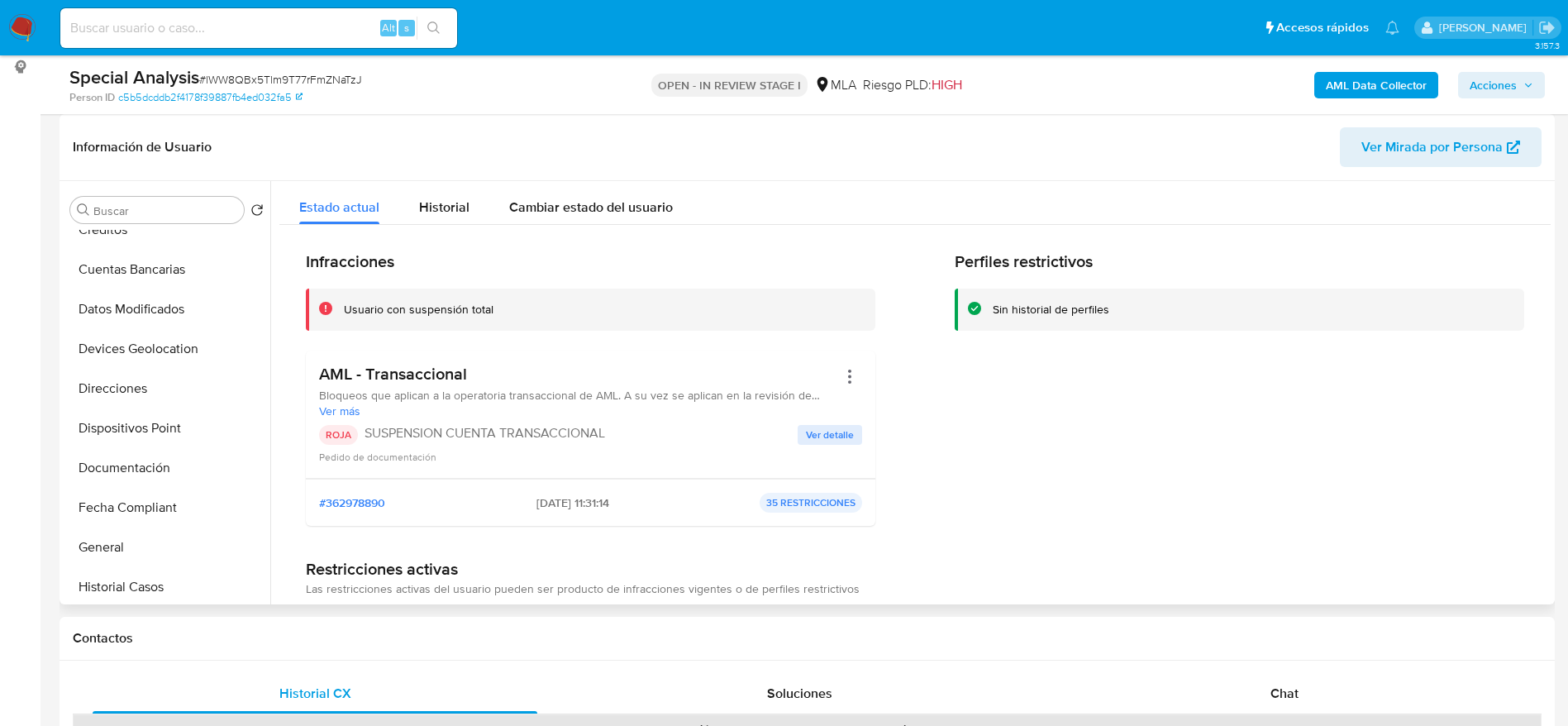
scroll to position [0, 0]
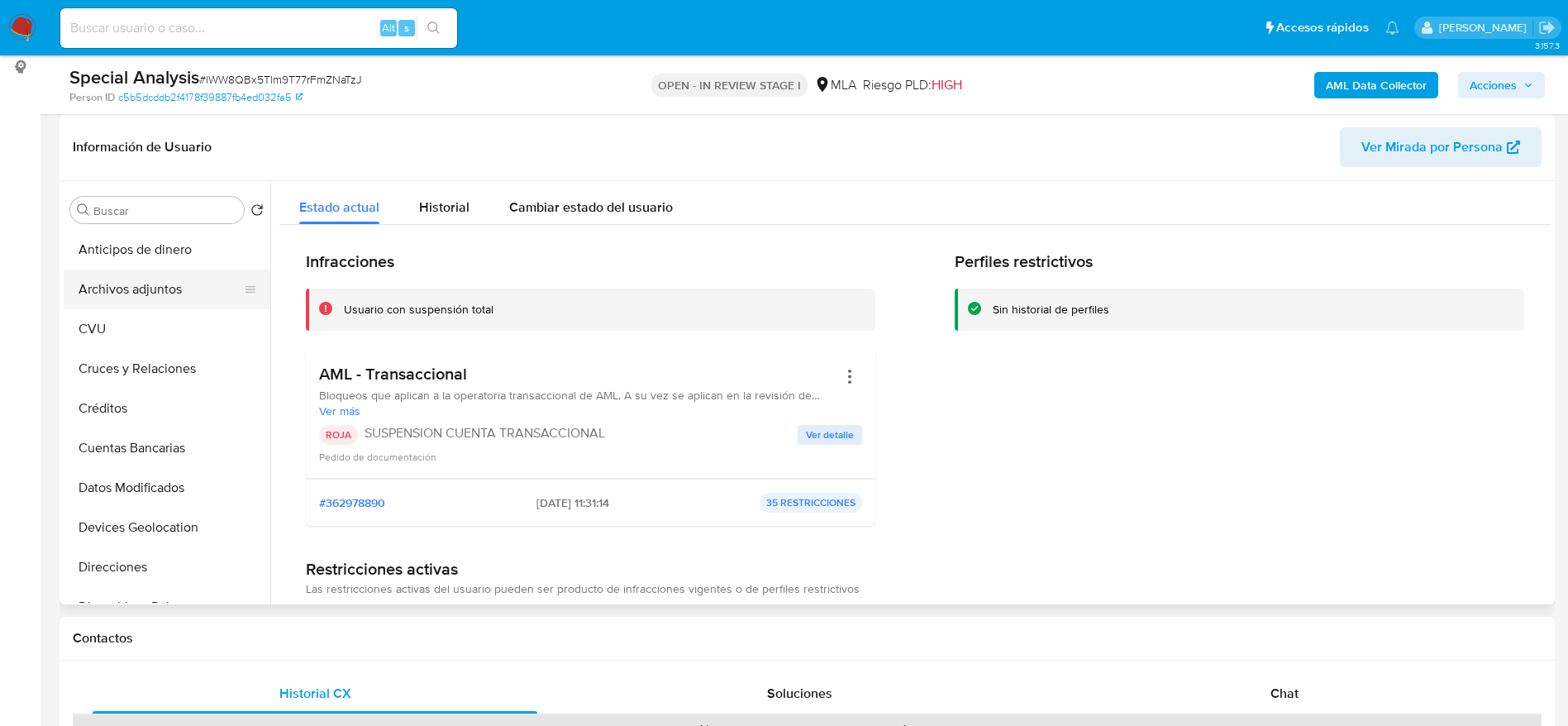
click at [167, 284] on button "Archivos adjuntos" at bounding box center [160, 289] width 194 height 39
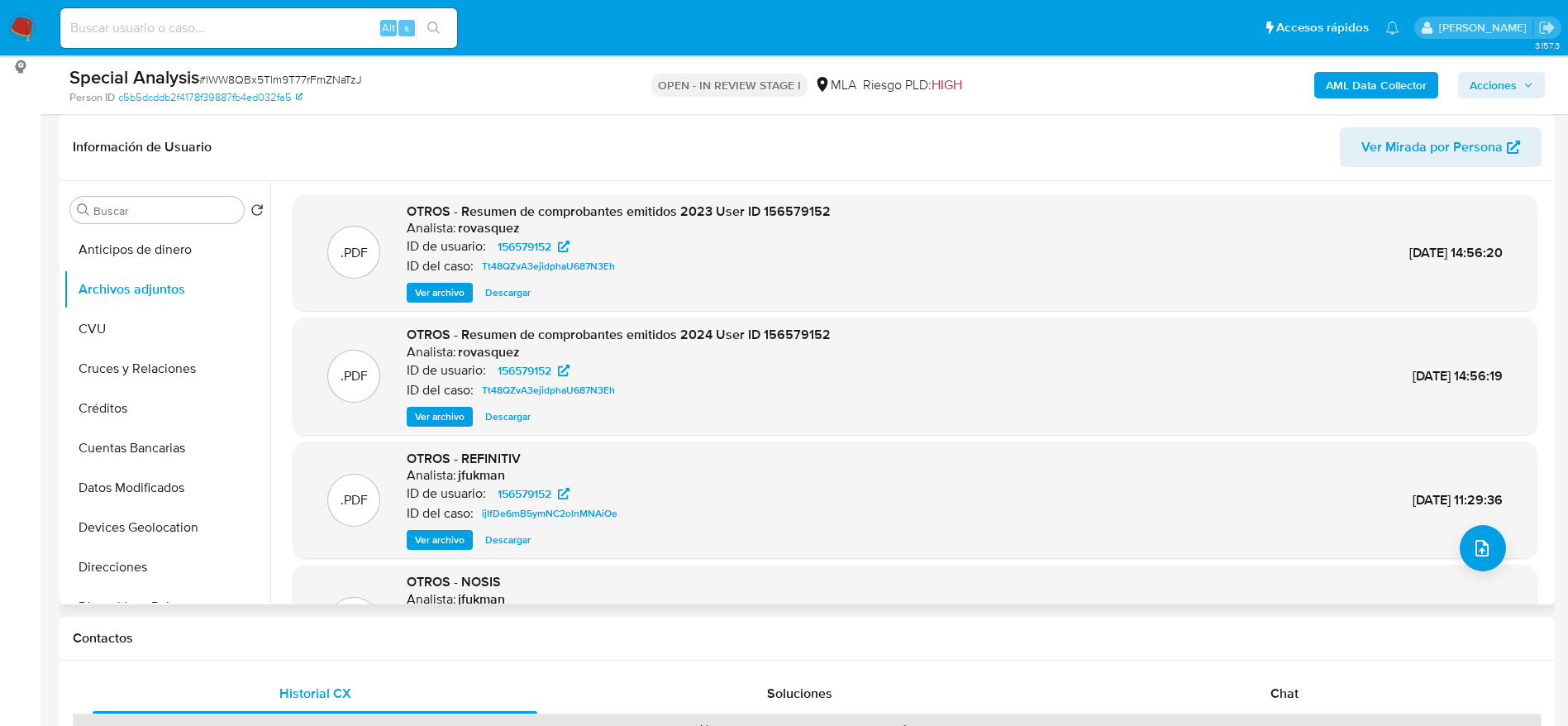
scroll to position [124, 0]
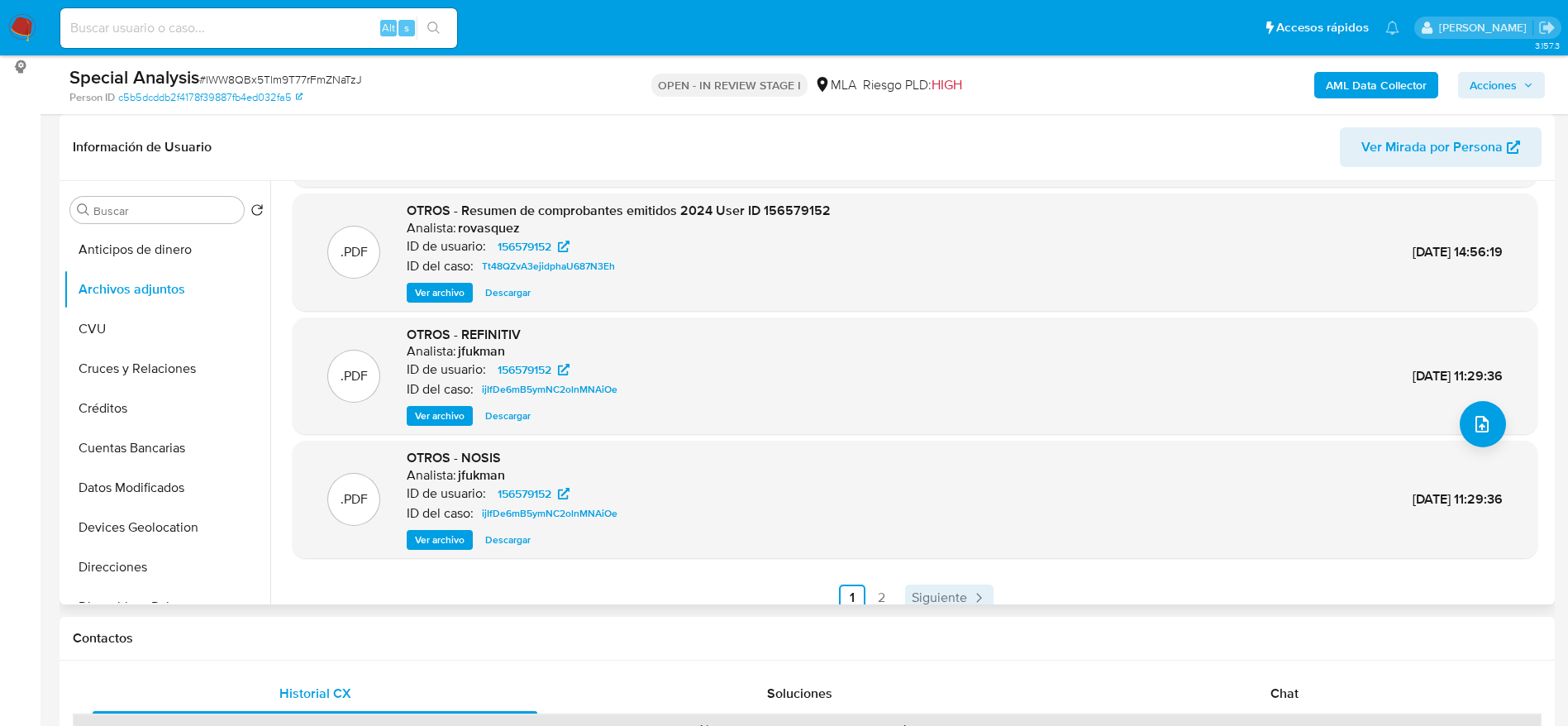
click at [934, 599] on span "Siguiente" at bounding box center [938, 598] width 55 height 13
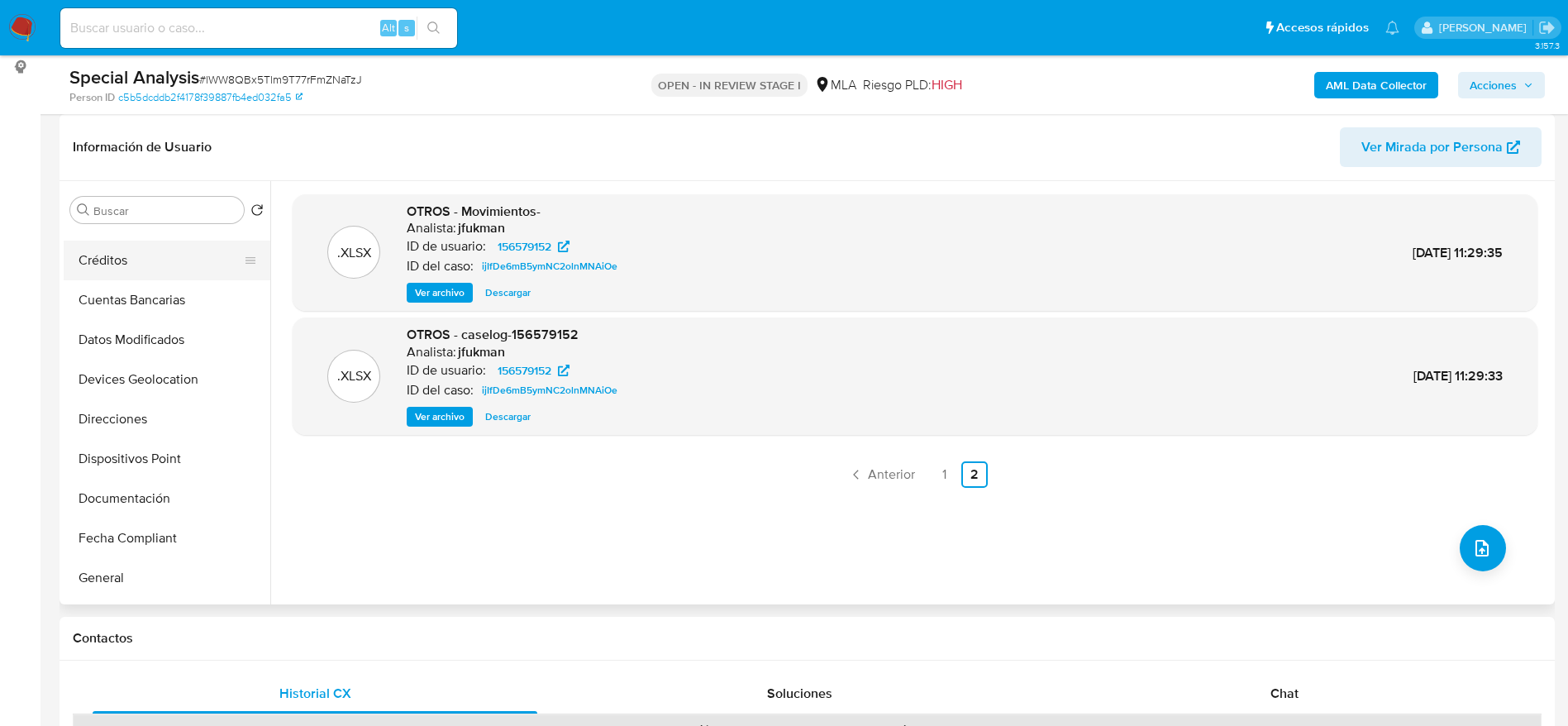
scroll to position [372, 0]
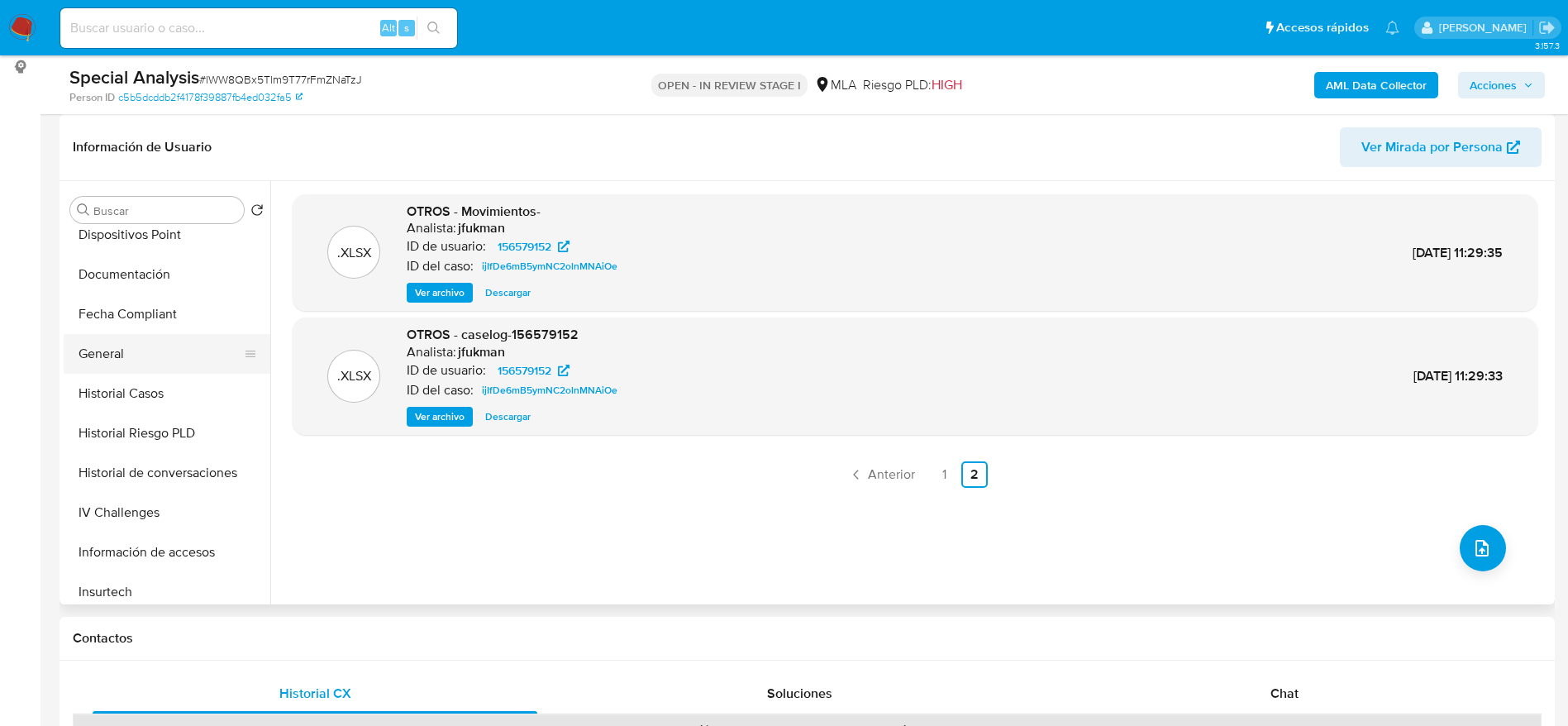
click at [114, 361] on button "General" at bounding box center [160, 353] width 194 height 39
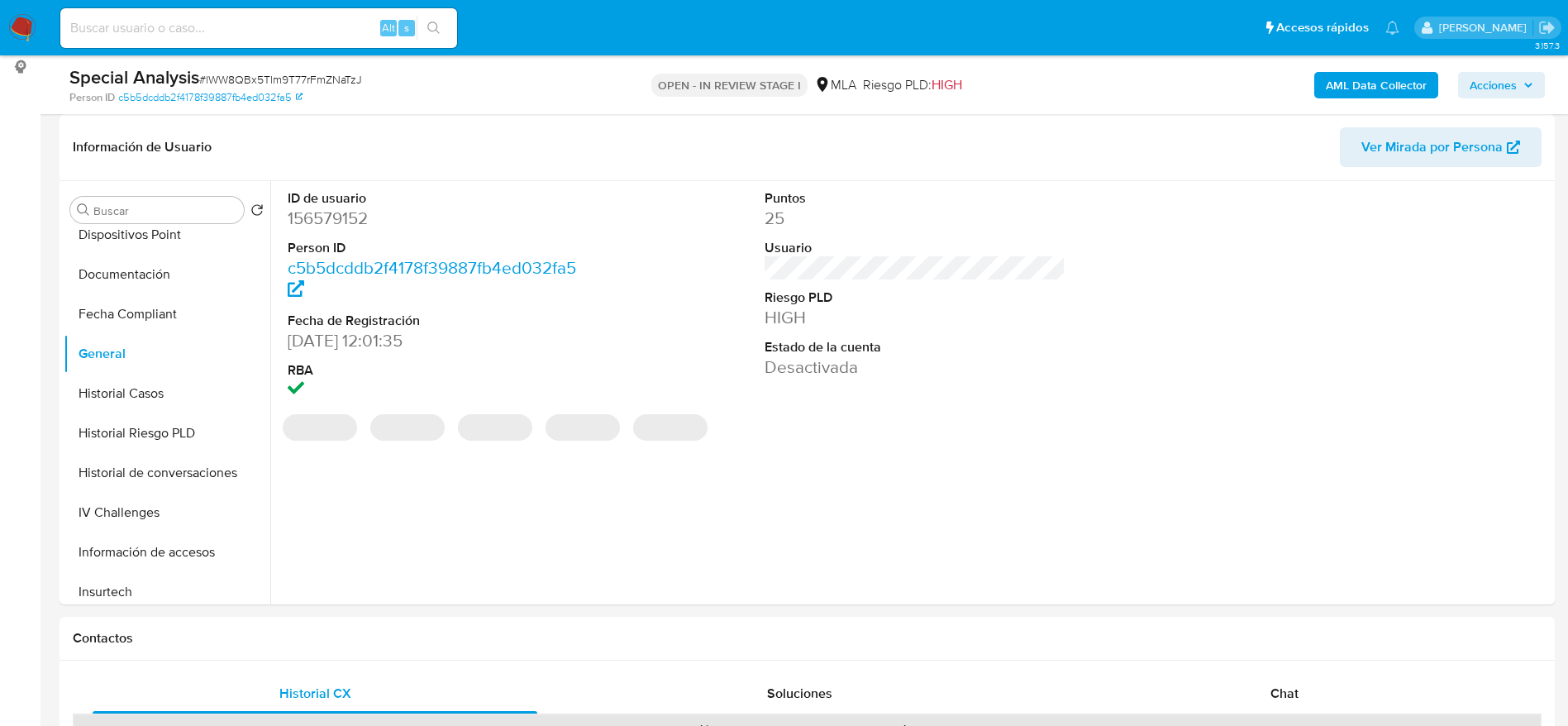
click at [338, 221] on dd "156579152" at bounding box center [439, 218] width 302 height 24
copy dd "156579152"
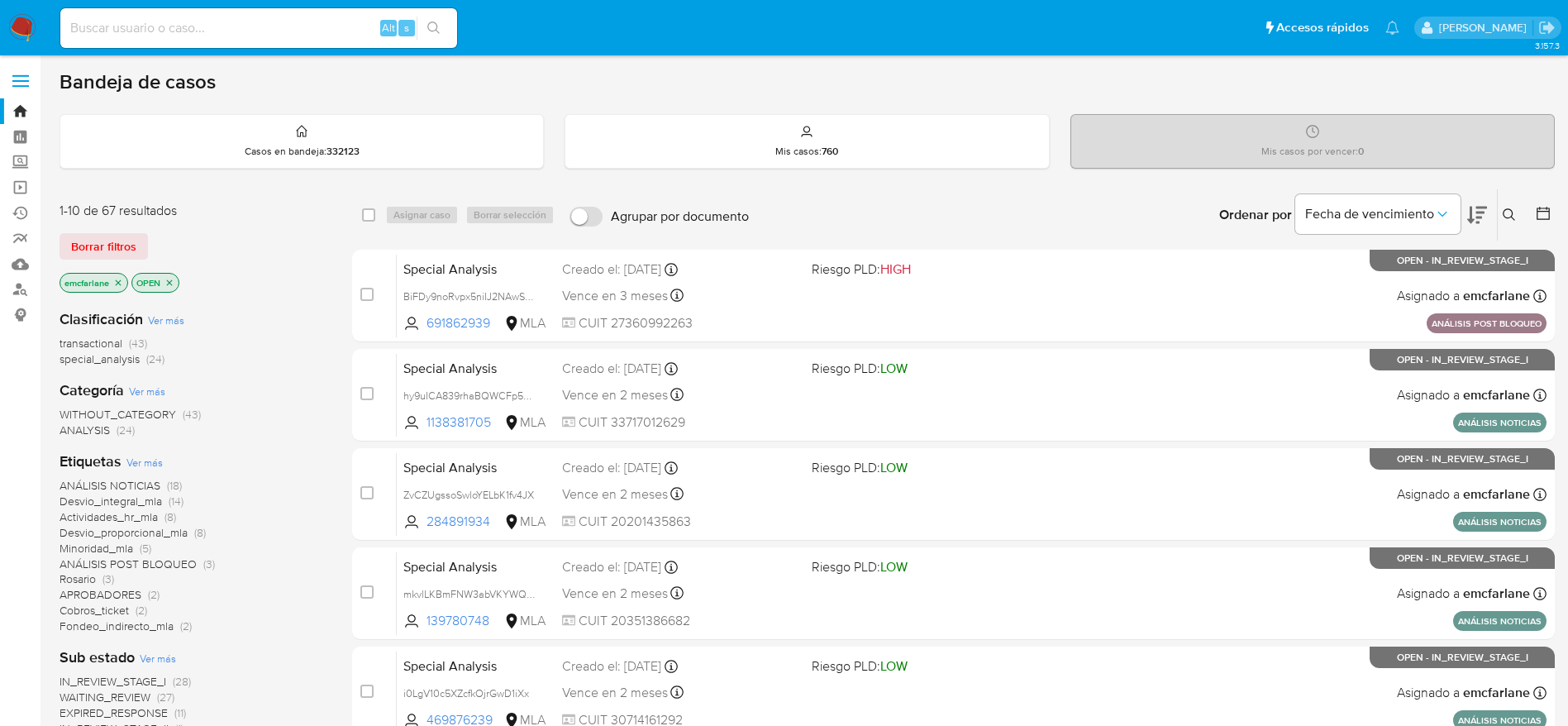
drag, startPoint x: 131, startPoint y: 240, endPoint x: 221, endPoint y: 253, distance: 90.9
click at [131, 240] on span "Borrar filtros" at bounding box center [103, 246] width 65 height 24
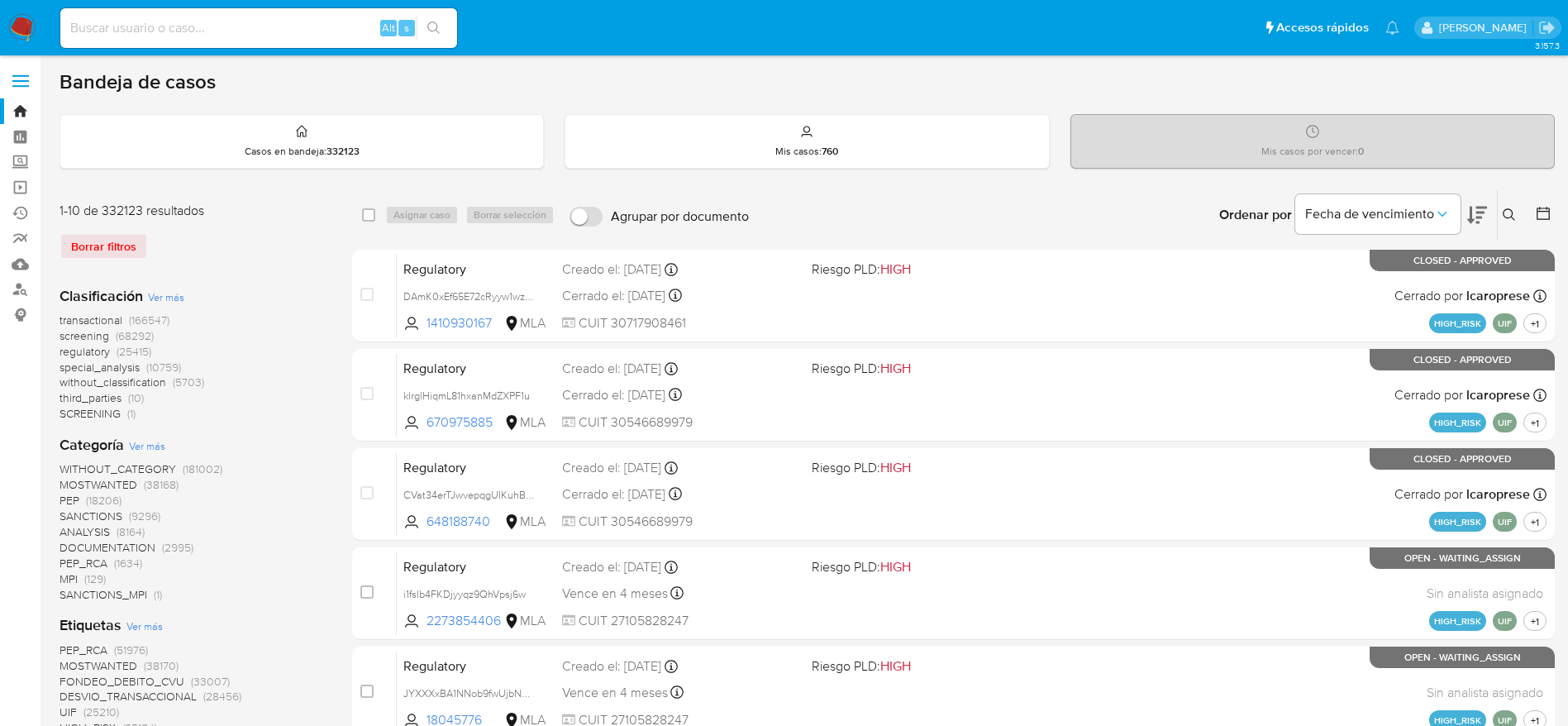
click at [1503, 216] on icon at bounding box center [1509, 215] width 13 height 13
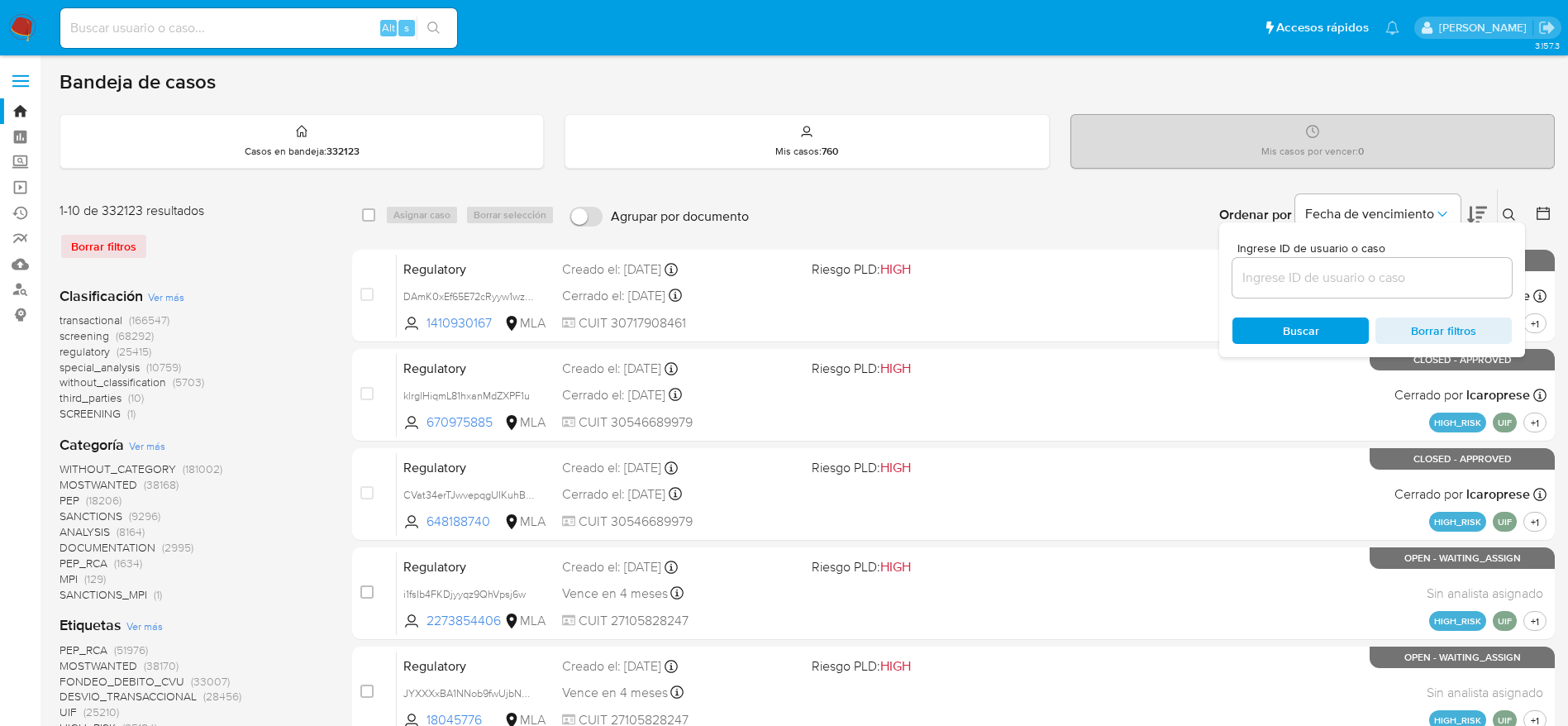
click at [1280, 290] on div at bounding box center [1372, 277] width 279 height 39
click at [1275, 278] on input at bounding box center [1372, 277] width 279 height 22
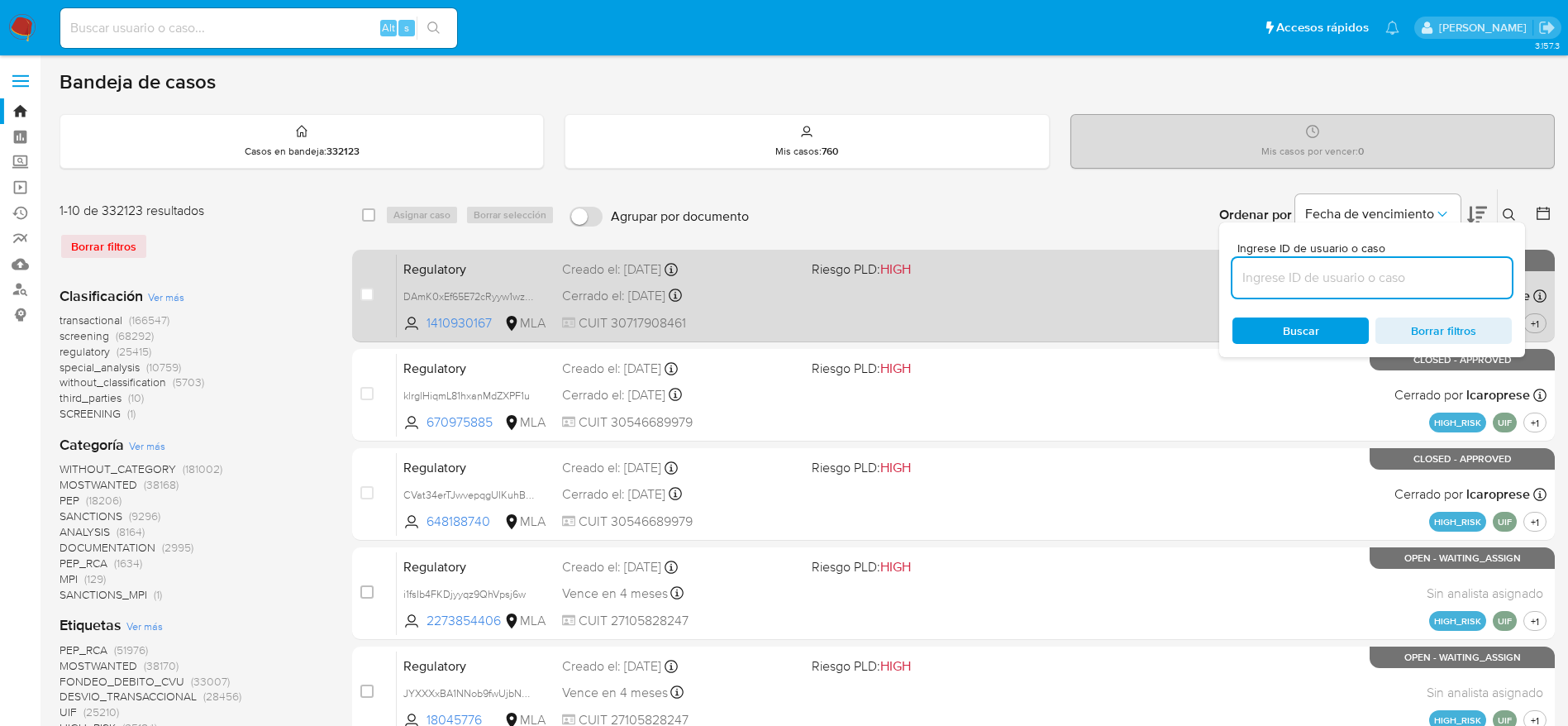
paste input "hal1oeTxcEiDZ0bczSFRbHUx"
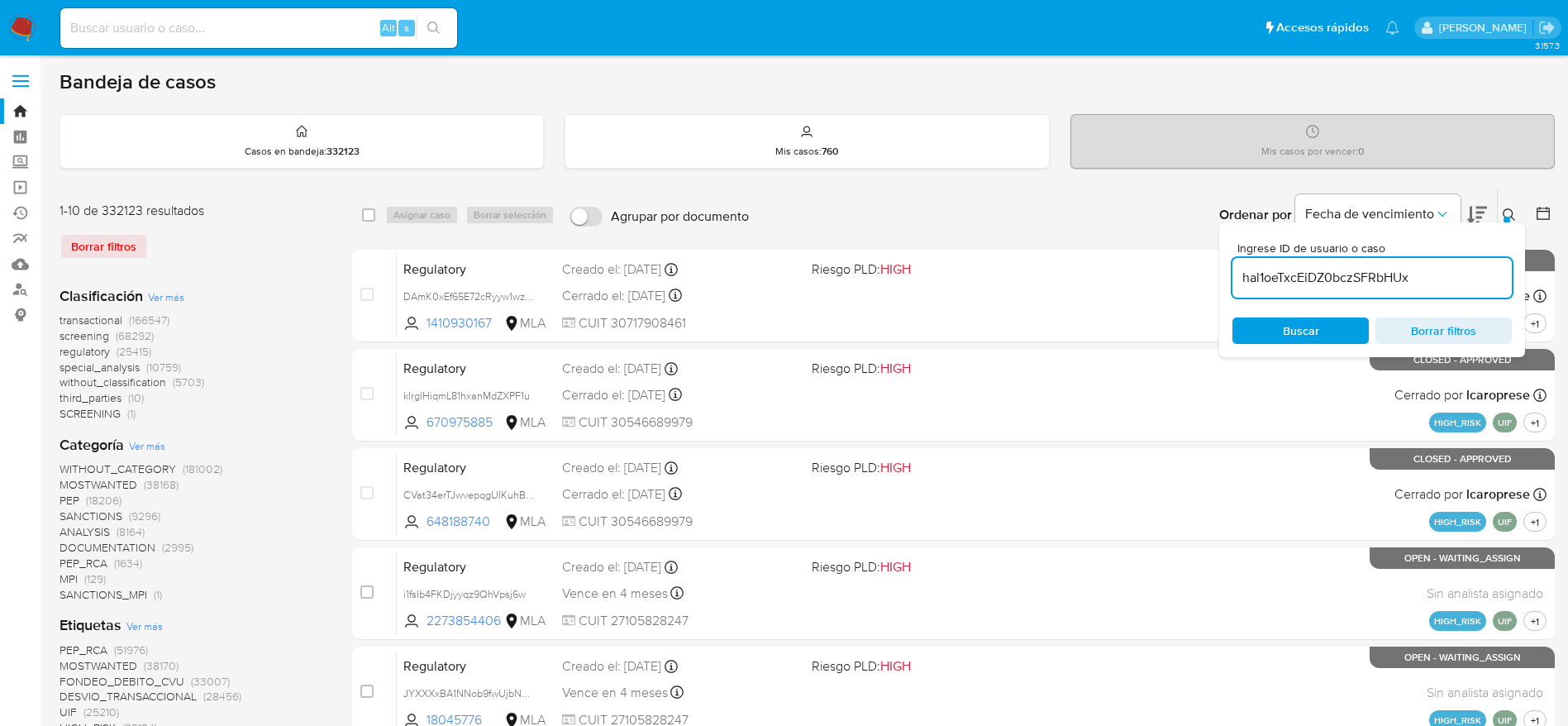
type input "hal1oeTxcEiDZ0bczSFRbHUx"
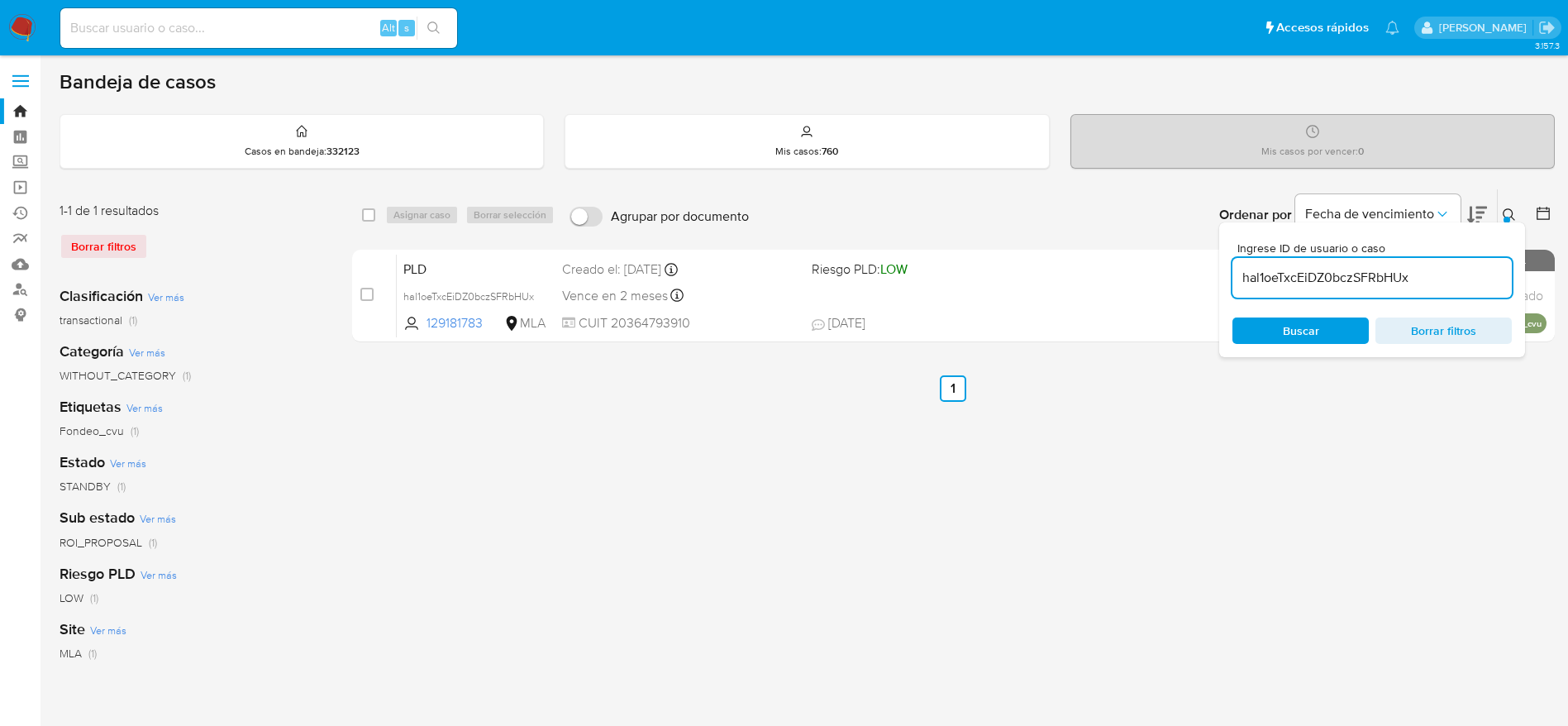
click at [375, 214] on div "select-all-cases-checkbox" at bounding box center [372, 215] width 20 height 20
click at [443, 223] on div "Asignar caso Borrar selección" at bounding box center [474, 215] width 176 height 20
drag, startPoint x: 365, startPoint y: 220, endPoint x: 384, endPoint y: 220, distance: 19.0
click at [365, 219] on input "checkbox" at bounding box center [368, 215] width 13 height 13
checkbox input "true"
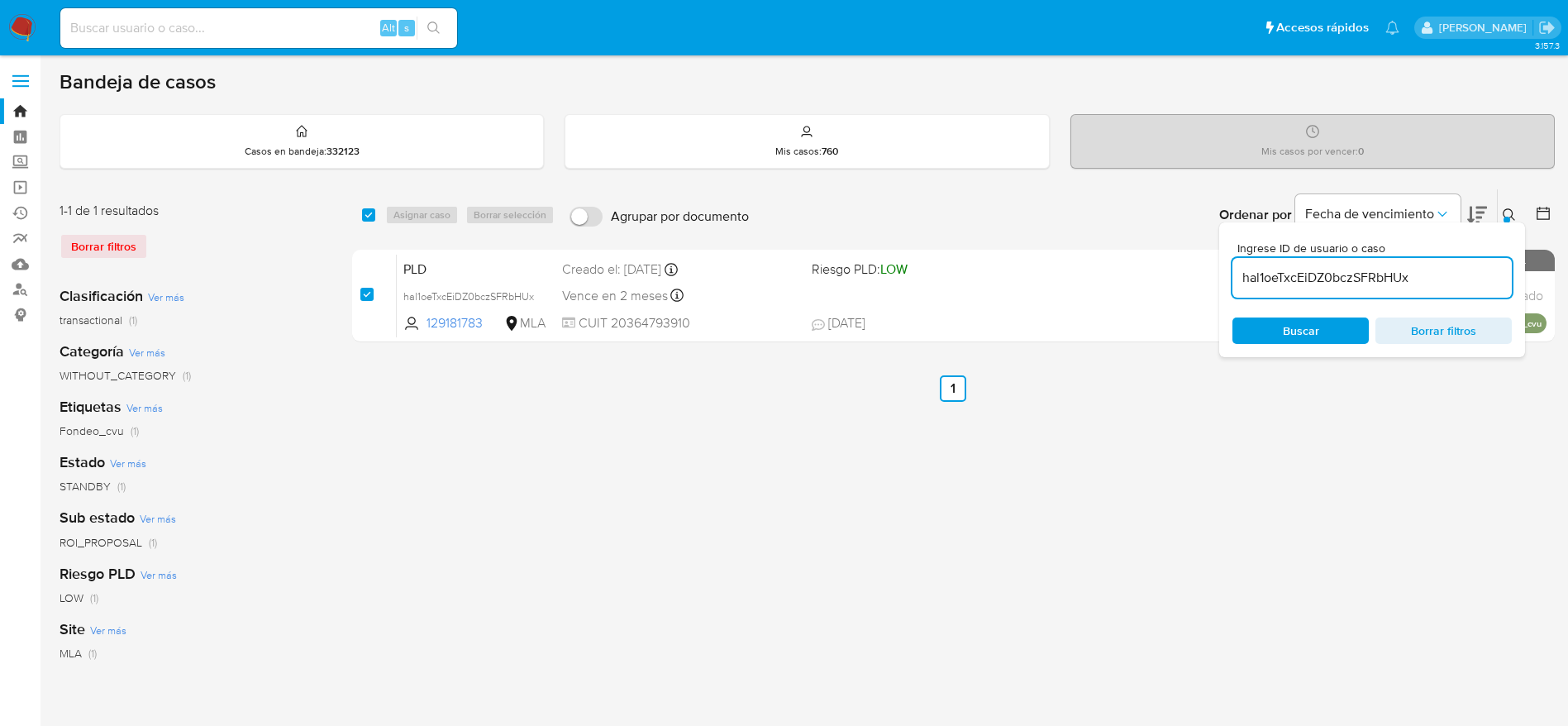
checkbox input "true"
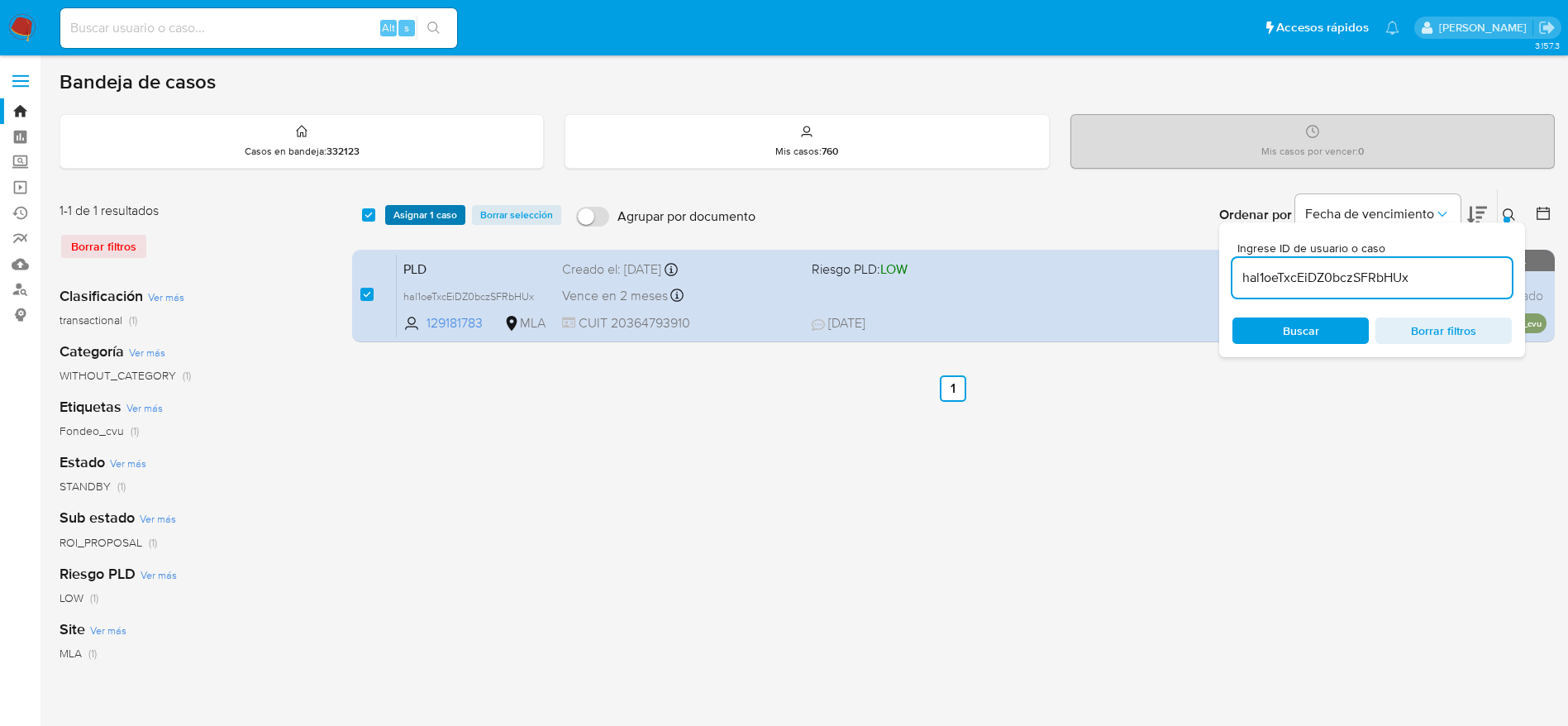
click at [395, 220] on span "Asignar 1 caso" at bounding box center [425, 215] width 64 height 17
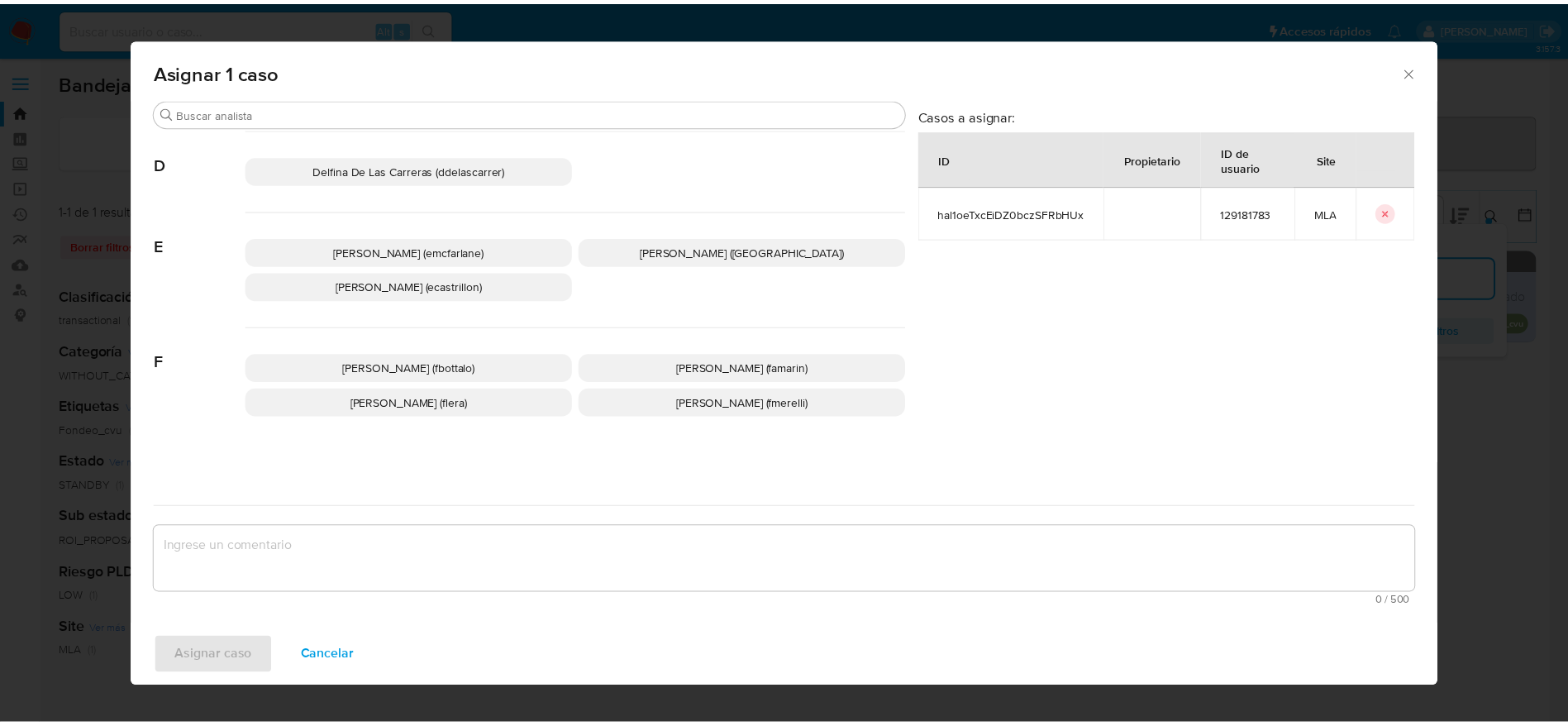
scroll to position [248, 0]
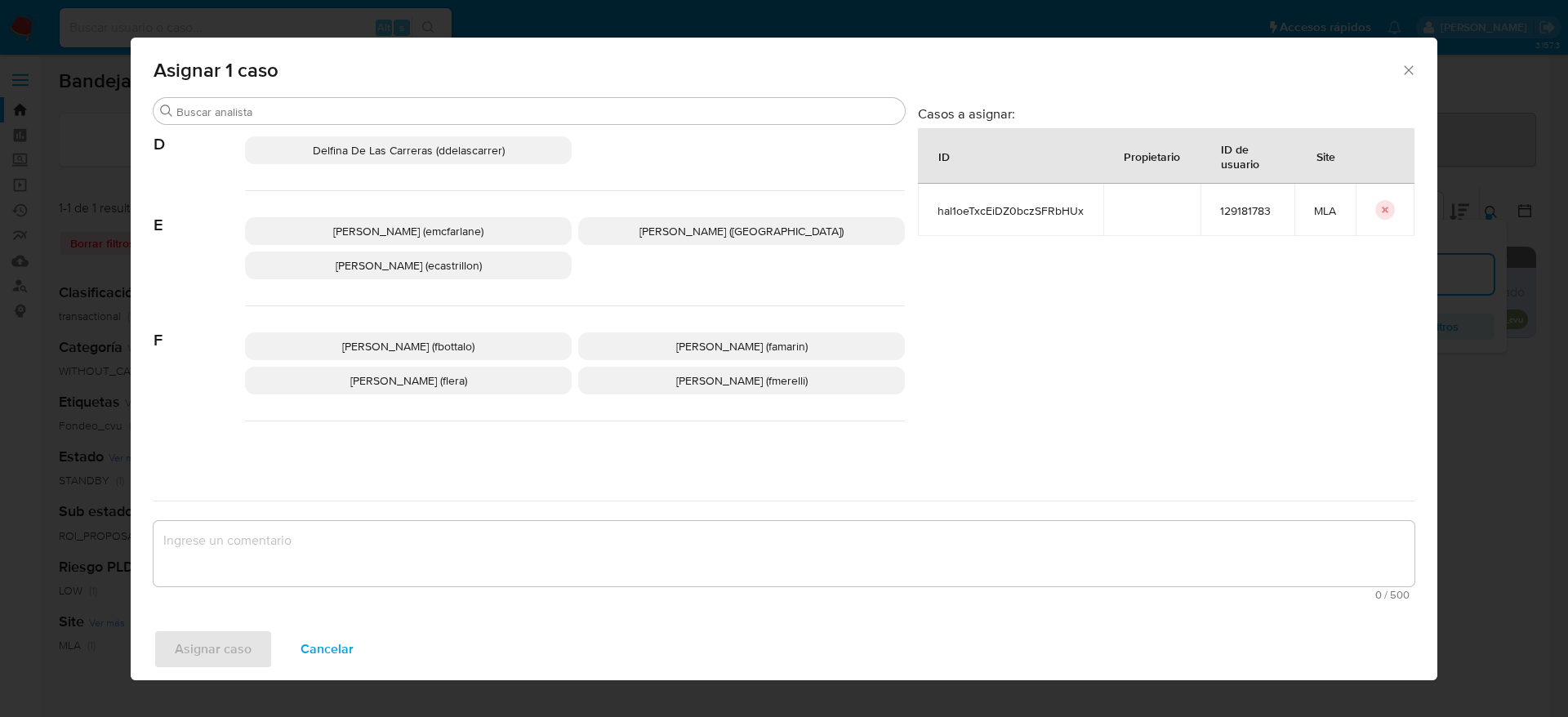
drag, startPoint x: 413, startPoint y: 238, endPoint x: 390, endPoint y: 326, distance: 91.0
click at [413, 237] on span "Elaine Mc Farlane (emcfarlane)" at bounding box center [409, 231] width 150 height 16
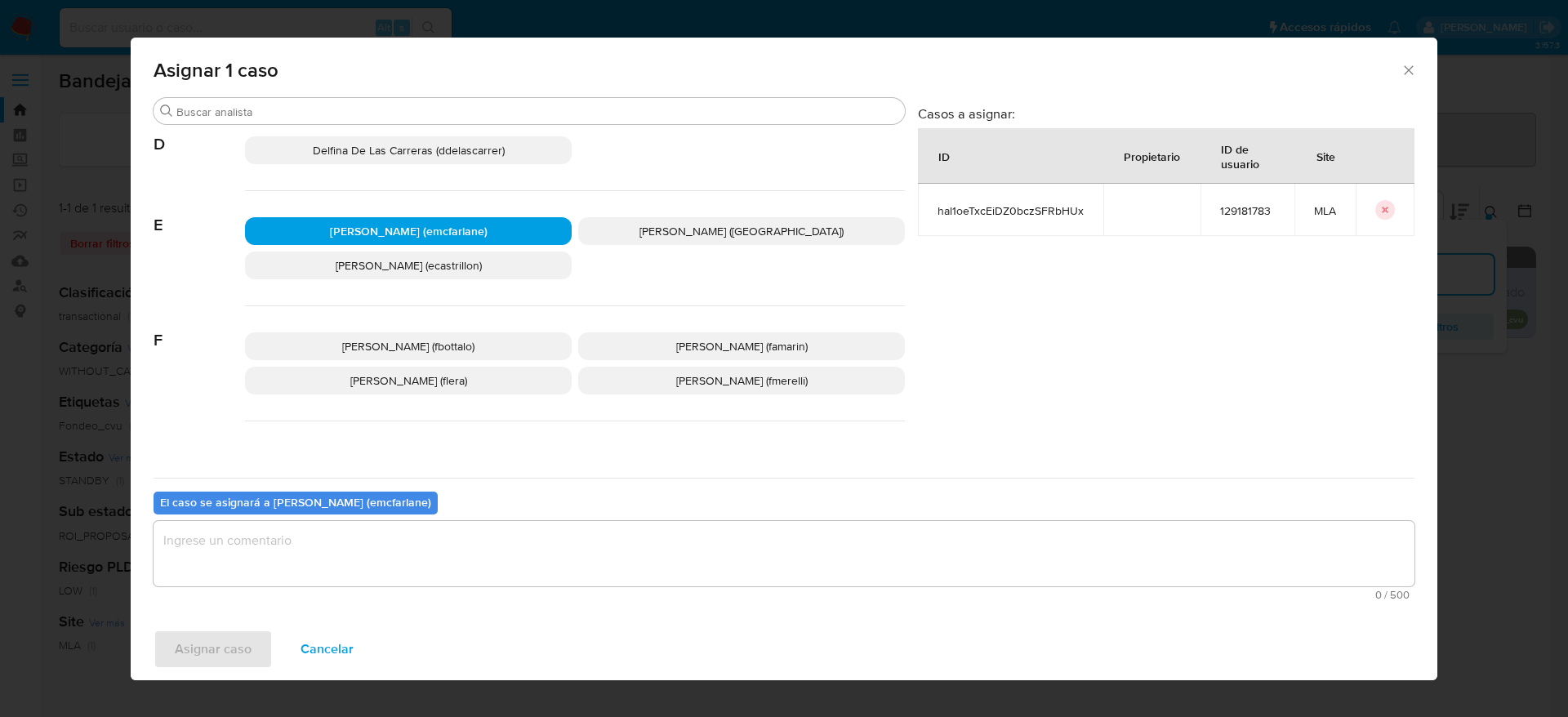
click at [334, 542] on textarea "assign-modal" at bounding box center [784, 554] width 1261 height 65
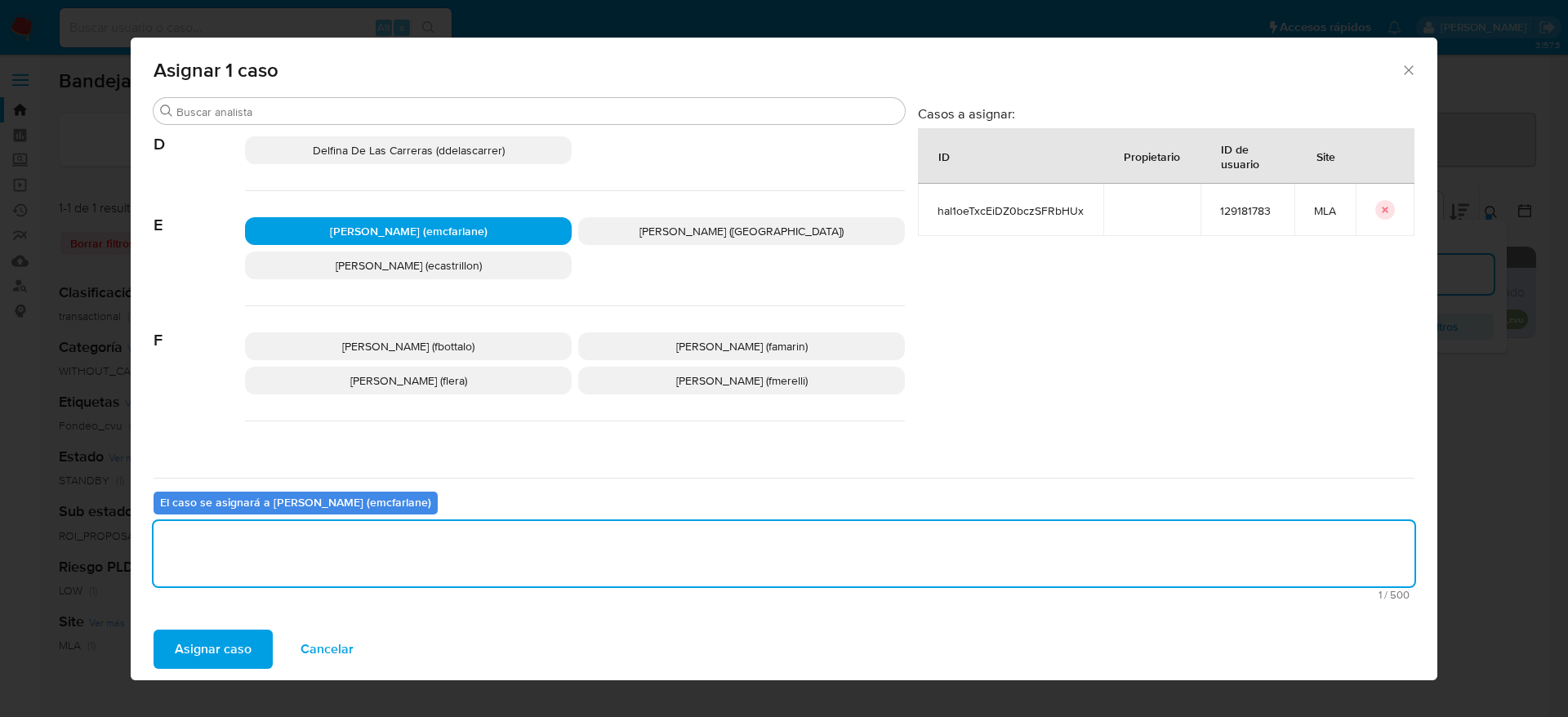
click at [223, 647] on span "Asignar caso" at bounding box center [213, 649] width 77 height 36
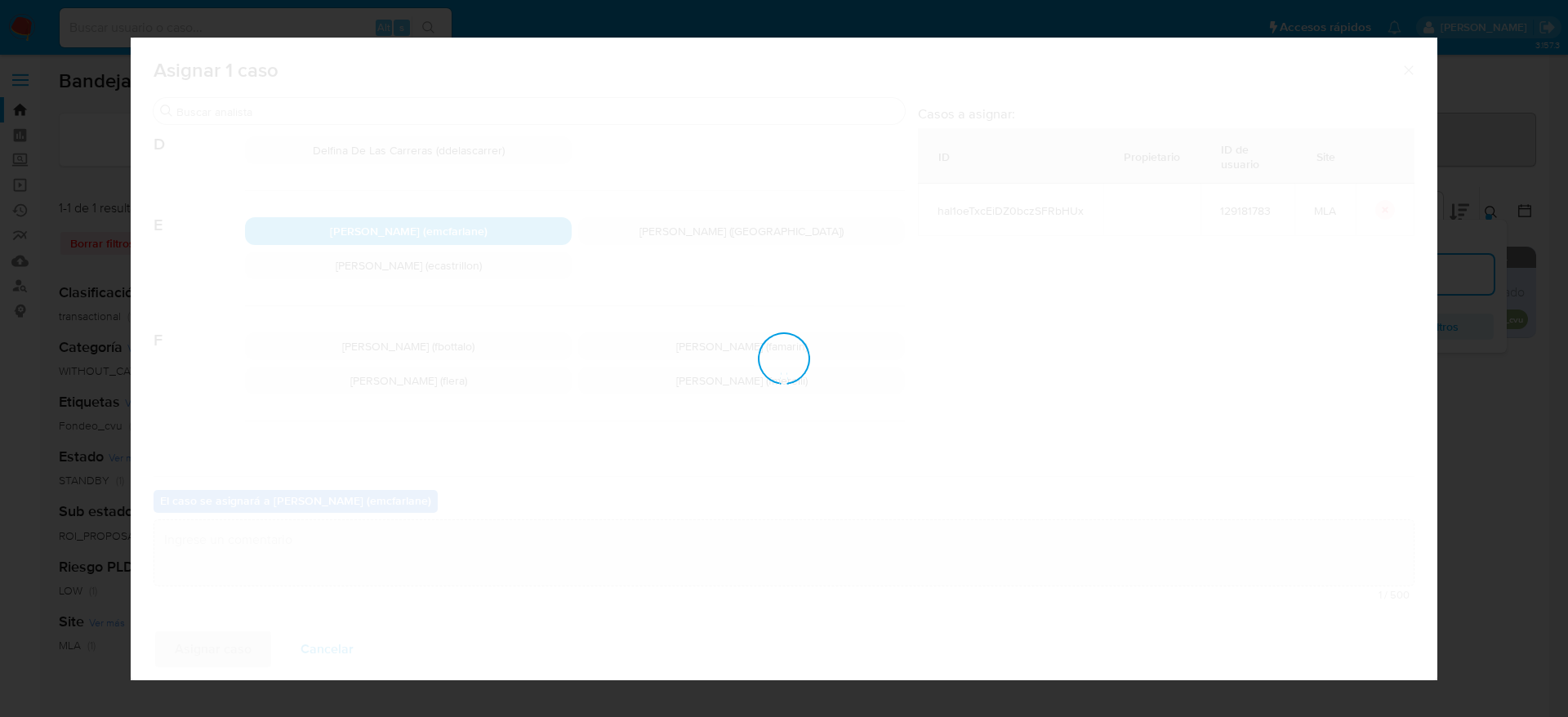
checkbox input "false"
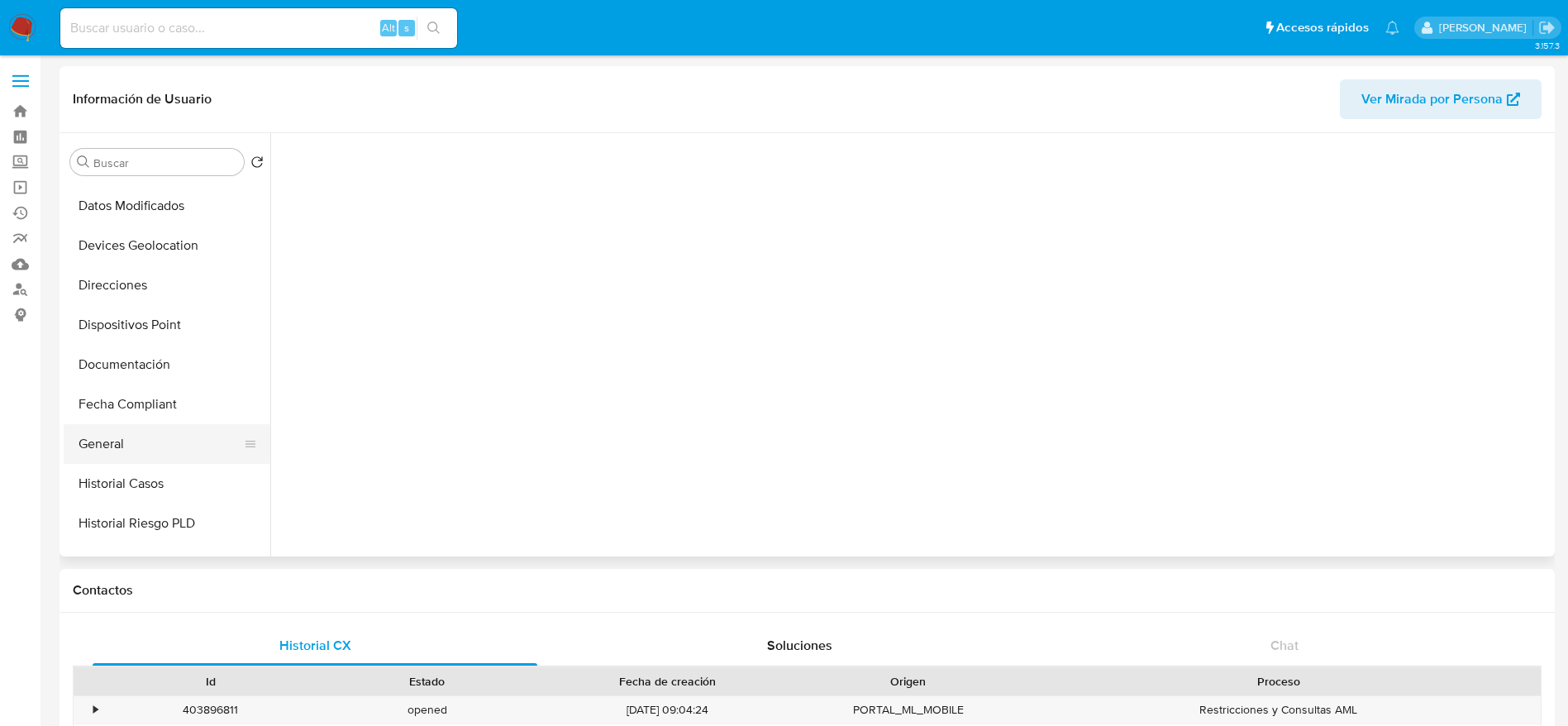
scroll to position [248, 0]
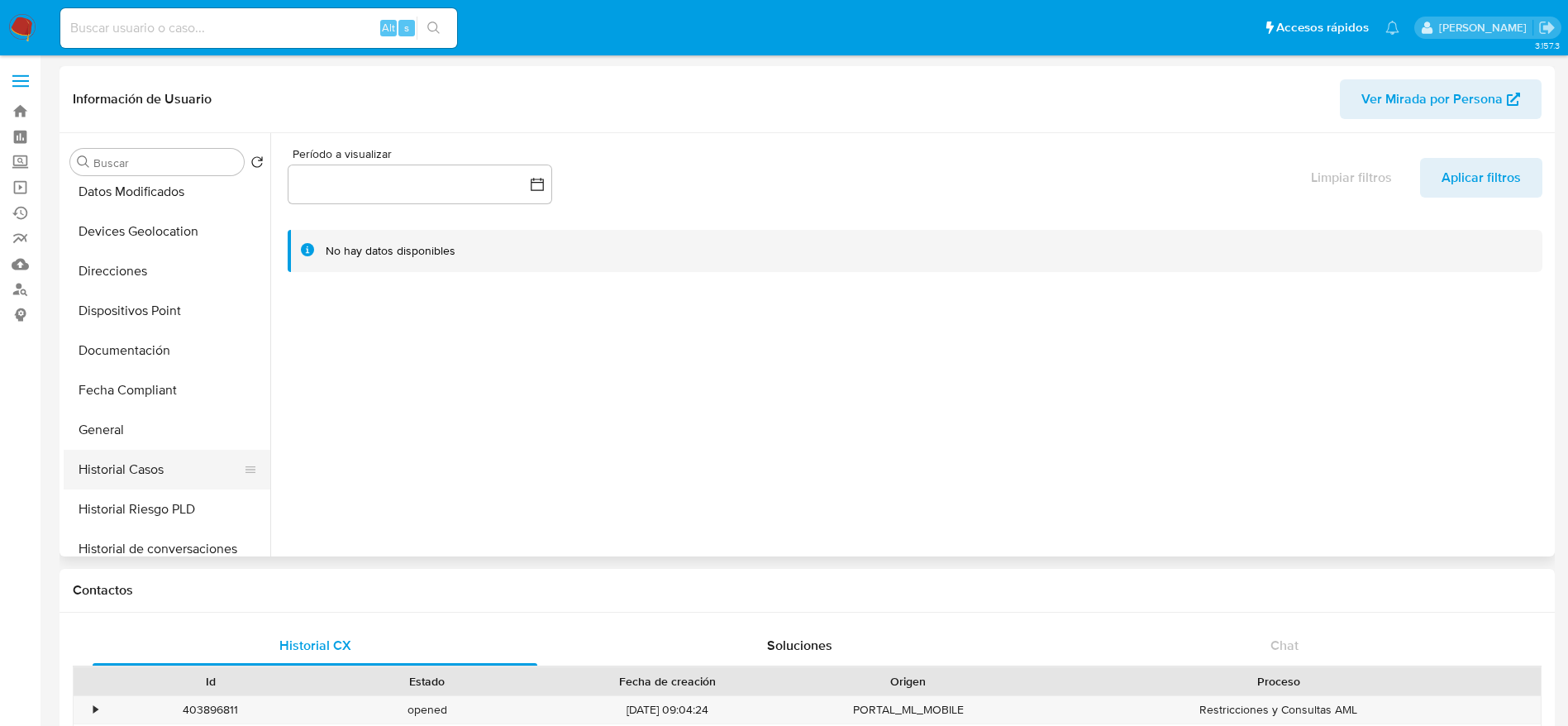
click at [132, 482] on button "Historial Casos" at bounding box center [160, 469] width 194 height 39
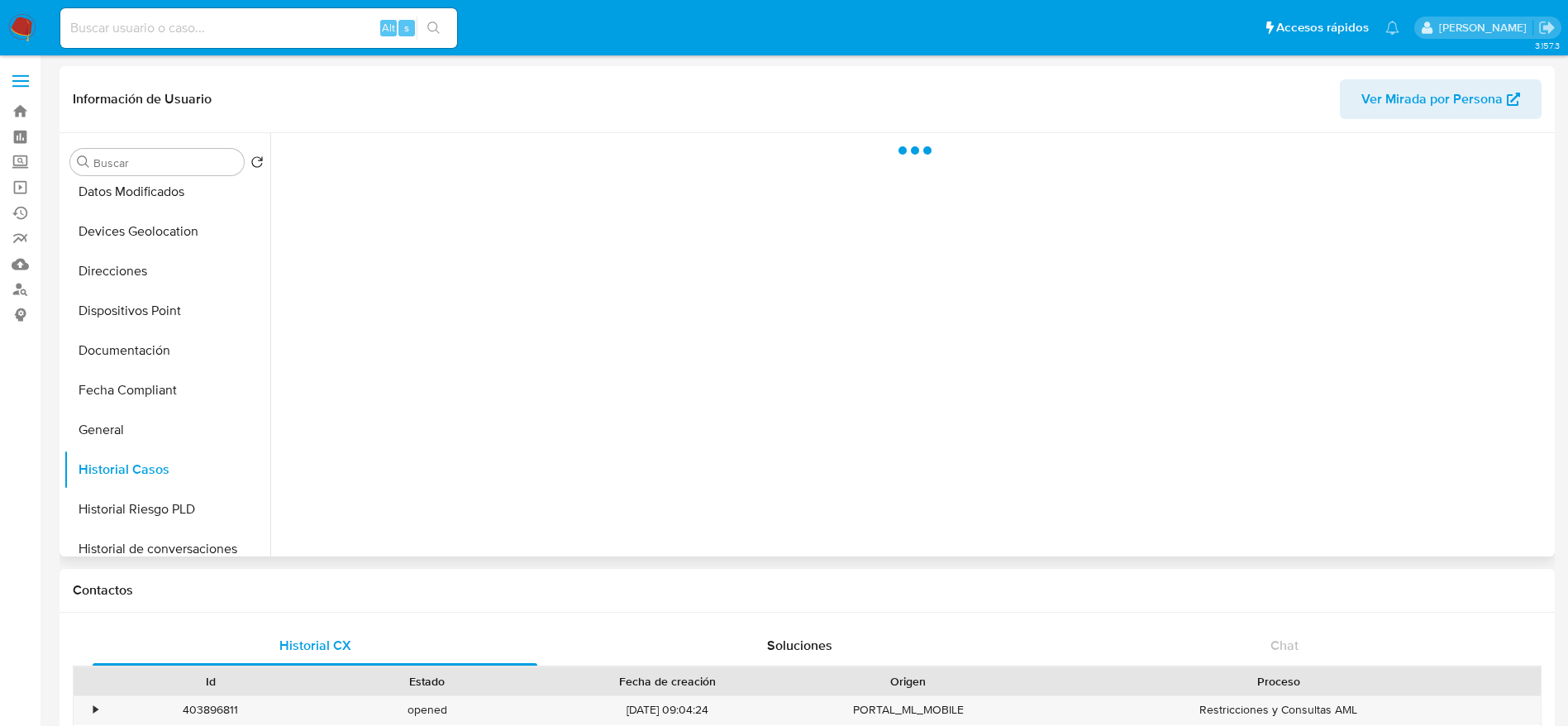
select select "10"
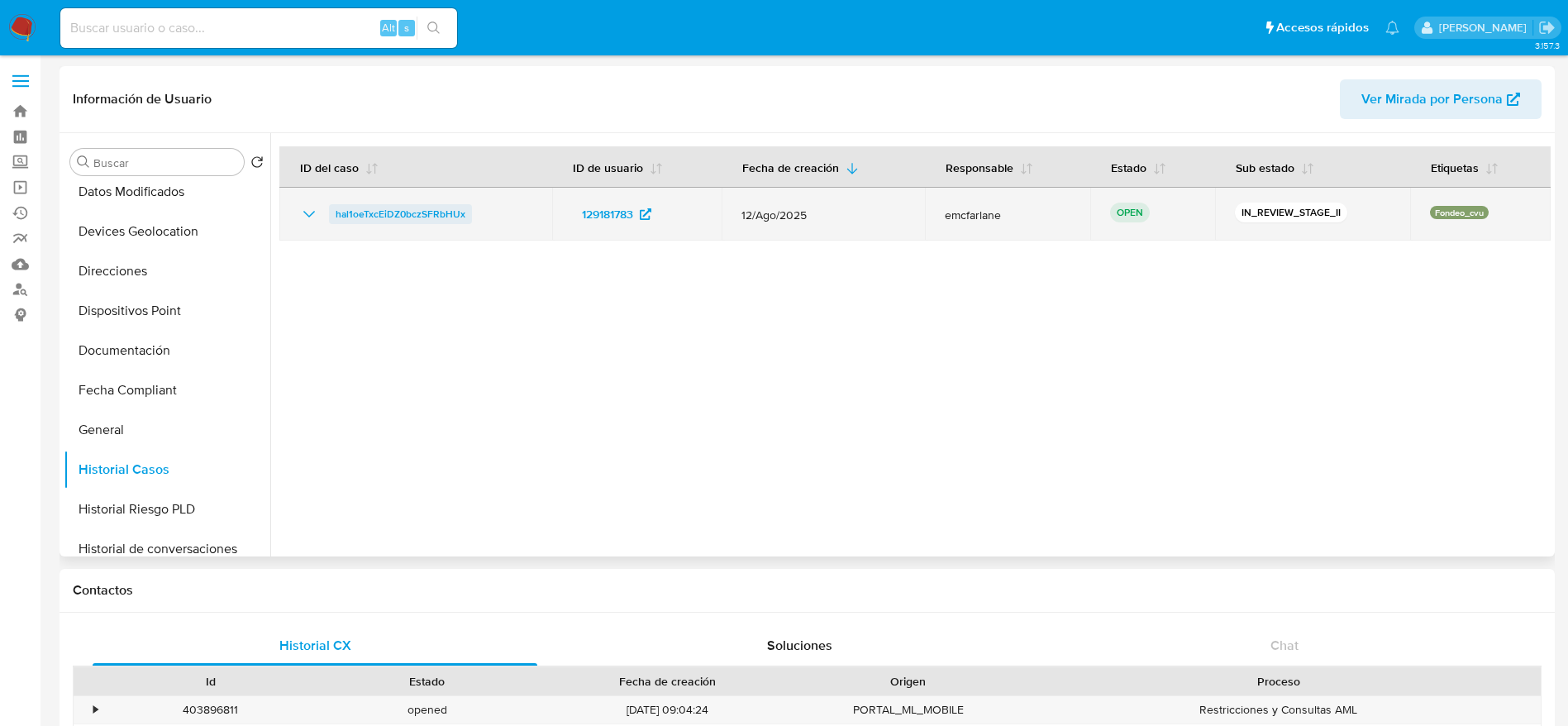
click at [387, 205] on span "hal1oeTxcEiDZ0bczSFRbHUx" at bounding box center [400, 214] width 130 height 20
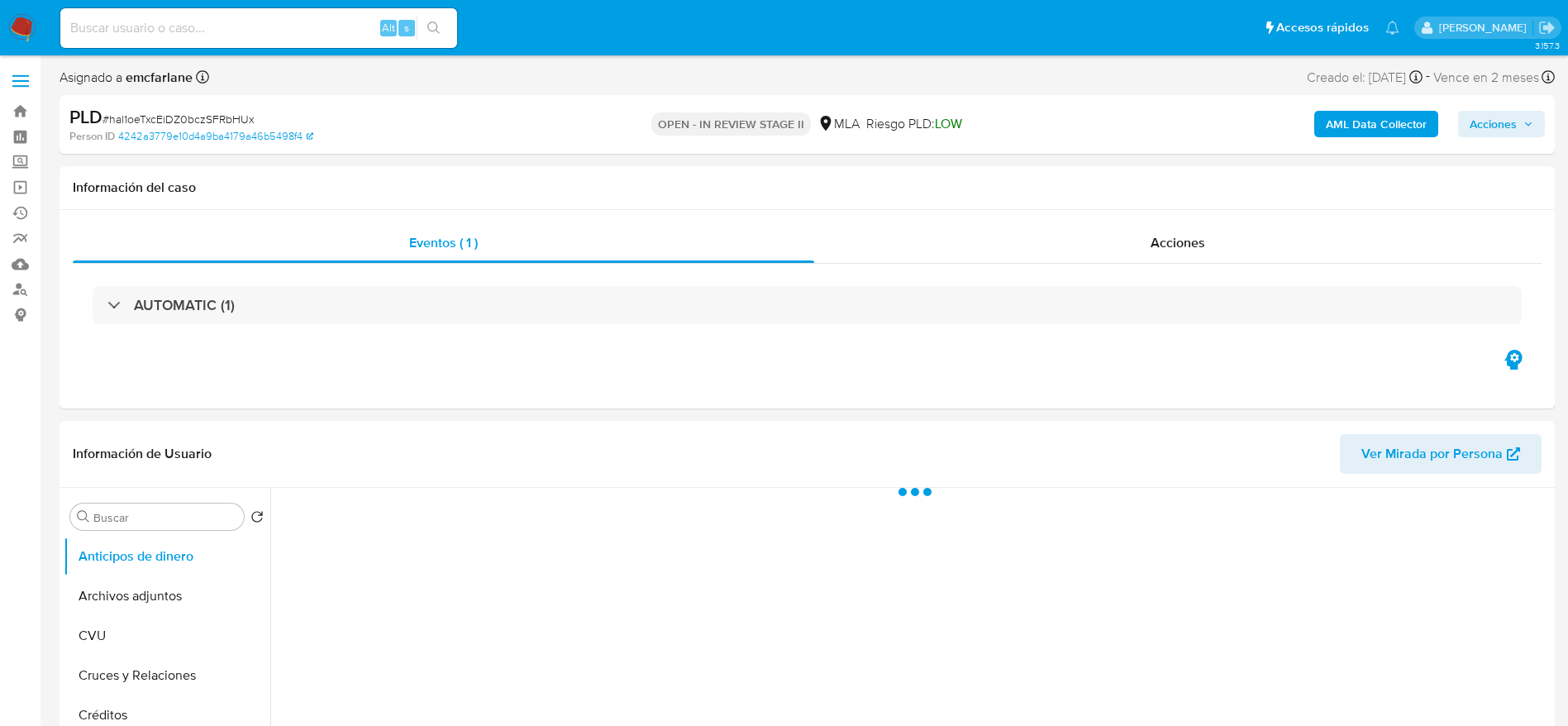
click at [1462, 126] on button "Acciones" at bounding box center [1501, 124] width 86 height 26
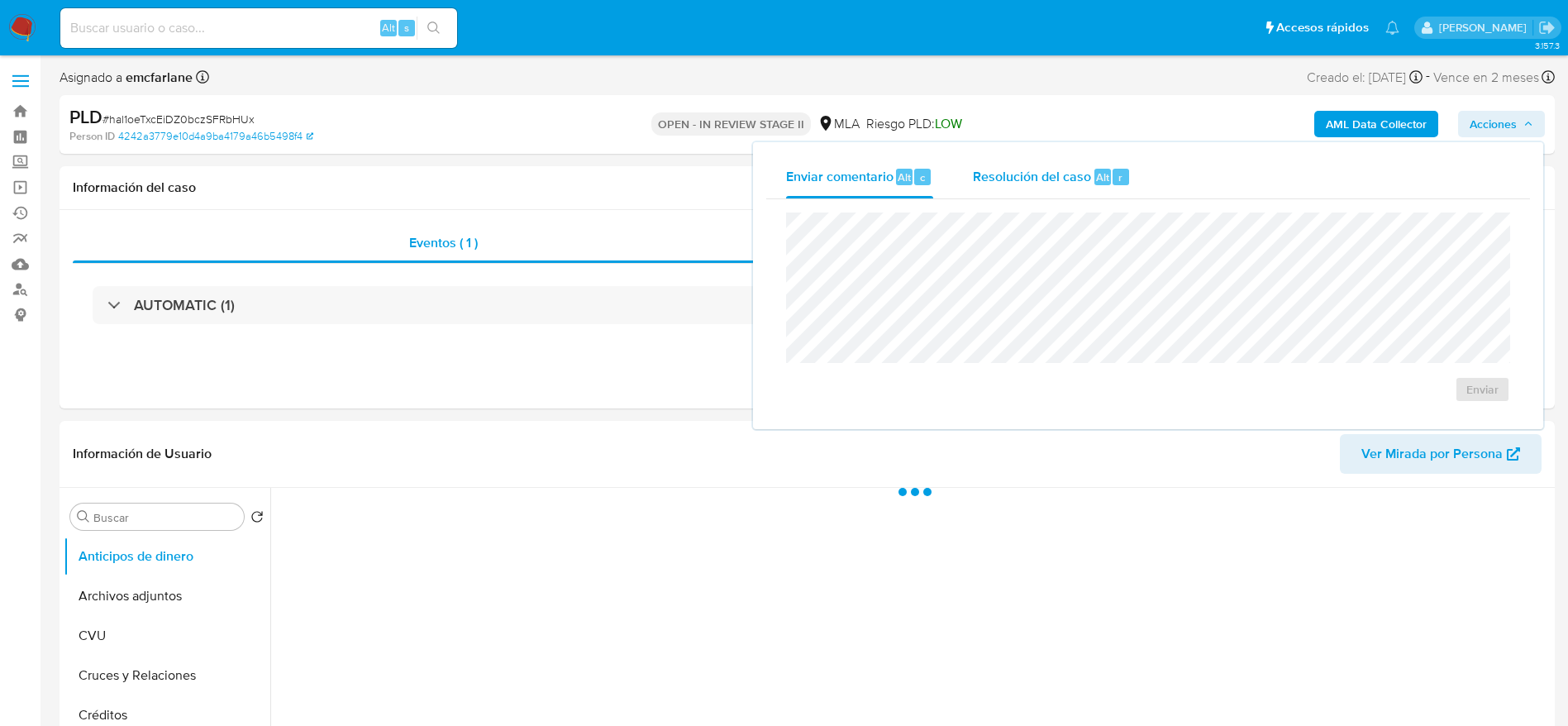
drag, startPoint x: 1131, startPoint y: 196, endPoint x: 1112, endPoint y: 188, distance: 20.6
click at [1130, 196] on button "Resolución del caso Alt r" at bounding box center [1052, 176] width 197 height 43
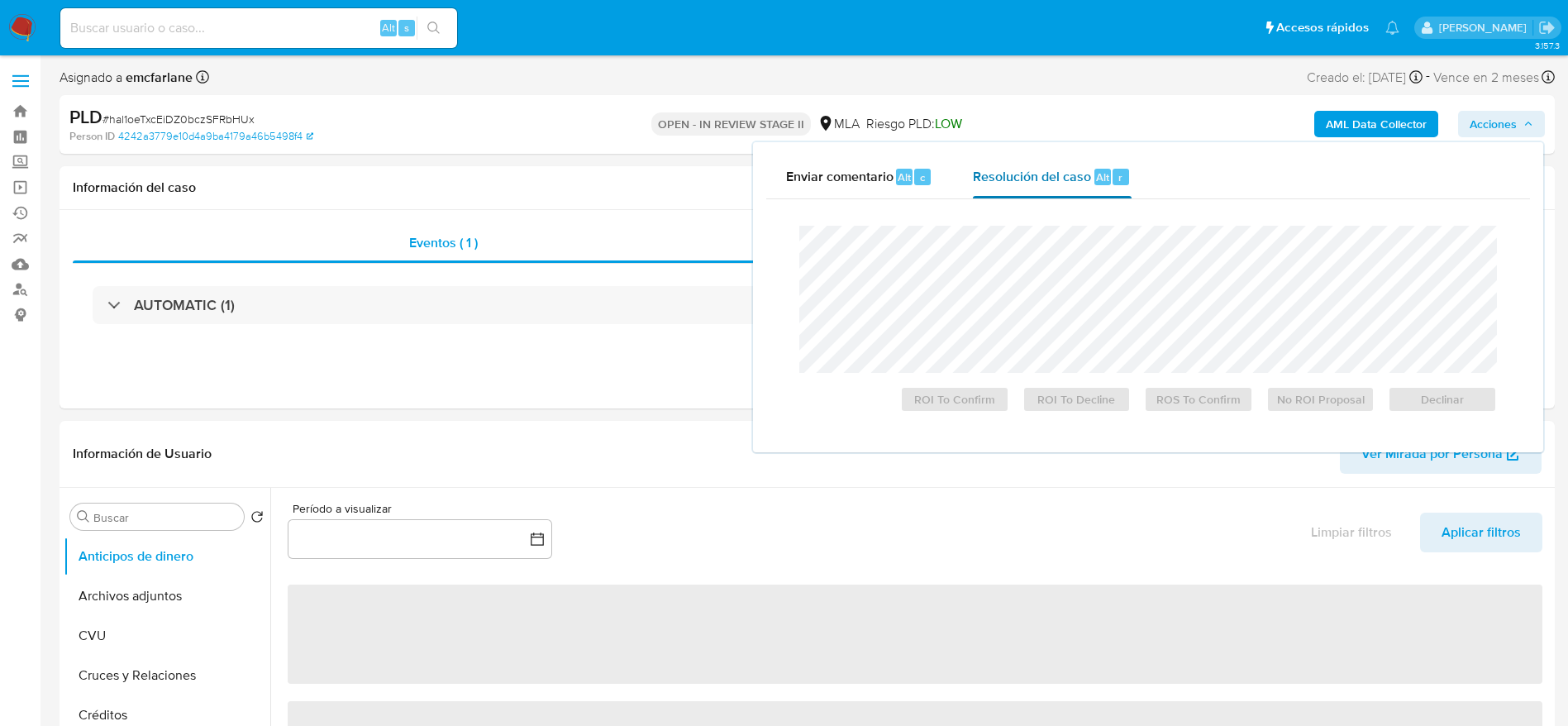
select select "10"
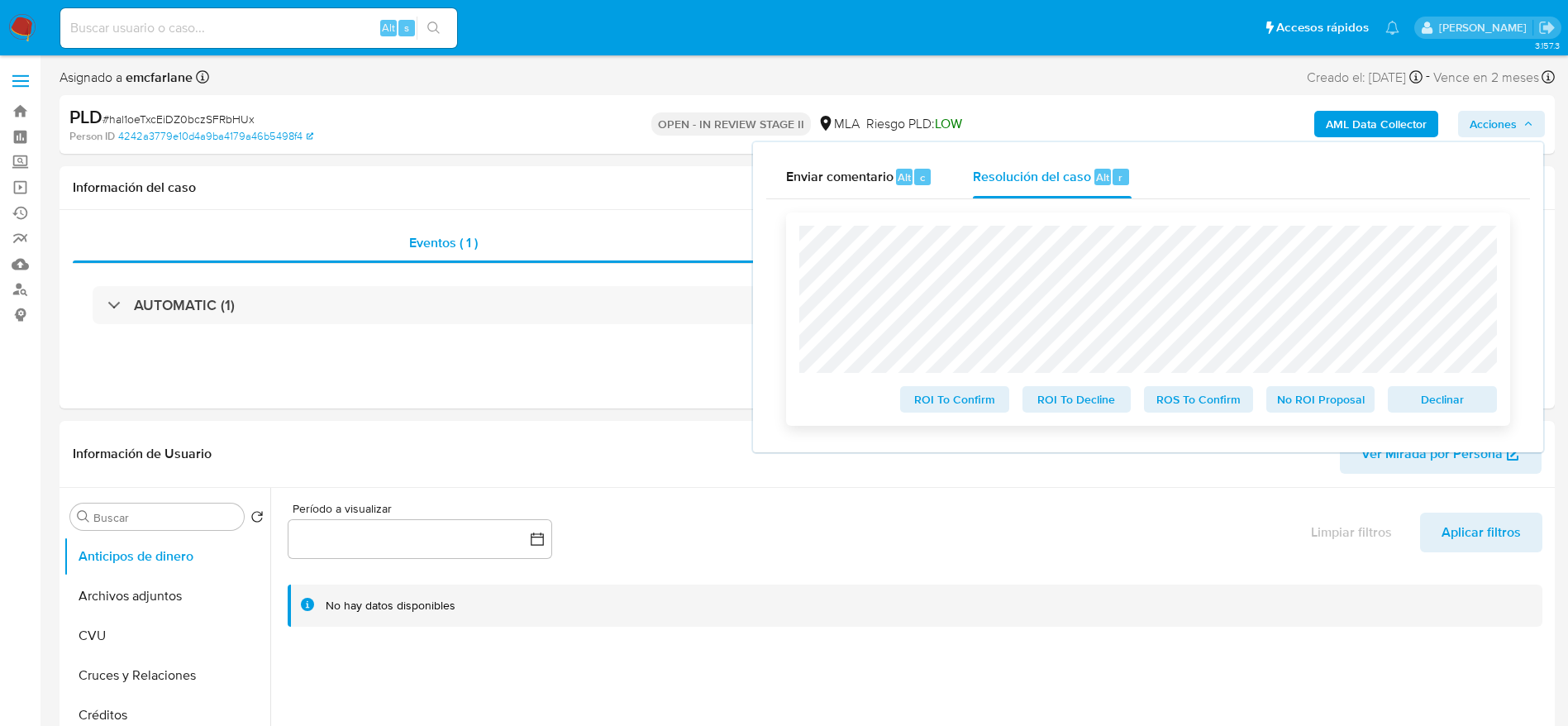
click at [1476, 411] on span "Declinar" at bounding box center [1442, 399] width 86 height 24
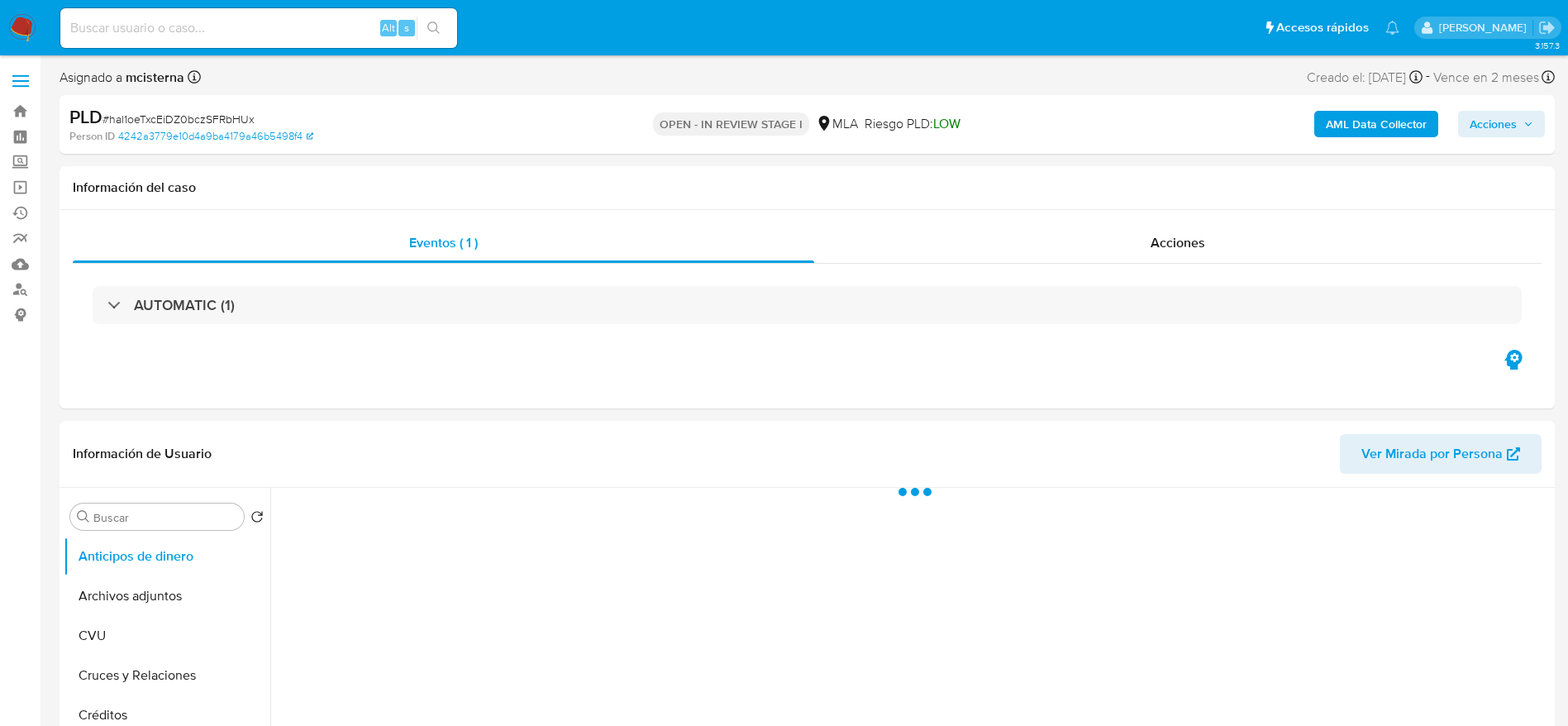
click at [183, 117] on span "# hal1oeTxcEiDZ0bczSFRbHUx" at bounding box center [179, 119] width 152 height 17
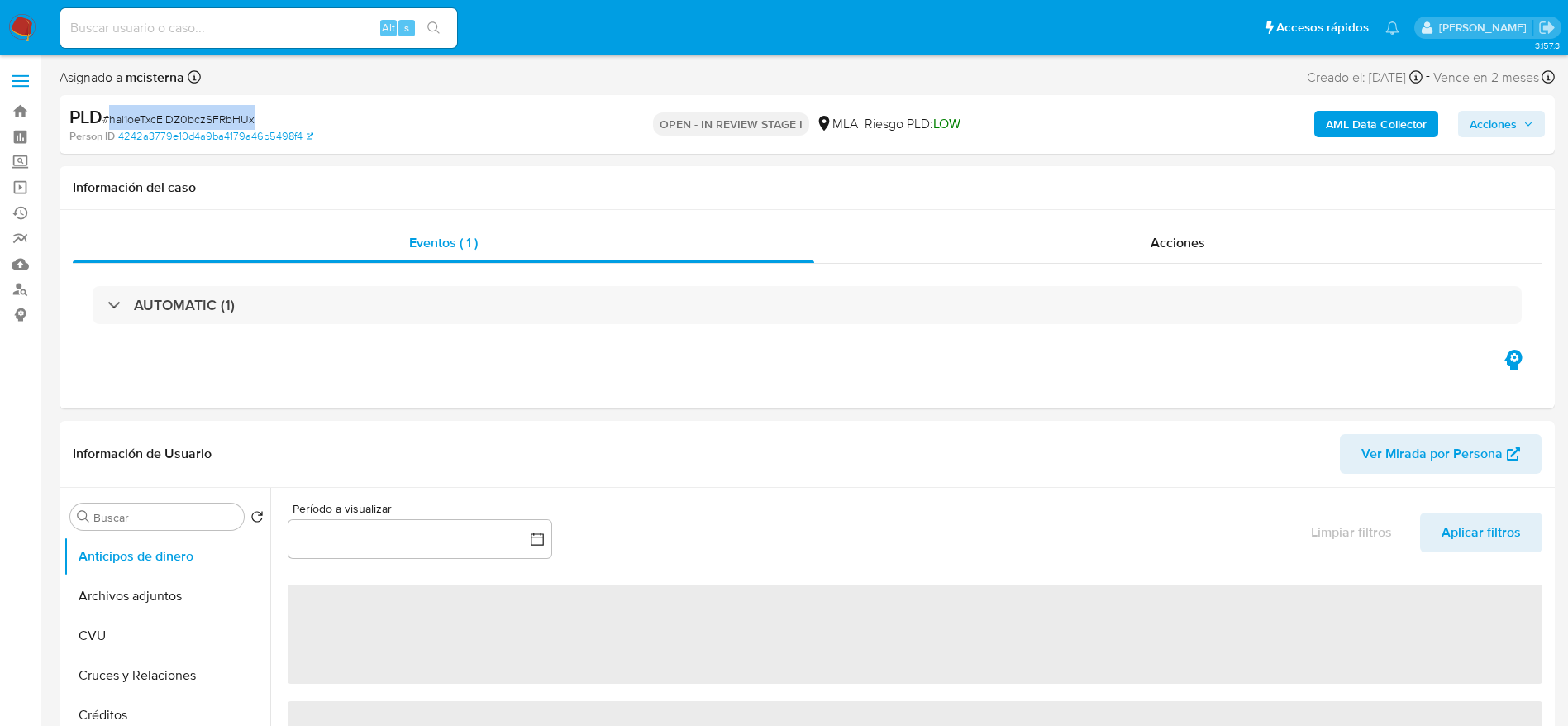
copy span "hal1oeTxcEiDZ0bczSFRbHUx"
select select "10"
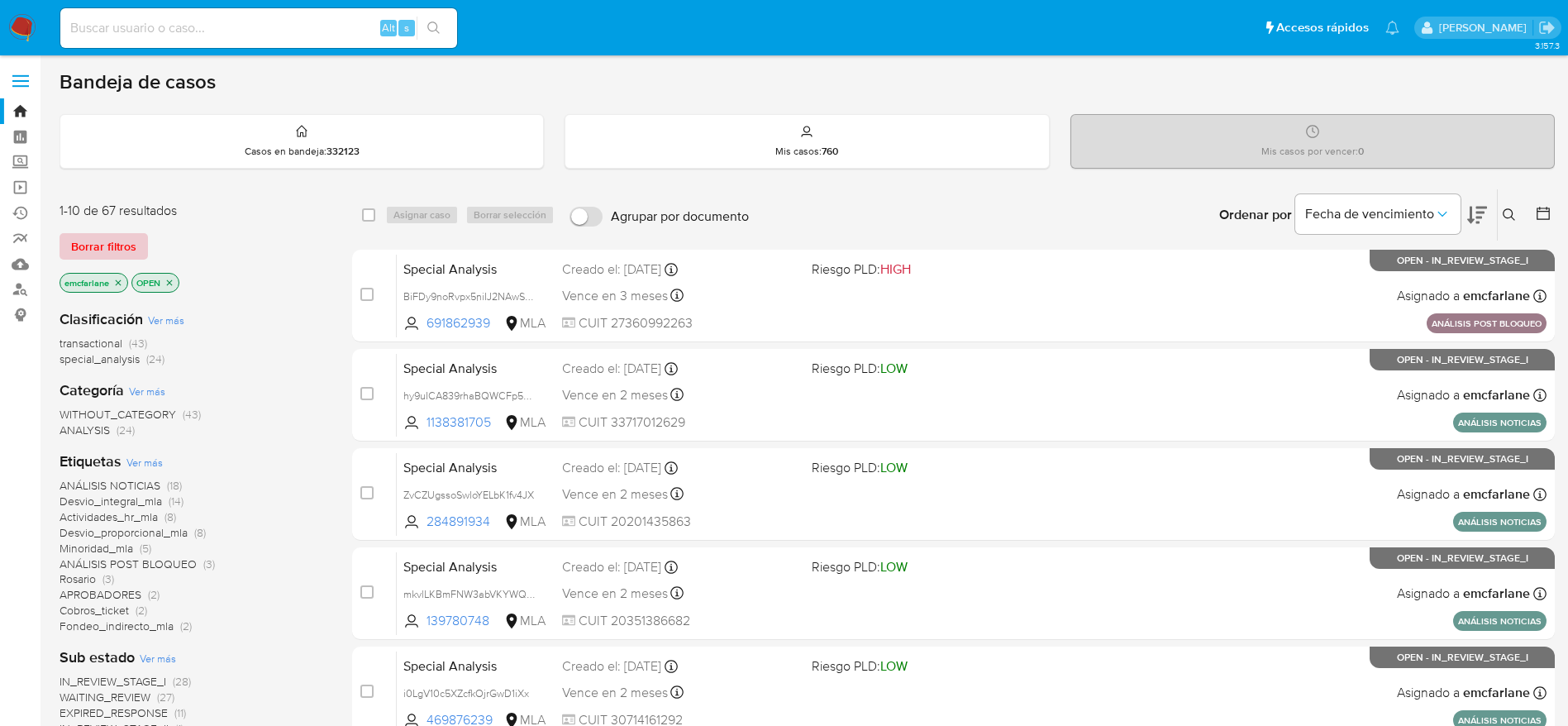
click at [99, 245] on span "Borrar filtros" at bounding box center [103, 246] width 65 height 24
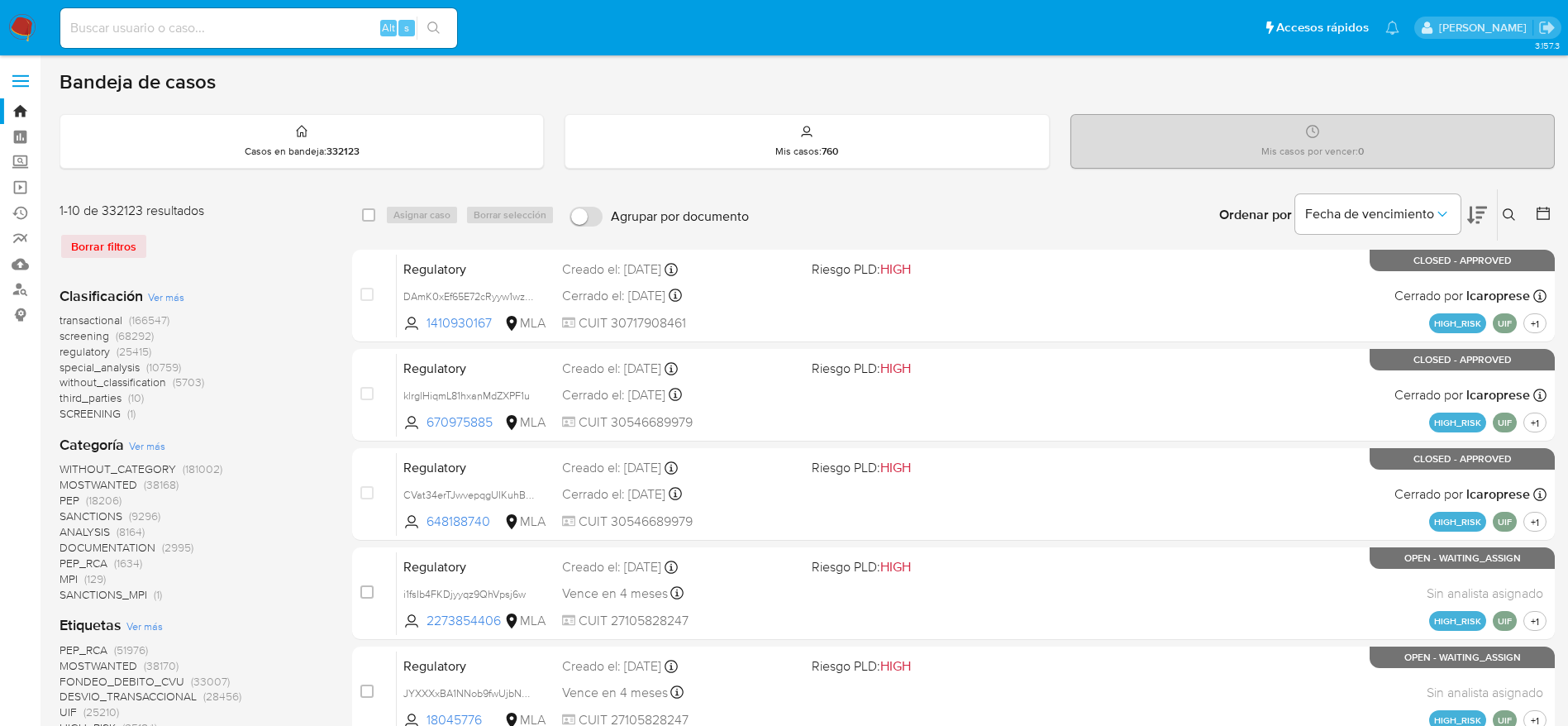
drag, startPoint x: 1503, startPoint y: 212, endPoint x: 1493, endPoint y: 217, distance: 11.2
click at [1501, 213] on button at bounding box center [1510, 215] width 27 height 20
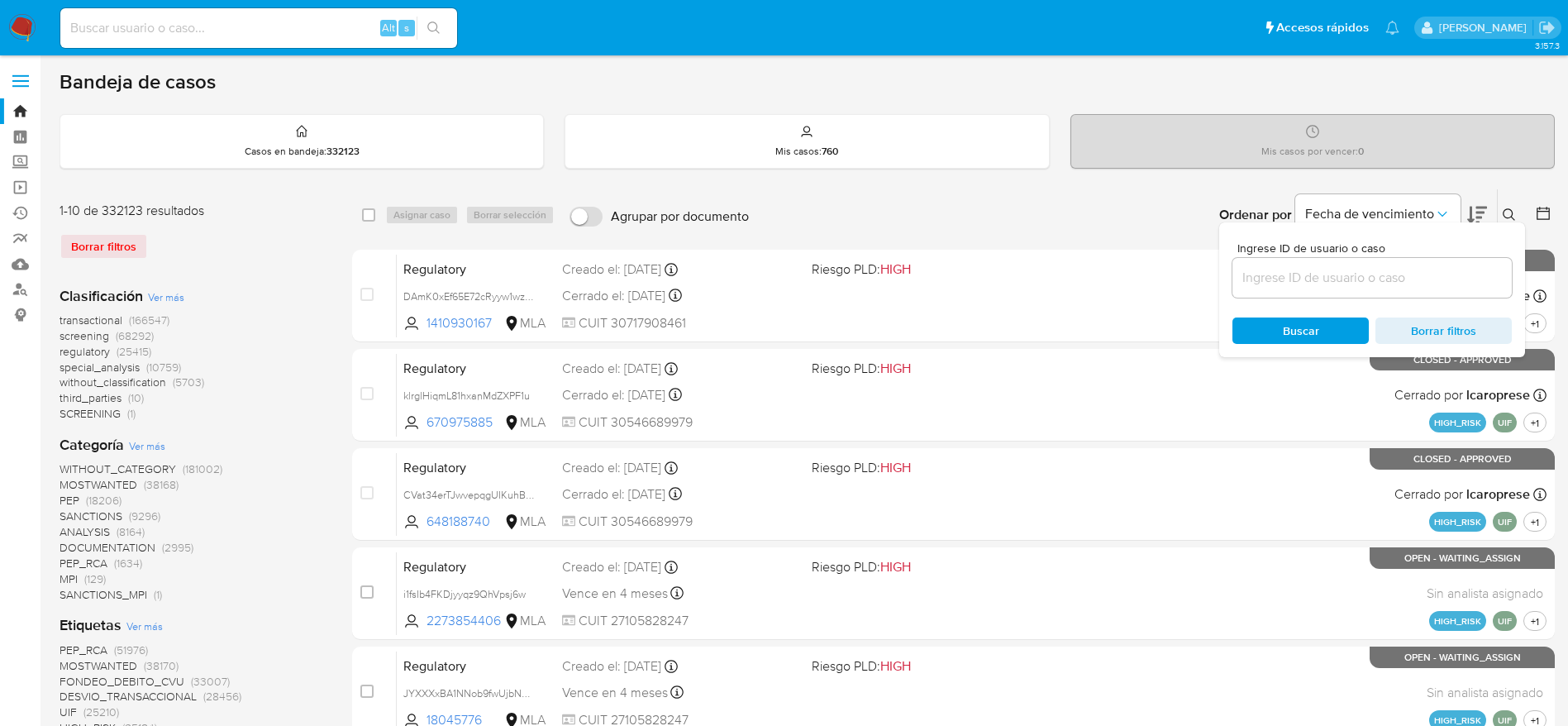
click at [1360, 262] on div at bounding box center [1372, 277] width 279 height 39
click at [1361, 268] on input at bounding box center [1372, 277] width 279 height 22
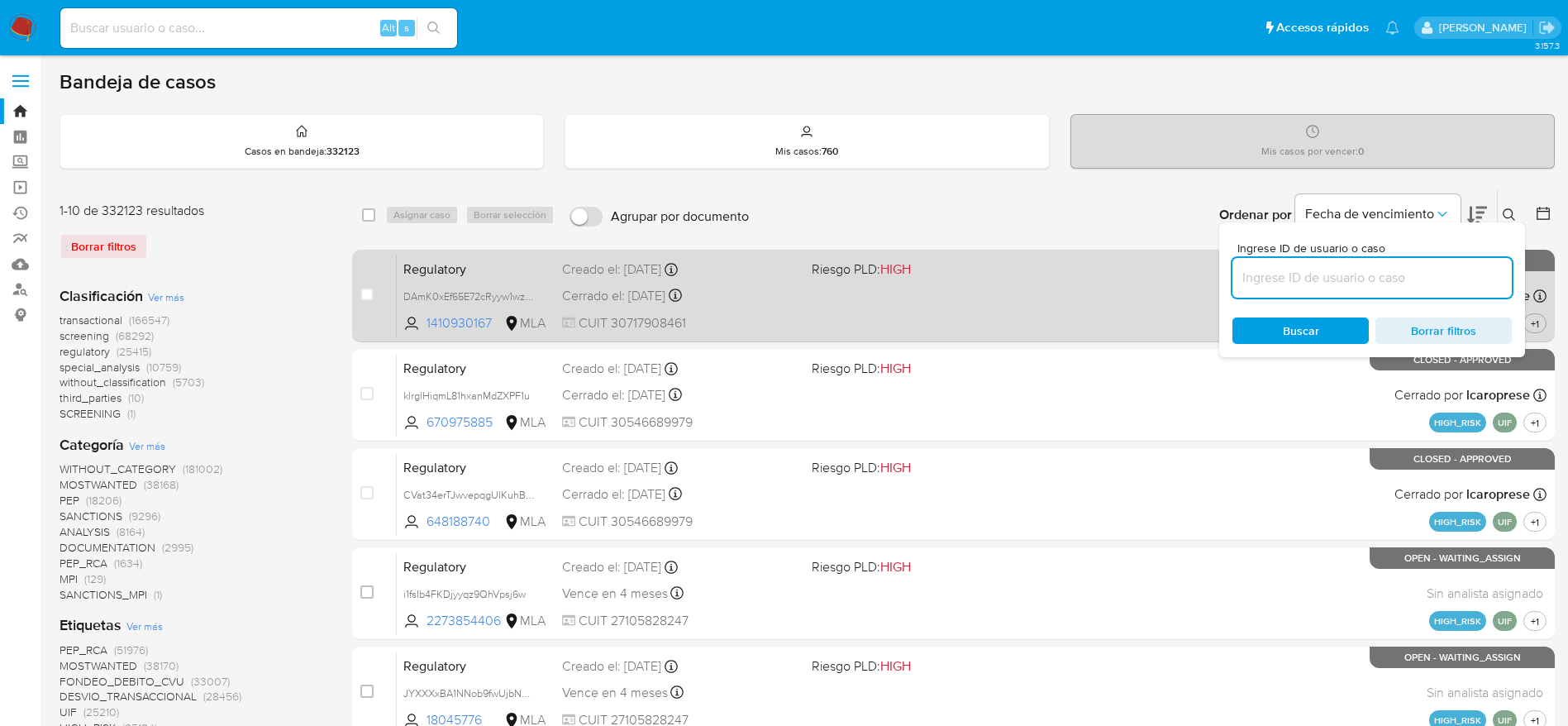
paste input "hal1oeTxcEiDZ0bczSFRbHUx"
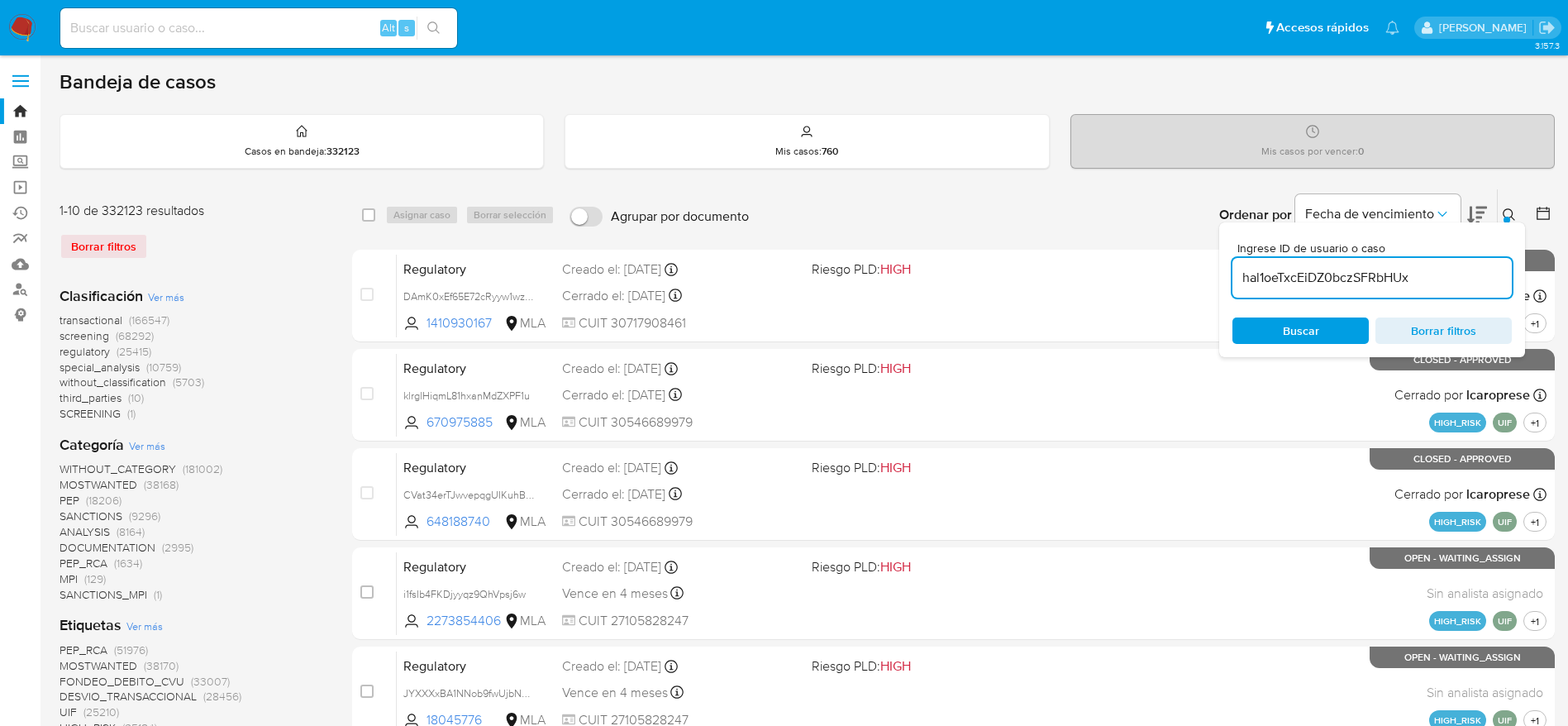
type input "hal1oeTxcEiDZ0bczSFRbHUx"
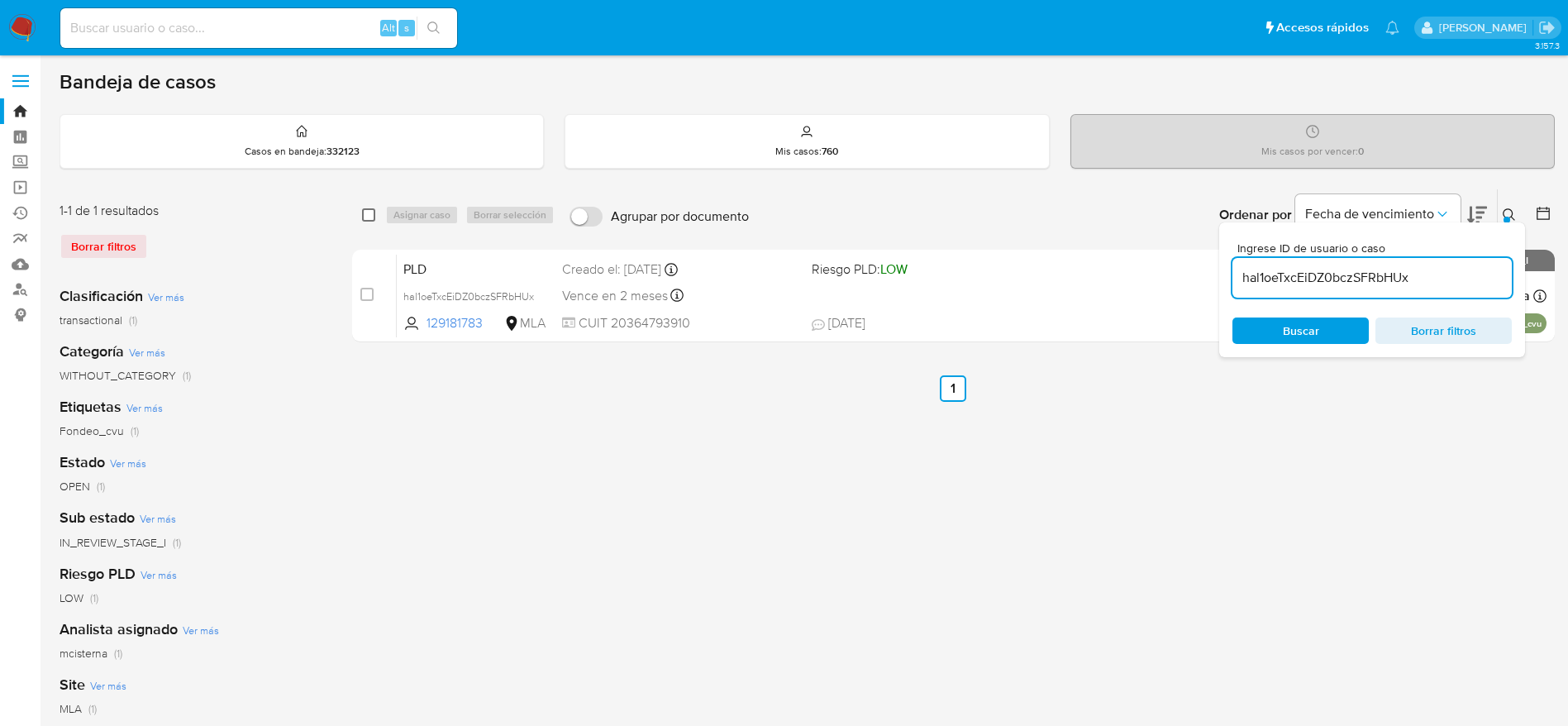
click at [370, 212] on input "checkbox" at bounding box center [368, 215] width 13 height 13
checkbox input "true"
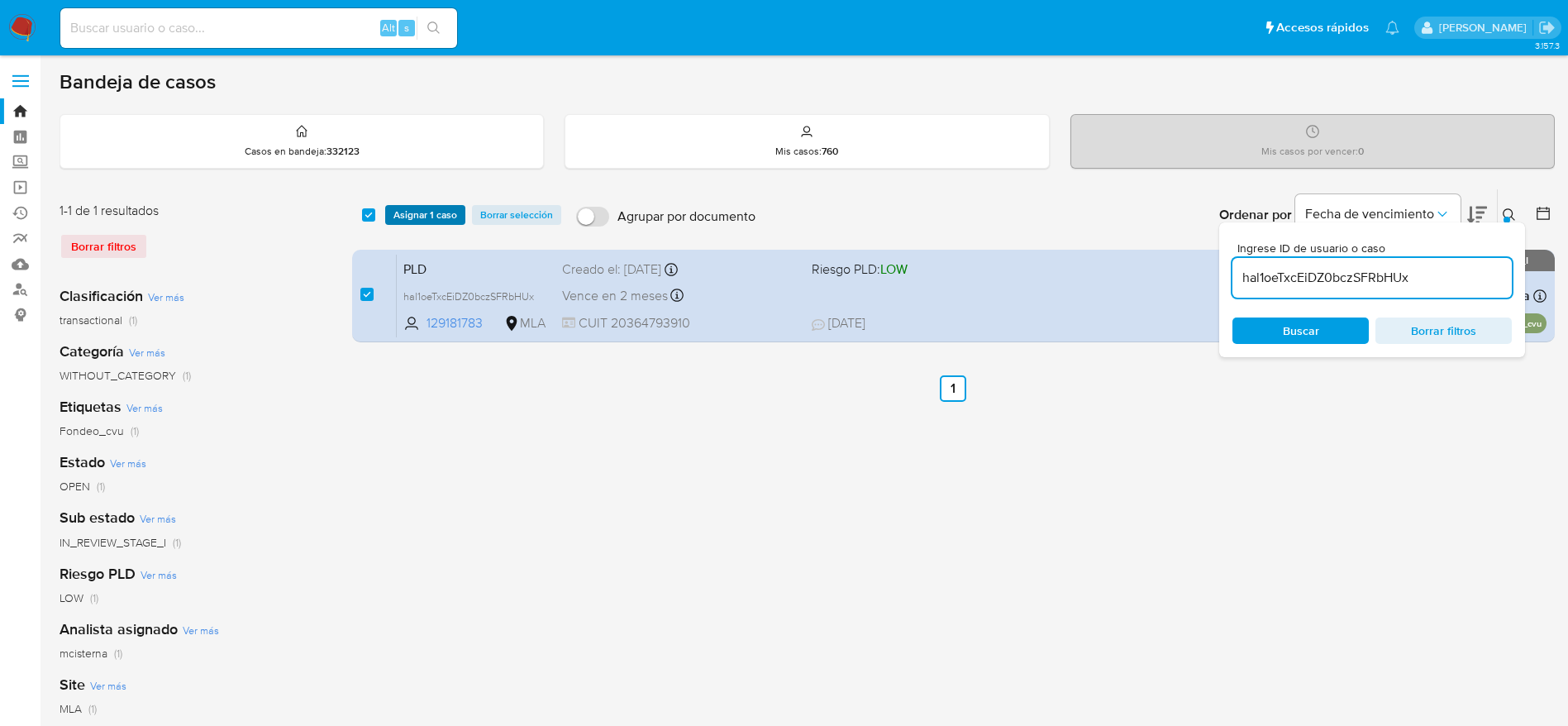
click at [421, 223] on span "Asignar 1 caso" at bounding box center [425, 215] width 64 height 17
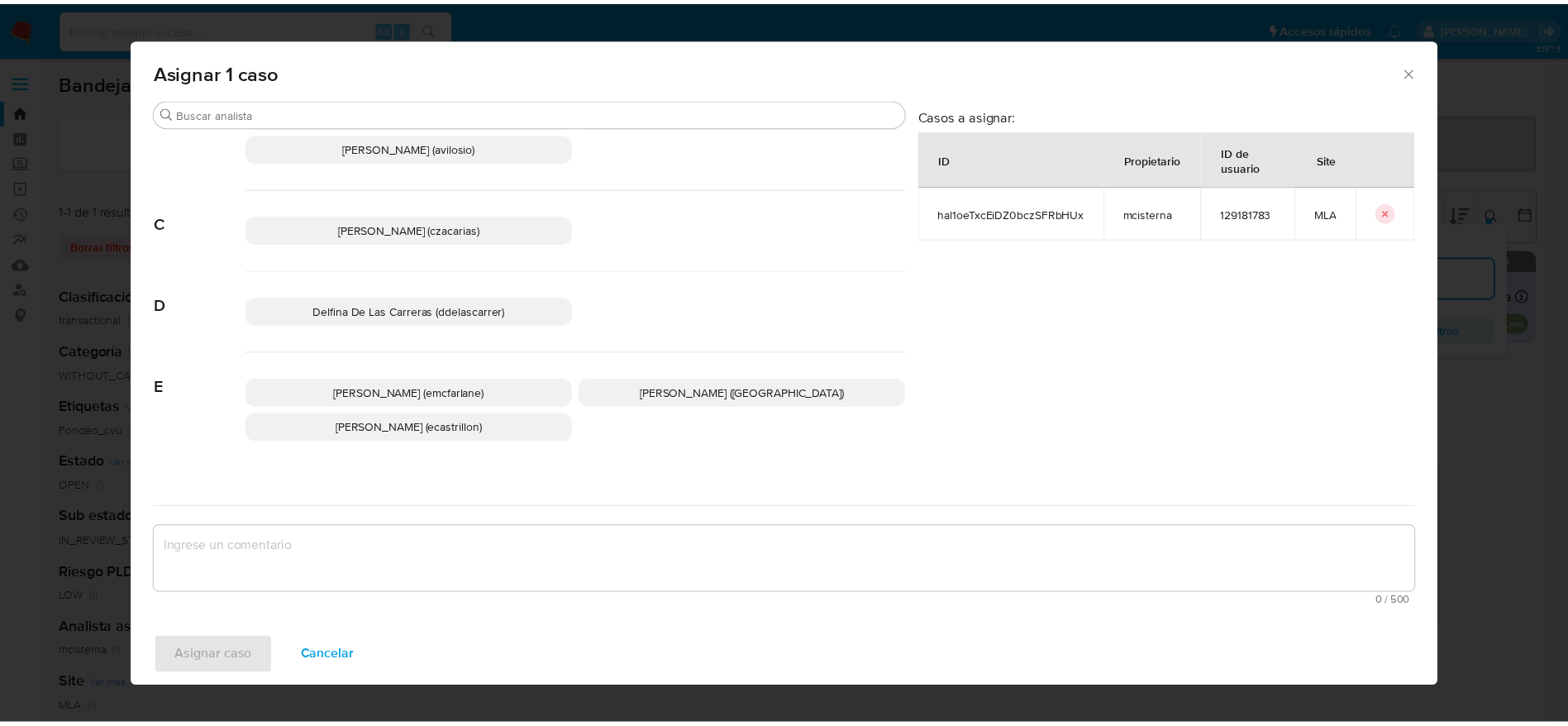
scroll to position [124, 0]
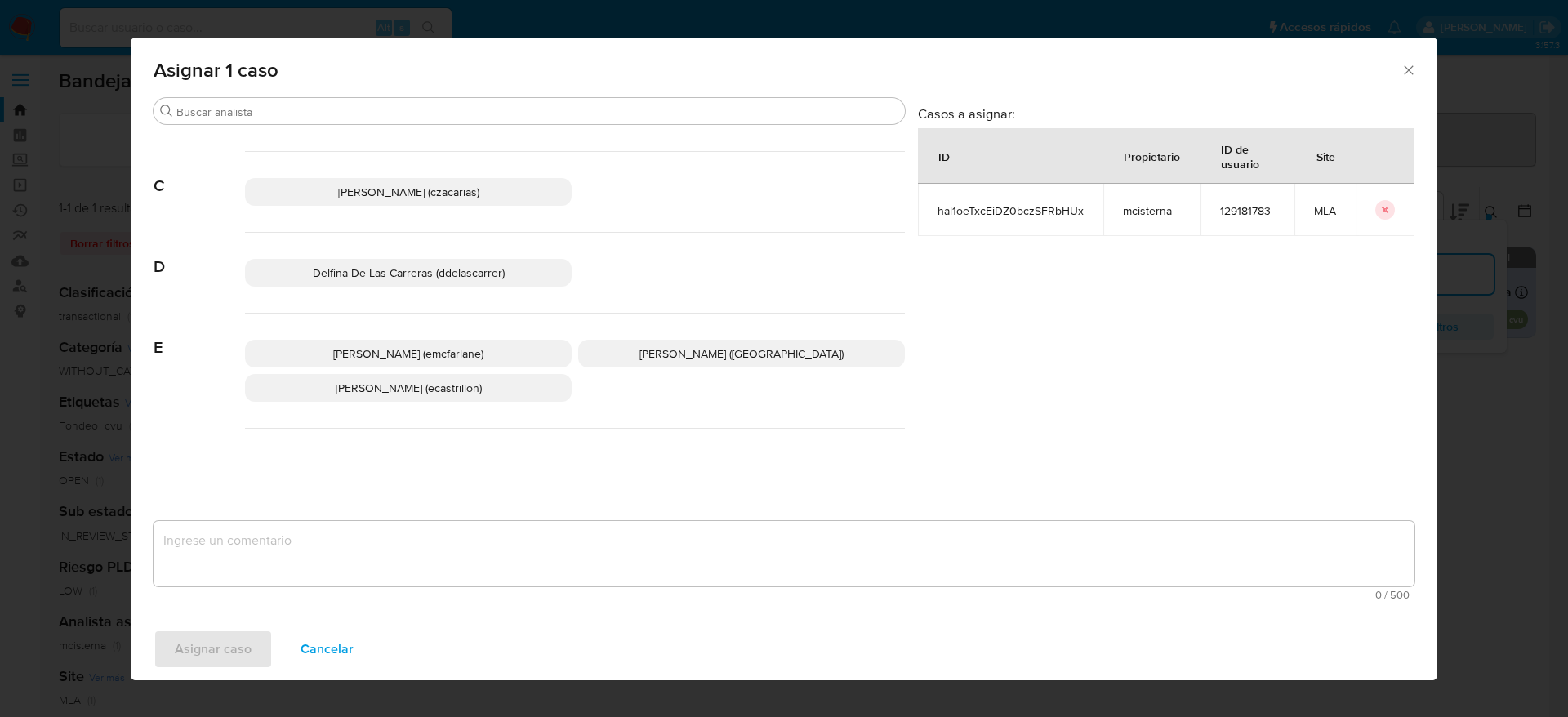
click at [392, 357] on span "[PERSON_NAME] (emcfarlane)" at bounding box center [409, 353] width 150 height 16
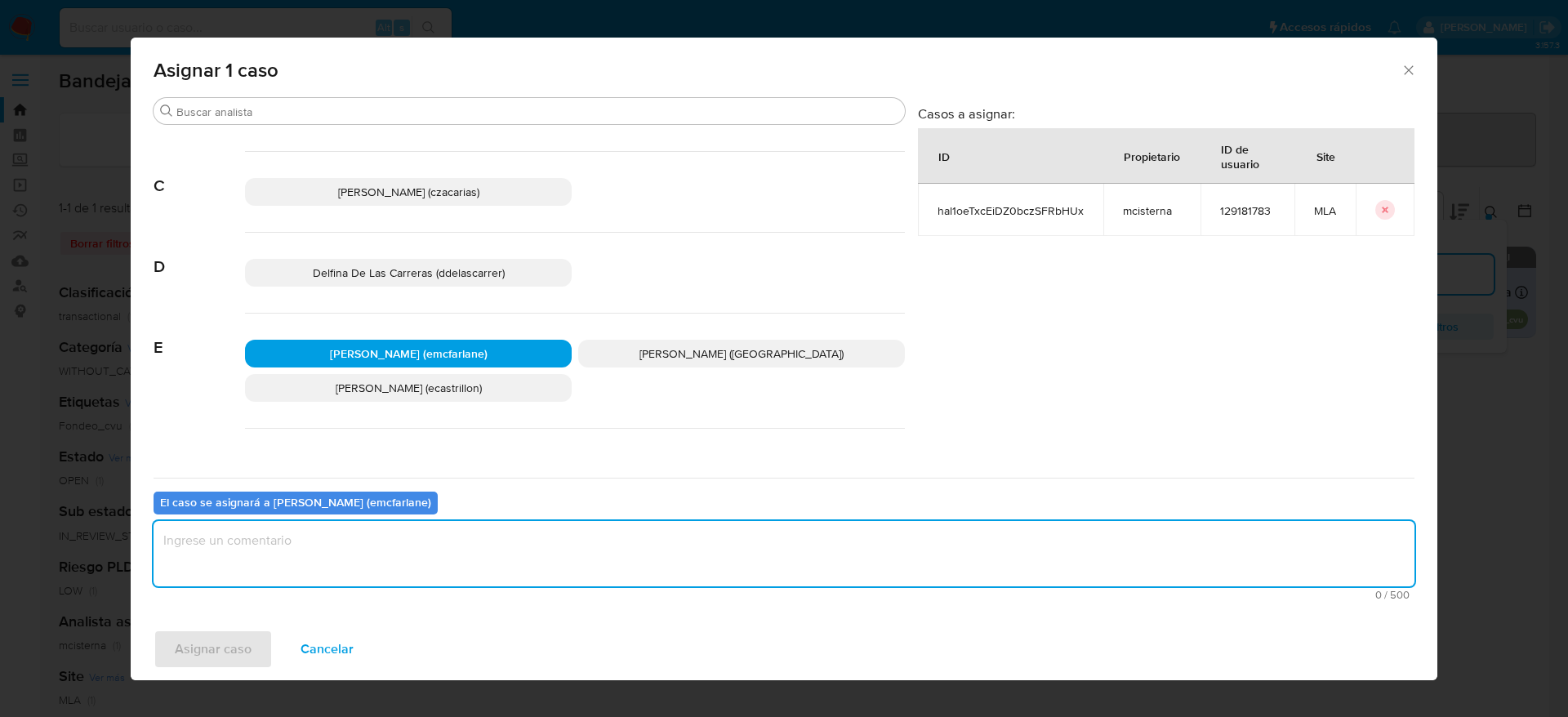
click at [322, 579] on textarea "assign-modal" at bounding box center [784, 554] width 1261 height 65
click at [231, 663] on span "Asignar caso" at bounding box center [213, 649] width 77 height 36
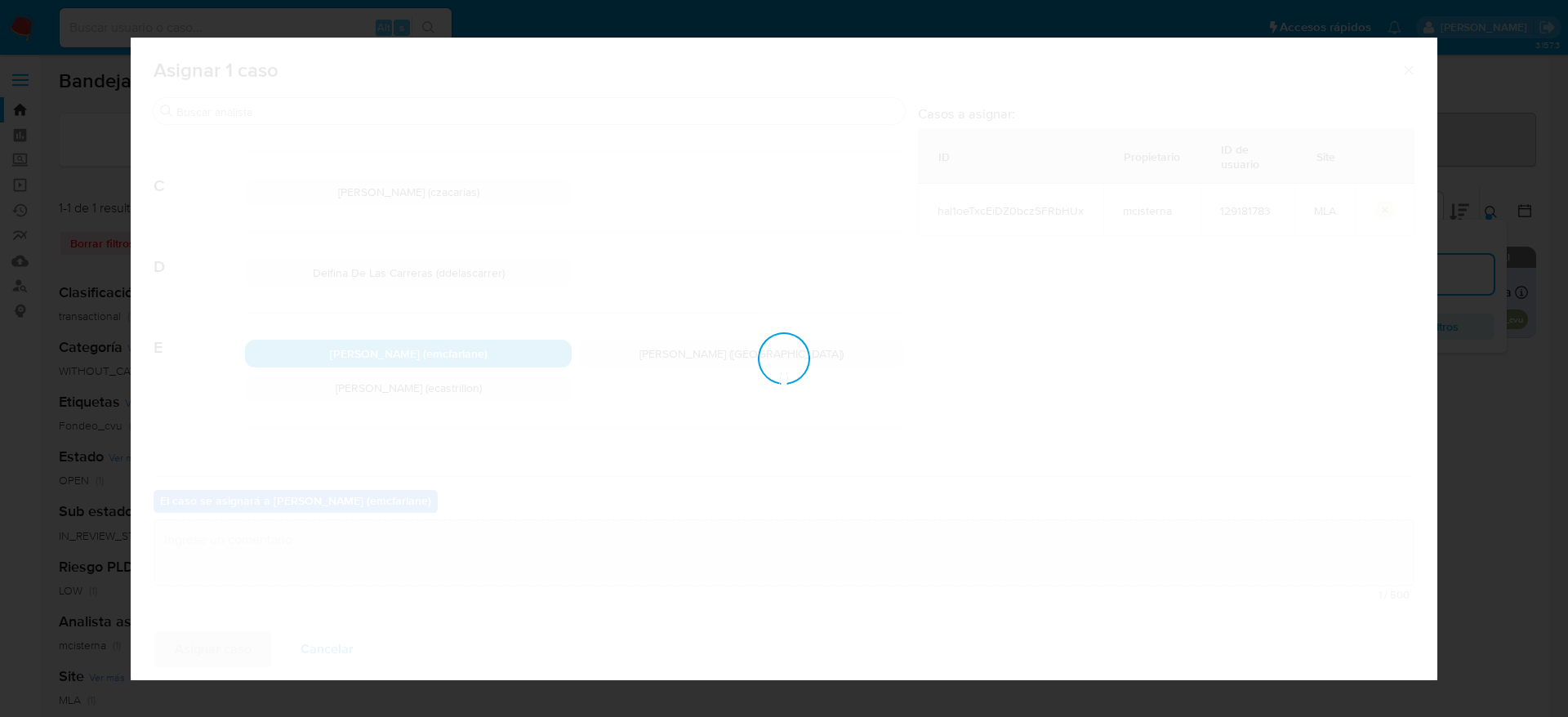
checkbox input "false"
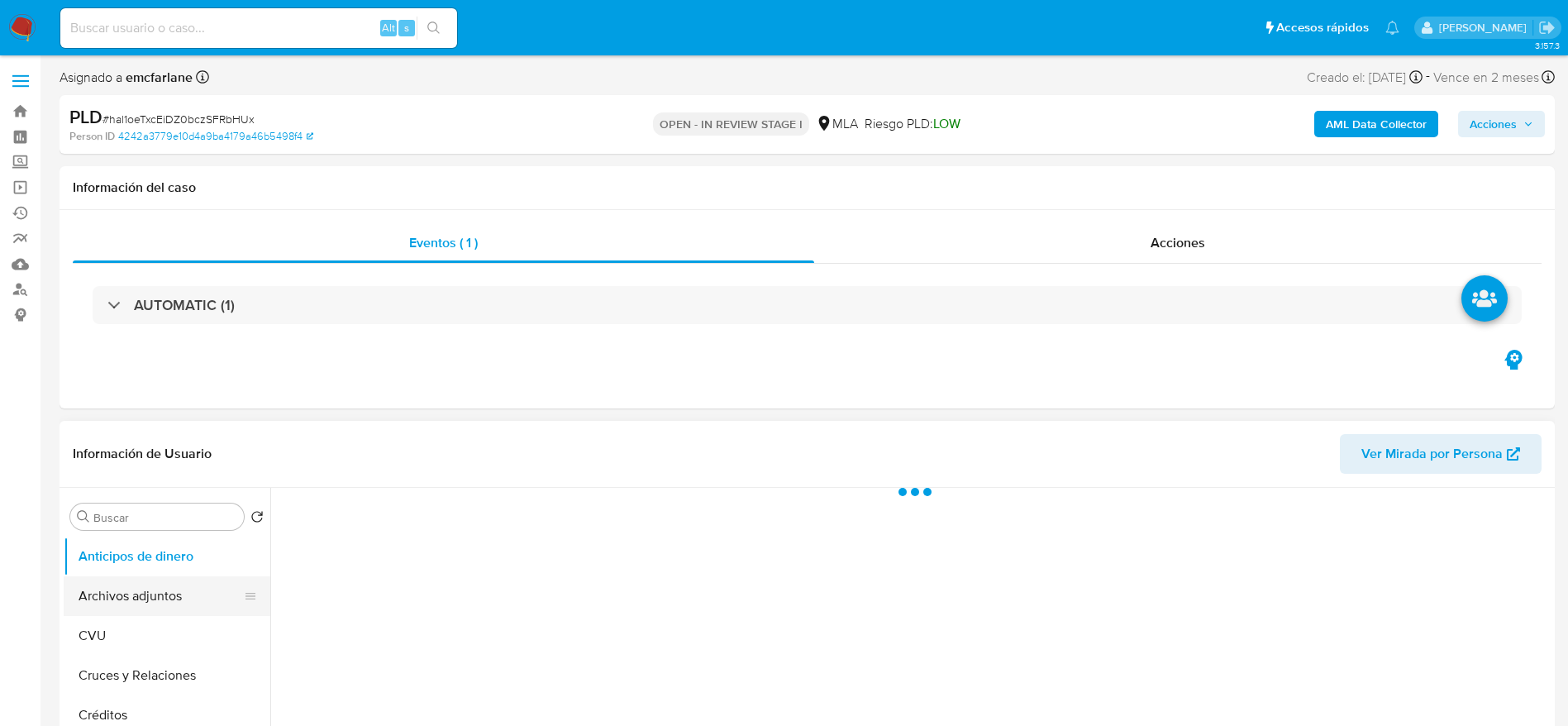
click at [169, 584] on button "Archivos adjuntos" at bounding box center [160, 595] width 194 height 39
select select "10"
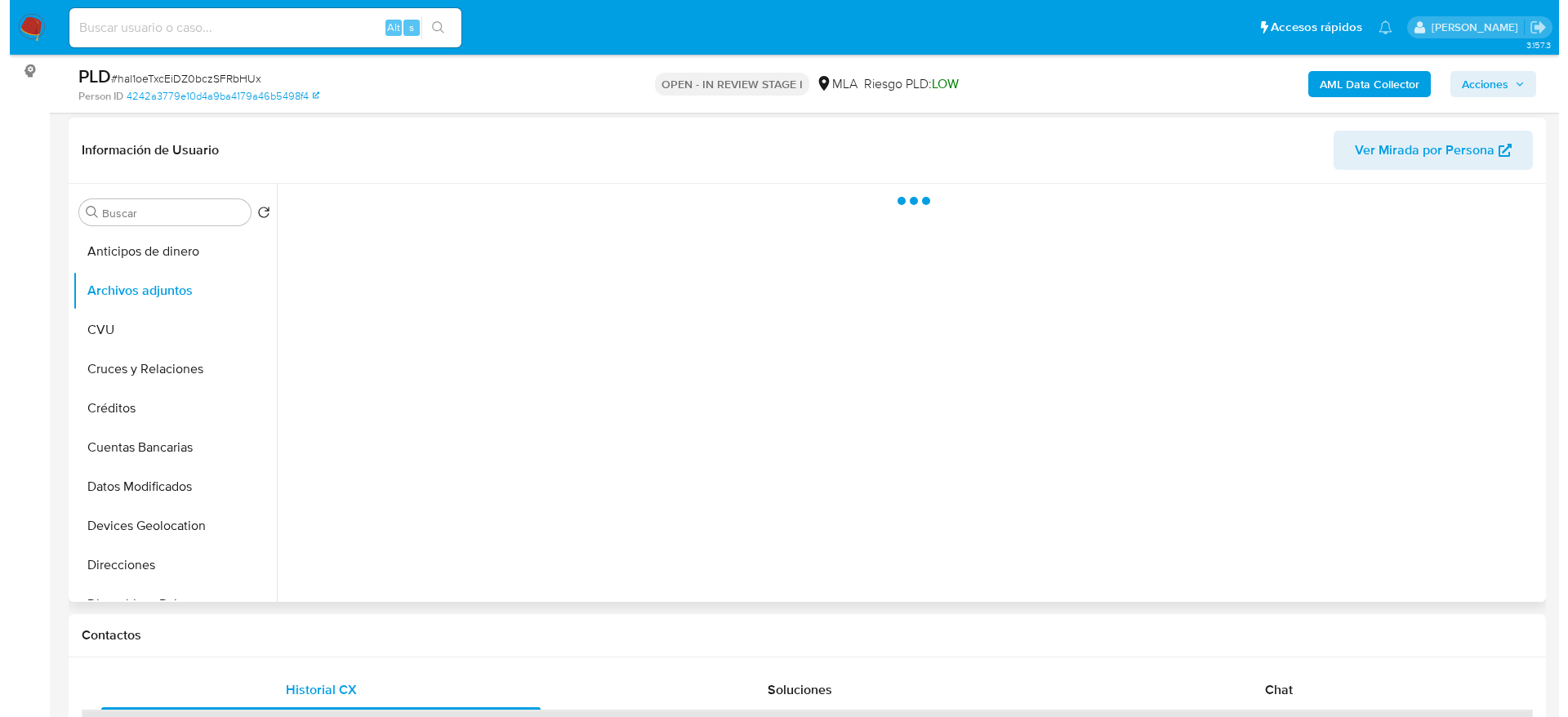
scroll to position [245, 0]
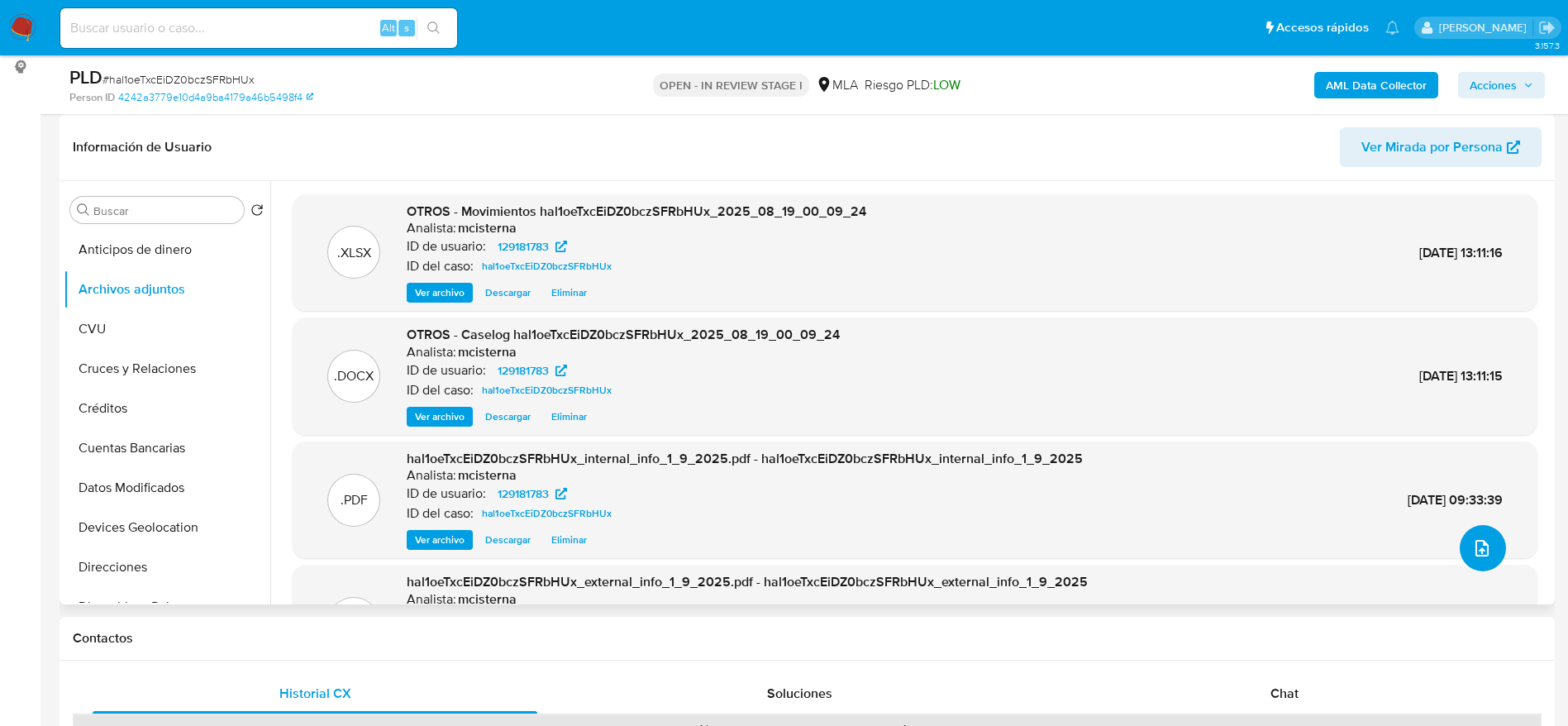
click at [1477, 538] on icon "upload-file" at bounding box center [1482, 548] width 20 height 20
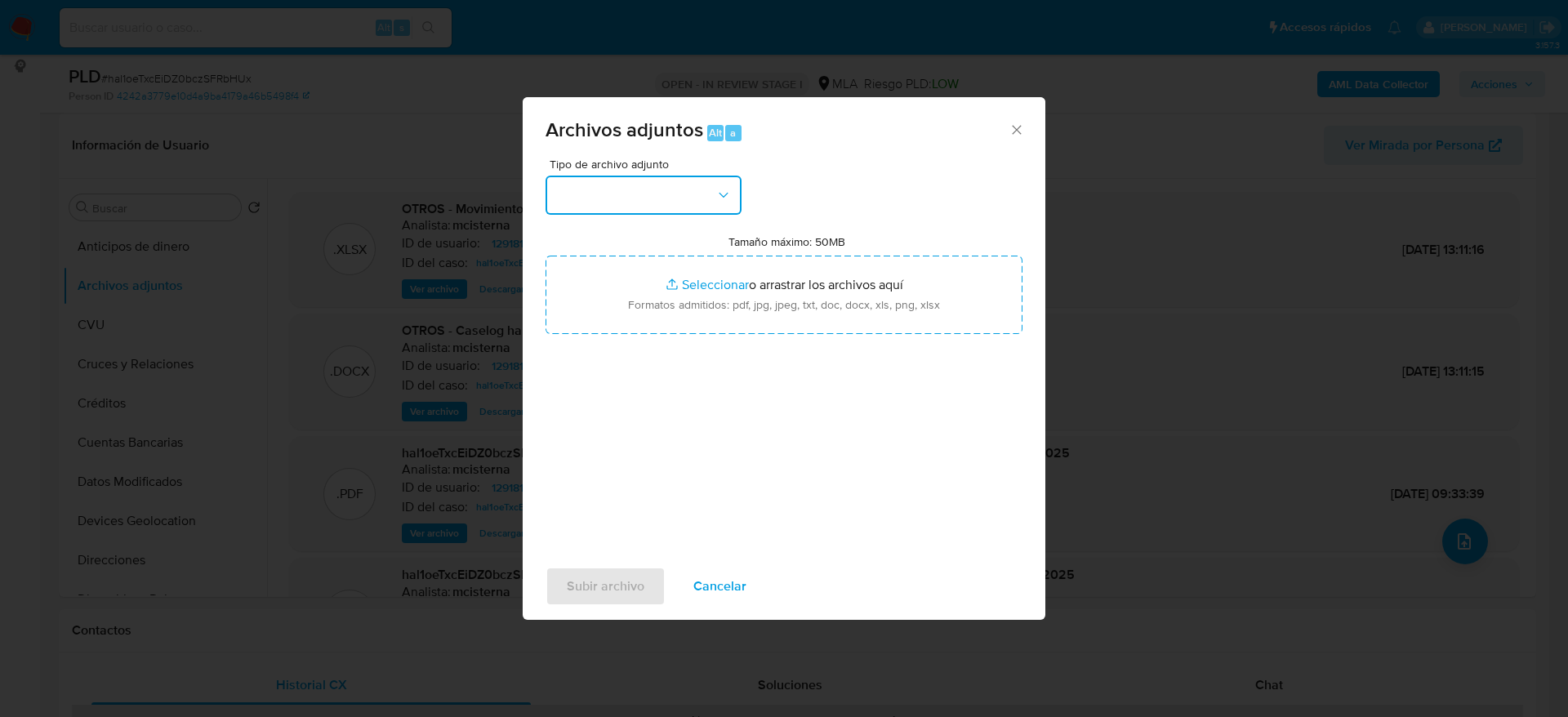
click at [644, 196] on button "button" at bounding box center [643, 195] width 196 height 39
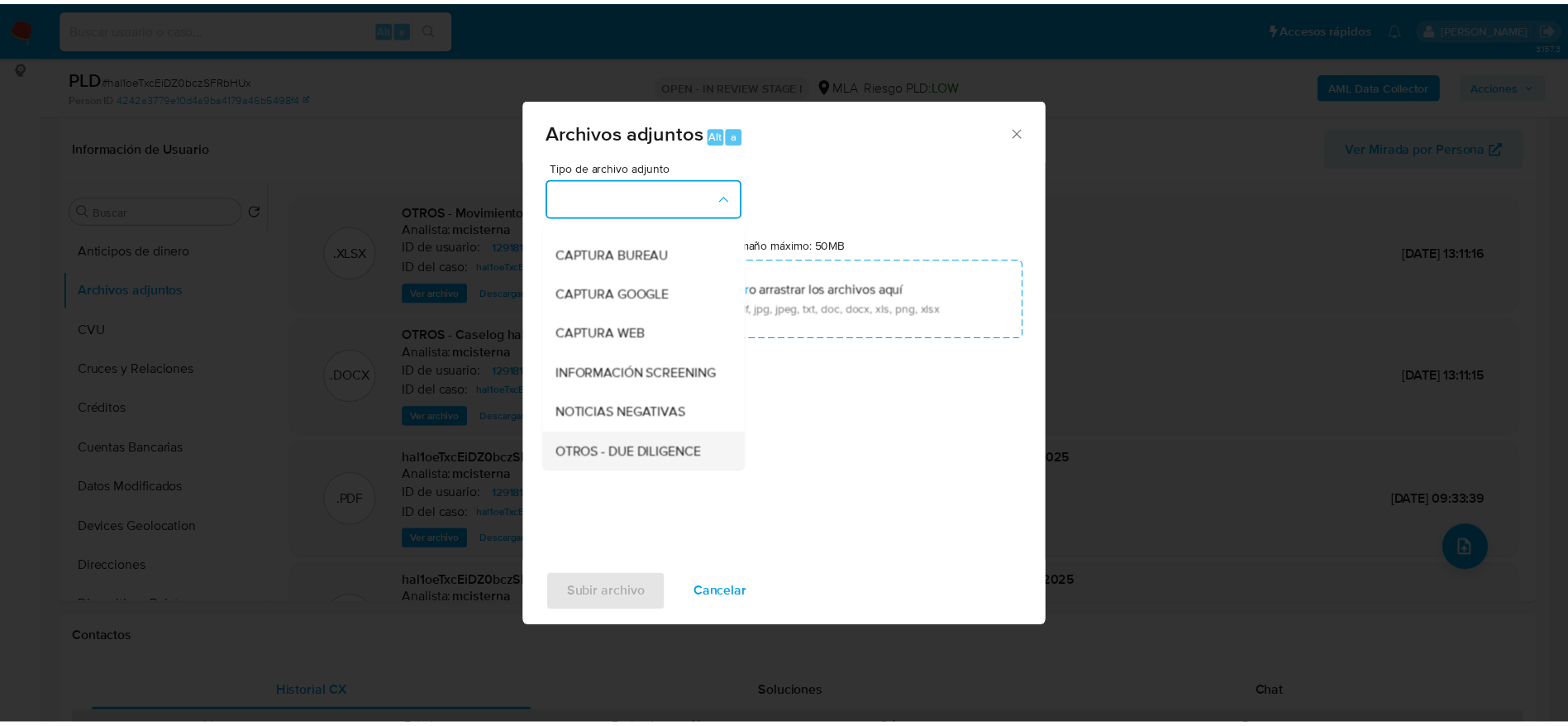
scroll to position [124, 0]
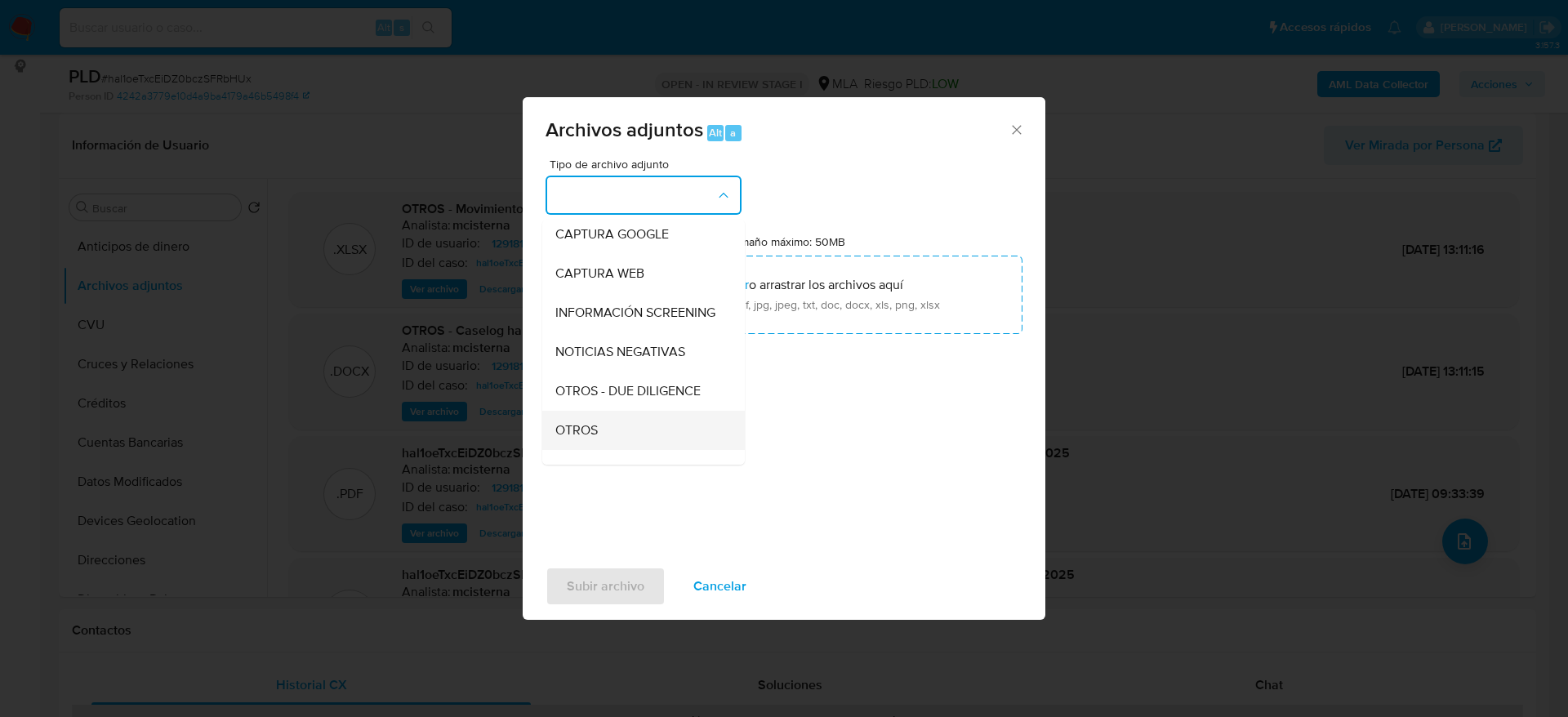
drag, startPoint x: 576, startPoint y: 443, endPoint x: 588, endPoint y: 414, distance: 31.4
click at [576, 439] on span "OTROS" at bounding box center [576, 430] width 42 height 16
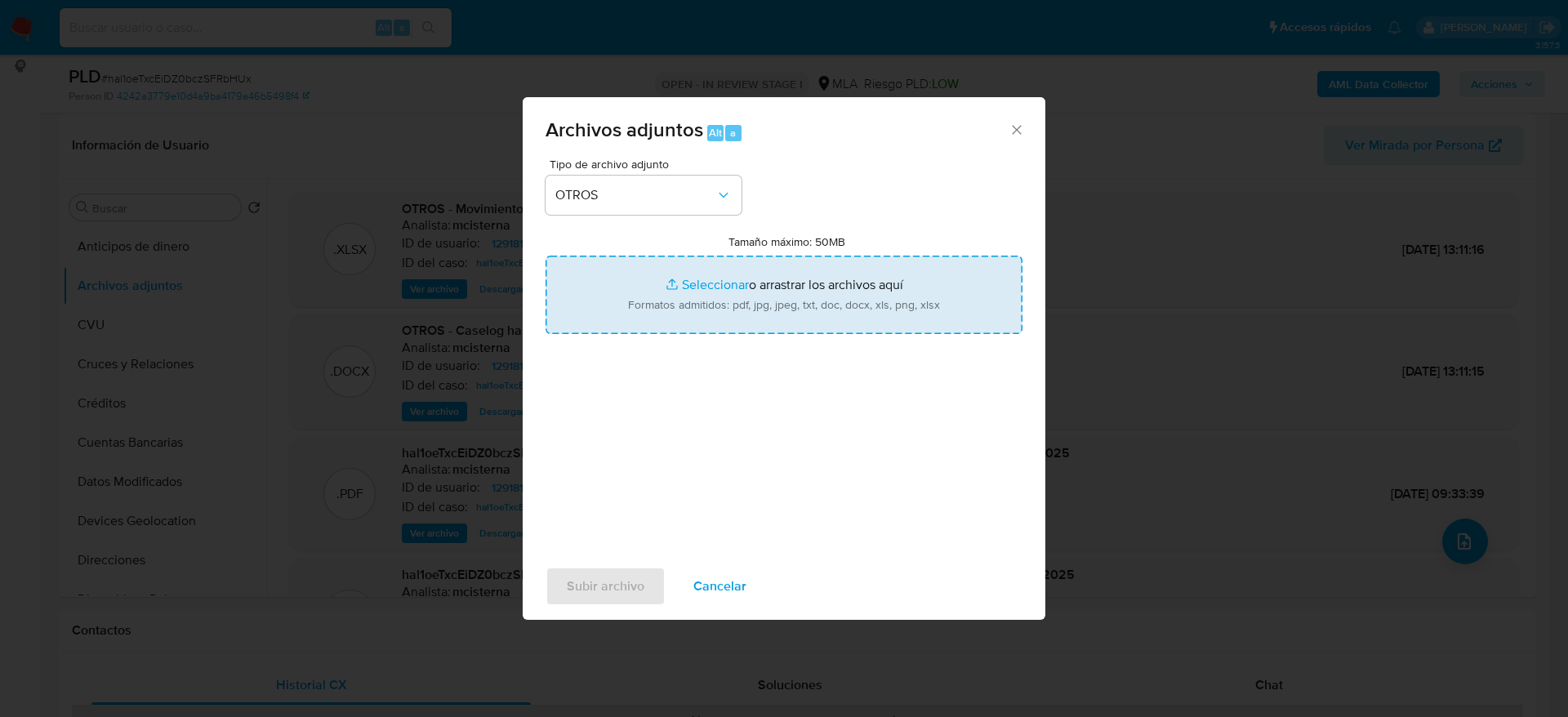
click at [712, 290] on input "Tamaño máximo: 50MB Seleccionar archivos" at bounding box center [784, 295] width 477 height 78
type input "C:\fakepath\Caselog hal1oeTxcEiDZ0bczSFRbHUx v2.docx"
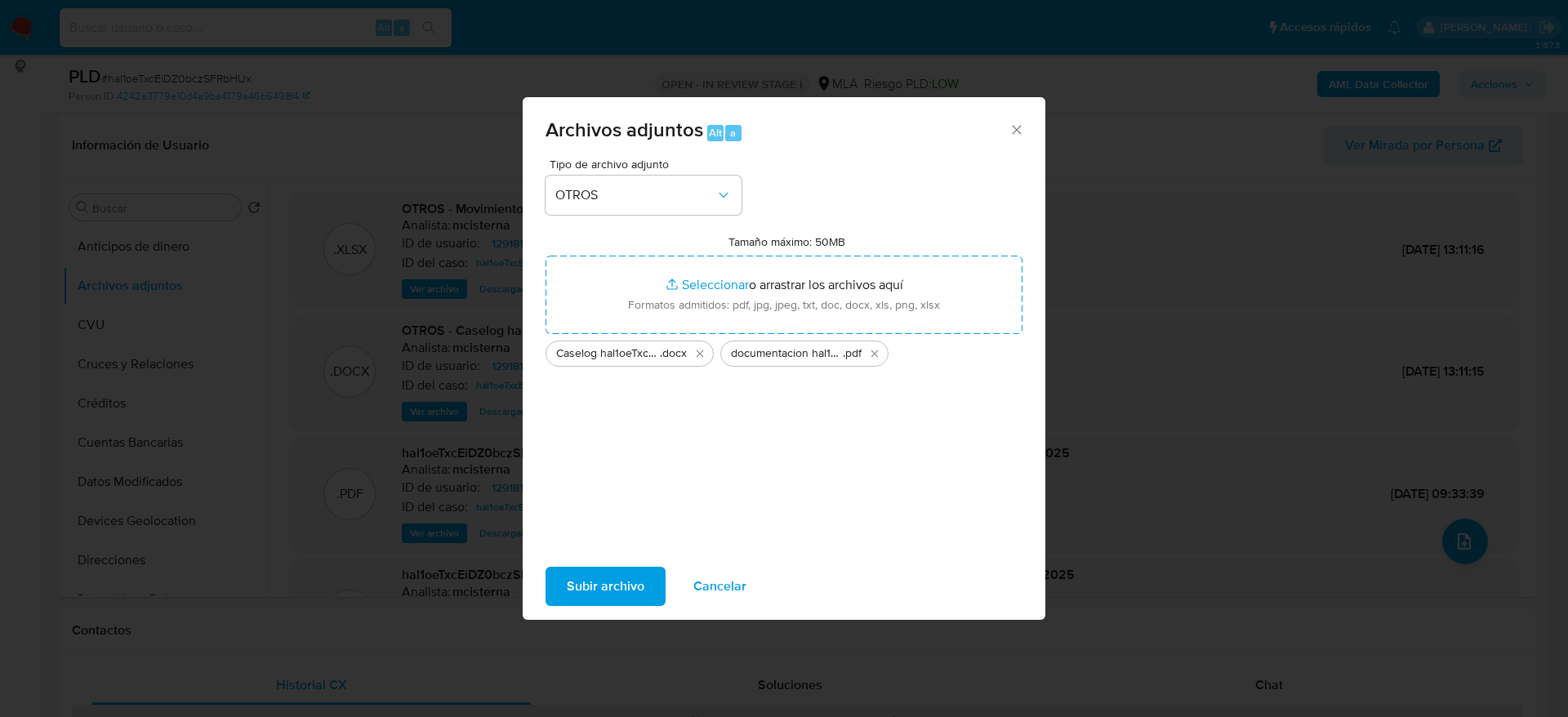
click at [634, 584] on span "Subir archivo" at bounding box center [606, 587] width 78 height 36
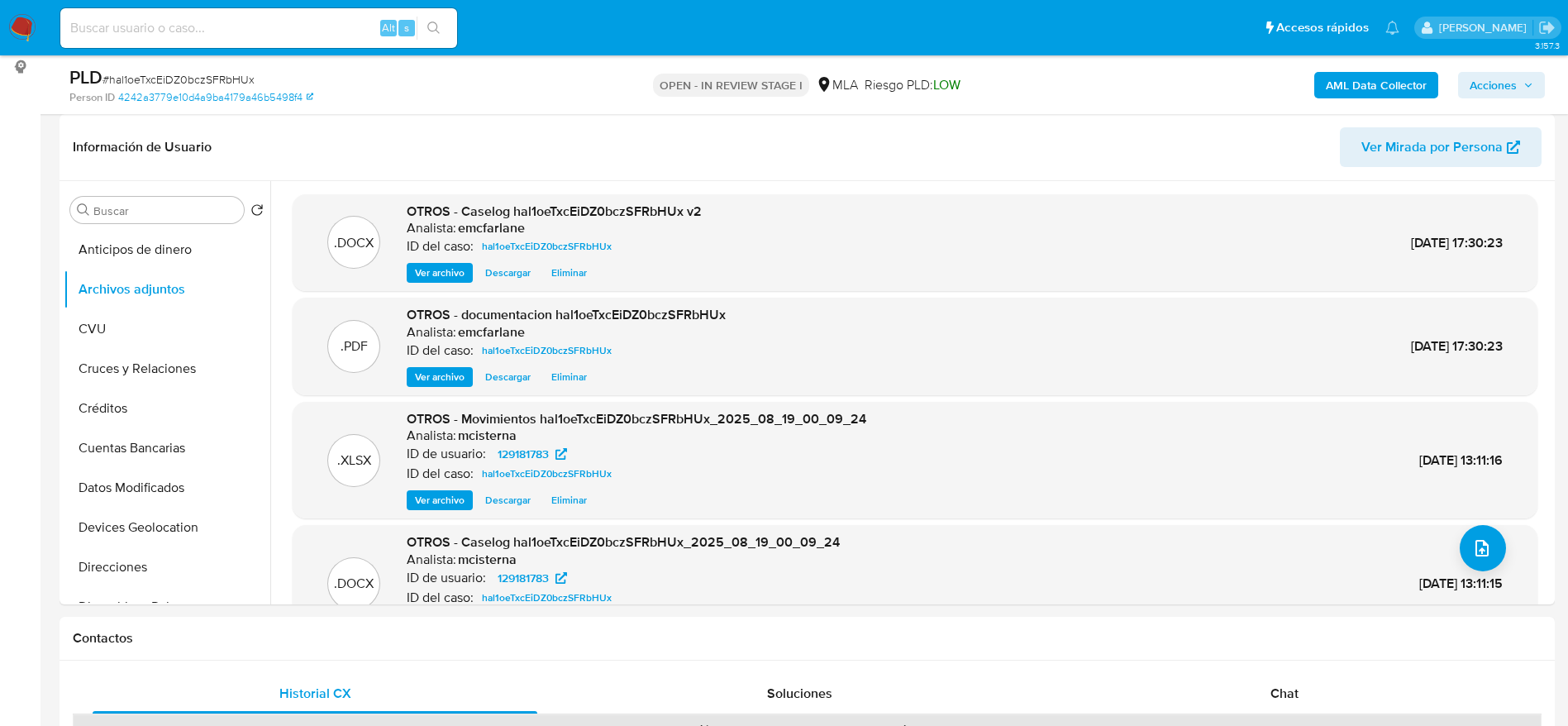
click at [1496, 89] on span "Acciones" at bounding box center [1493, 85] width 47 height 26
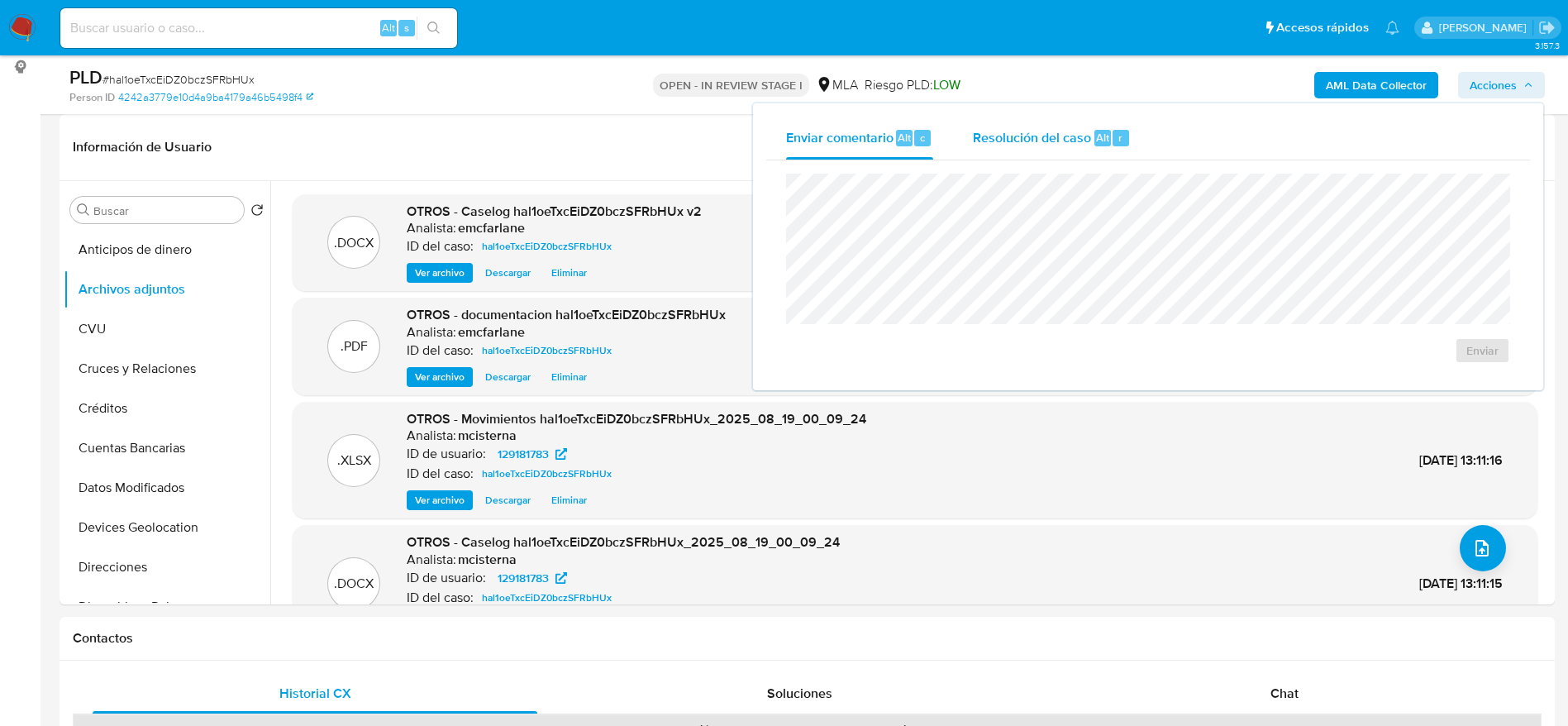
drag, startPoint x: 1127, startPoint y: 150, endPoint x: 1128, endPoint y: 160, distance: 10.0
click at [1127, 154] on div "Resolución del caso Alt r" at bounding box center [1051, 138] width 158 height 43
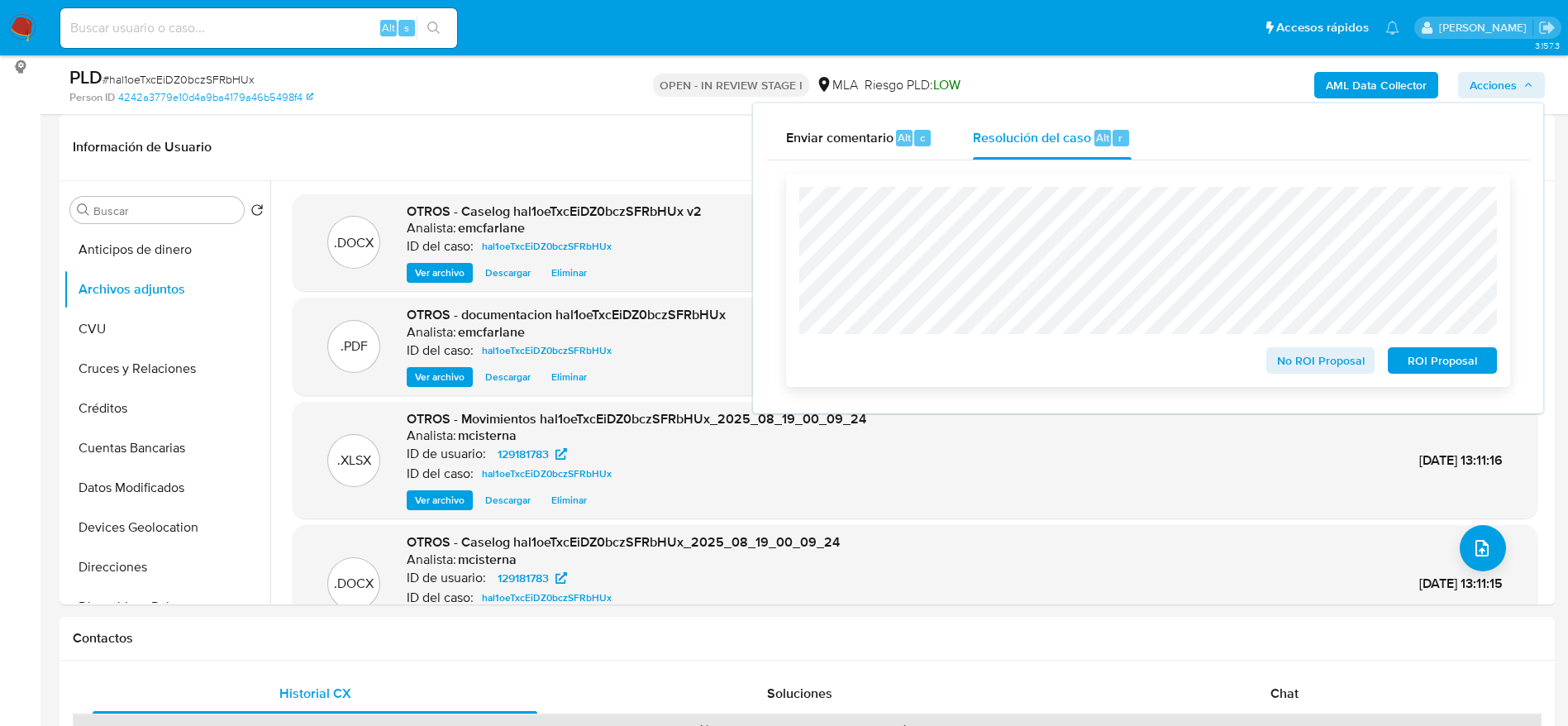
click at [1468, 364] on span "ROI Proposal" at bounding box center [1442, 360] width 86 height 24
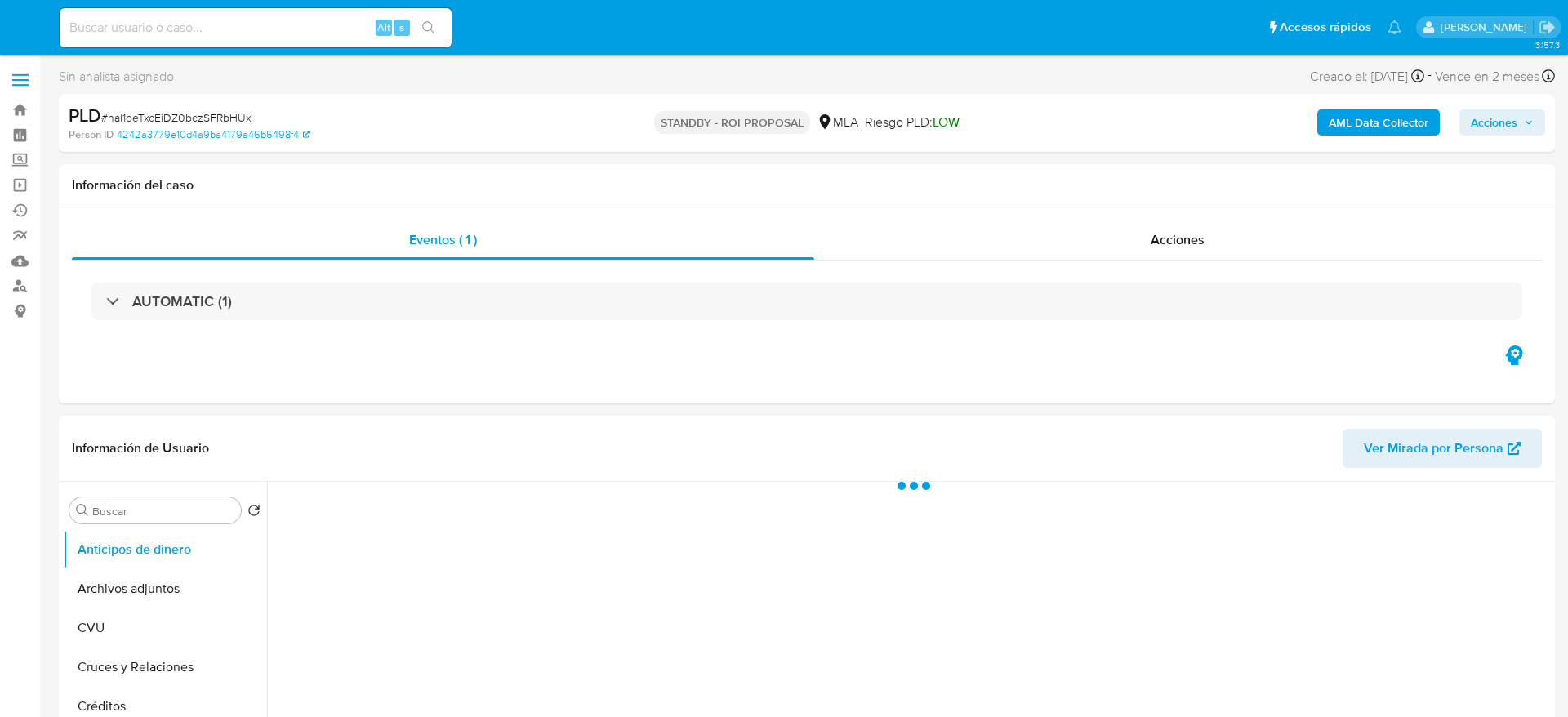
select select "10"
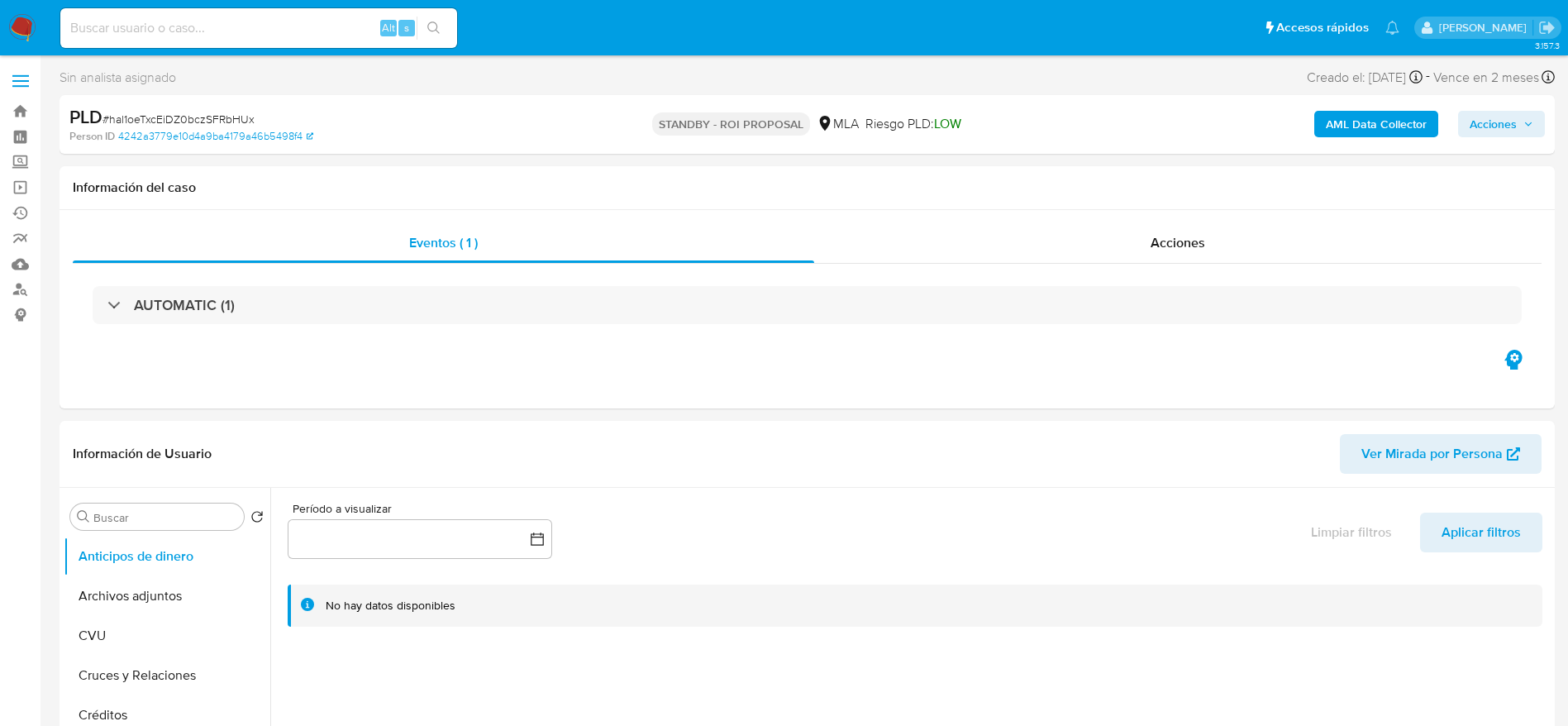
click at [29, 28] on img at bounding box center [22, 28] width 28 height 28
